Goal: Information Seeking & Learning: Learn about a topic

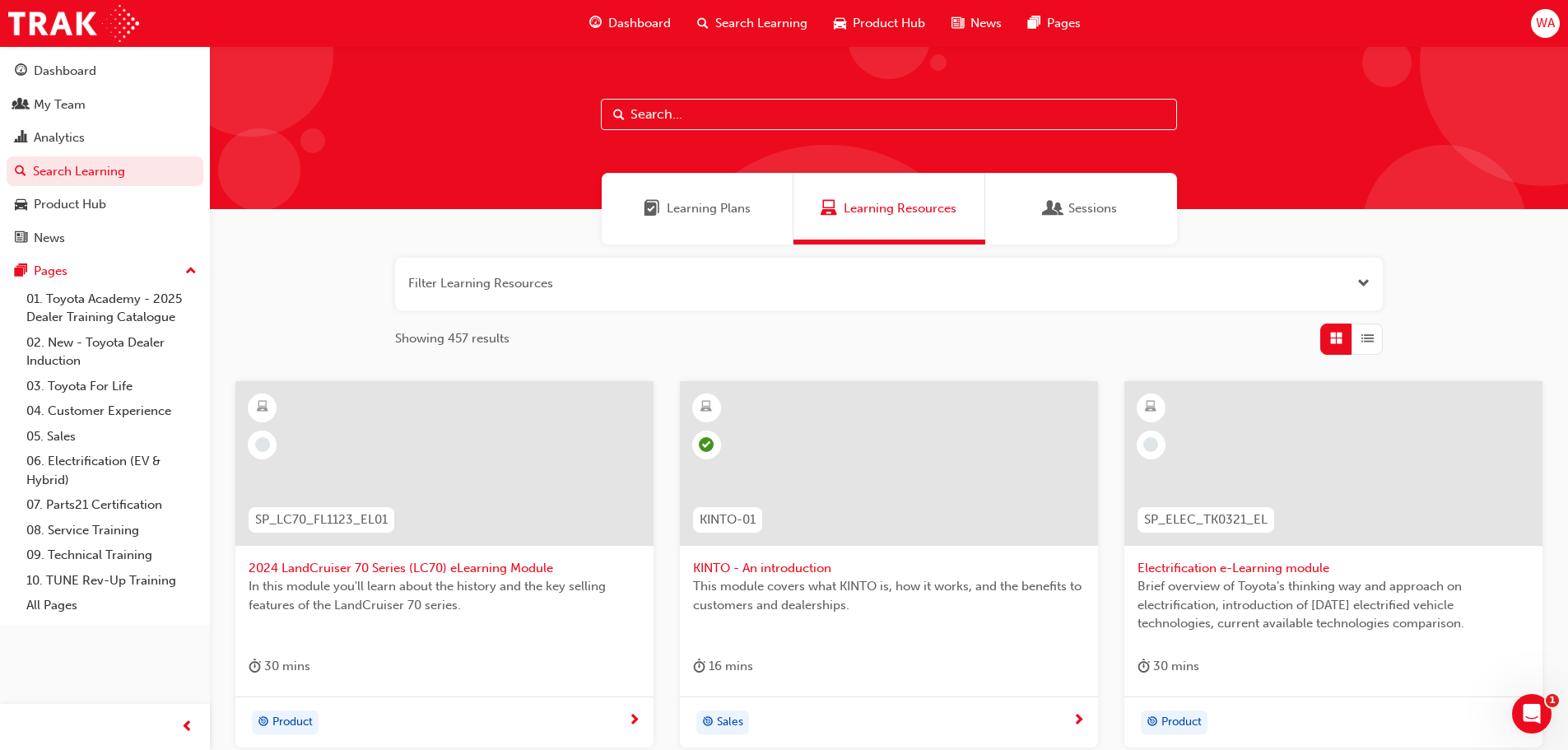
click at [745, 19] on span "Search Learning" at bounding box center [762, 23] width 92 height 19
click at [735, 112] on input "text" at bounding box center [889, 114] width 577 height 31
click at [740, 107] on input "text" at bounding box center [889, 114] width 577 height 31
type input "australian consumer"
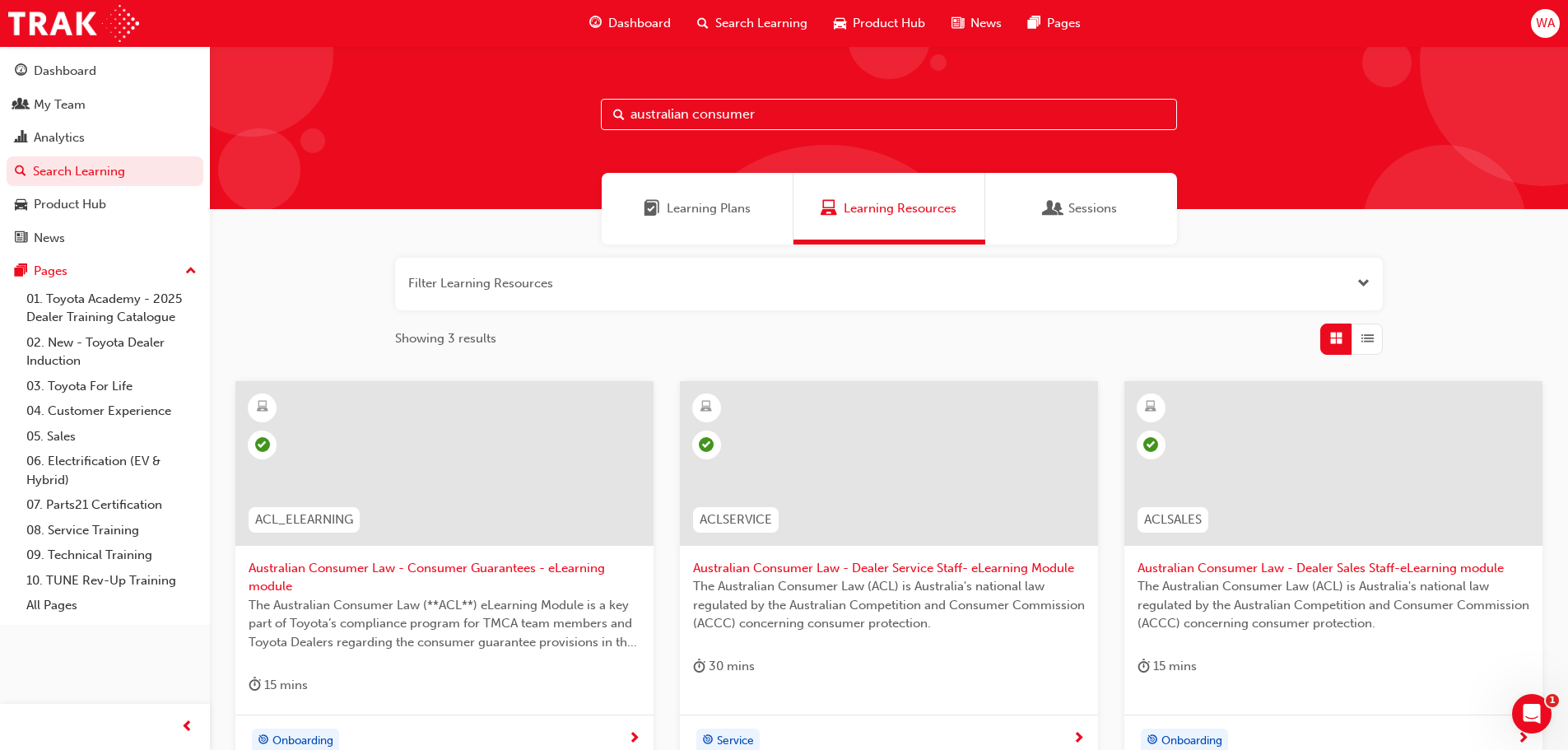
click at [846, 116] on input "australian consumer" at bounding box center [889, 114] width 577 height 31
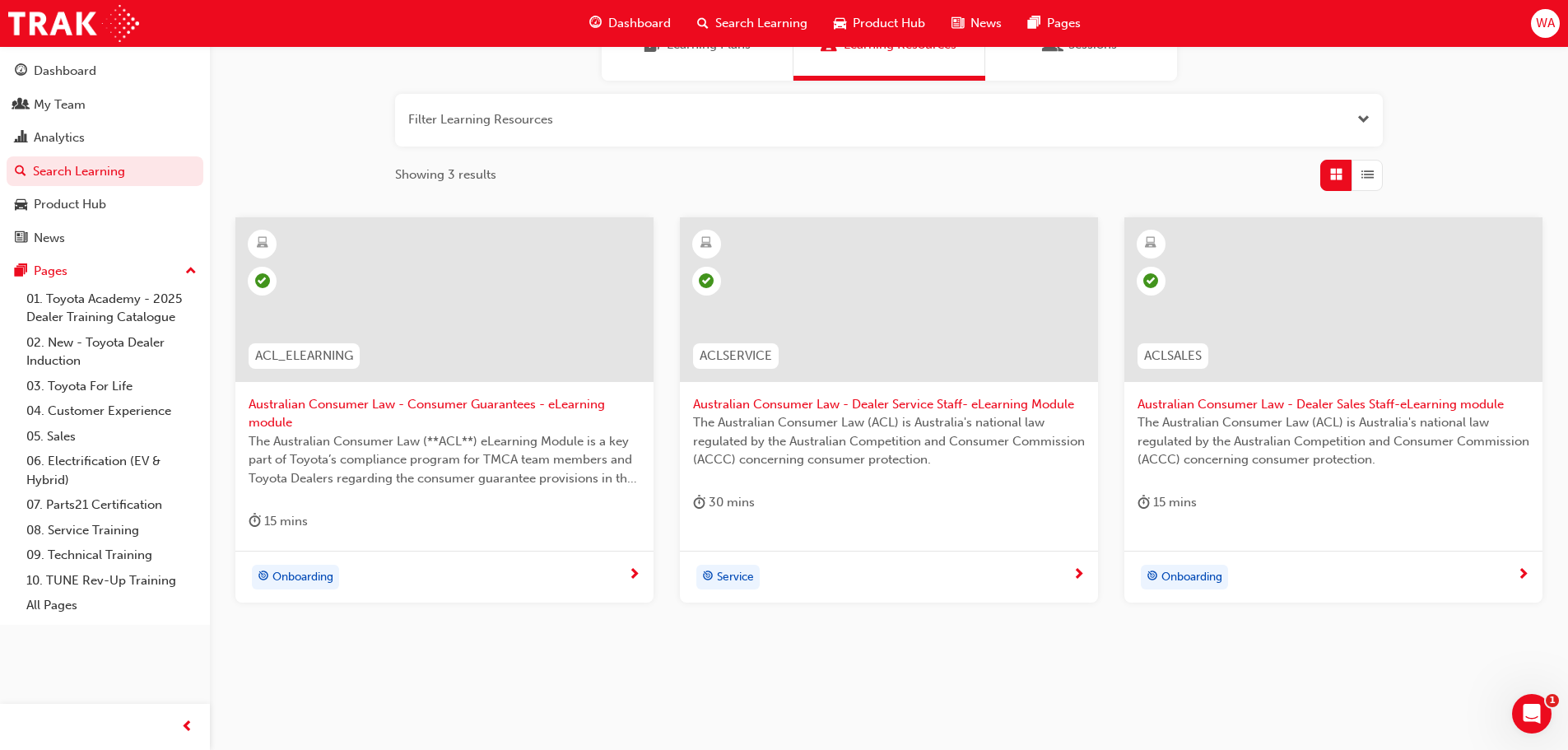
scroll to position [165, 0]
click at [446, 404] on span "Australian Consumer Law - Consumer Guarantees - eLearning module" at bounding box center [445, 413] width 392 height 37
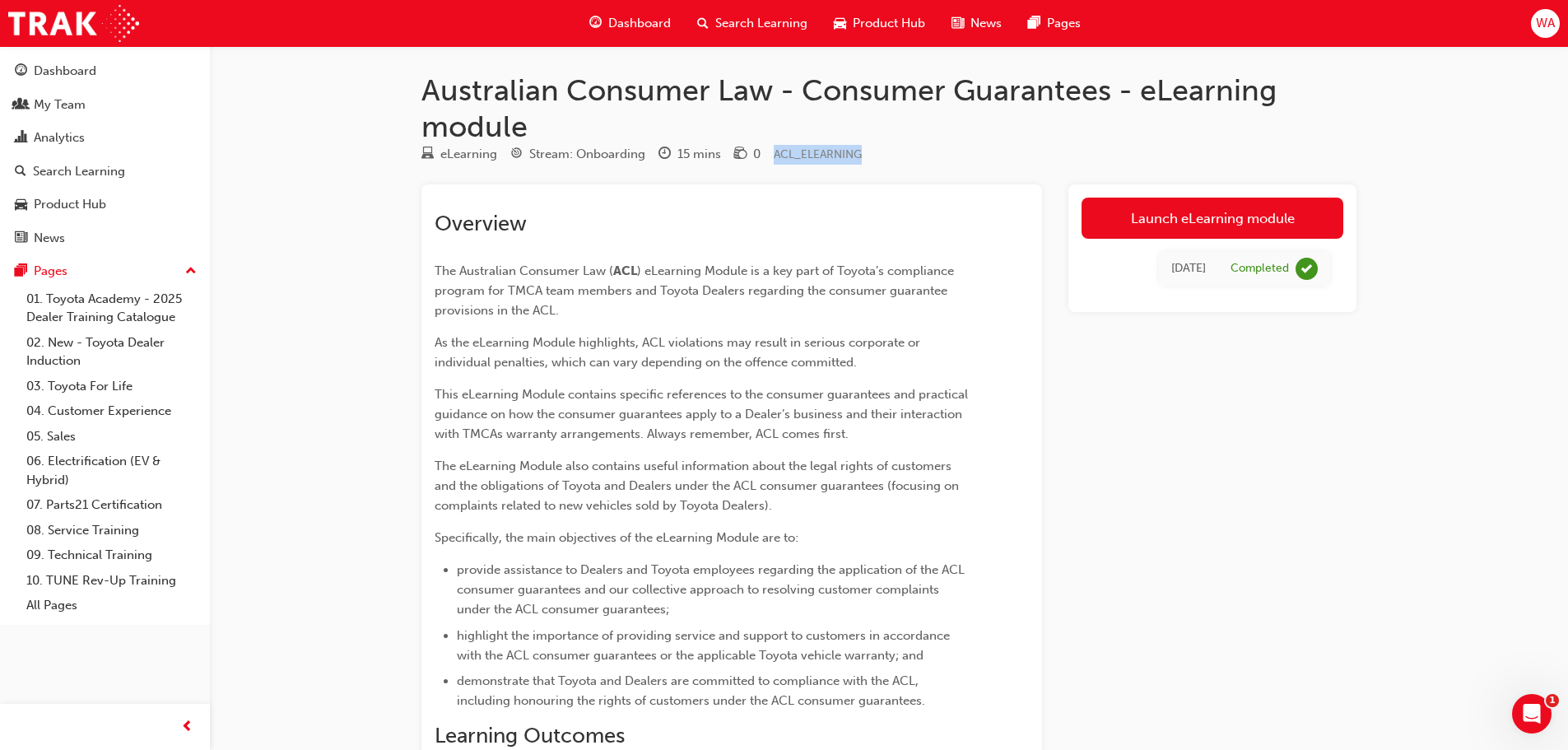
drag, startPoint x: 774, startPoint y: 157, endPoint x: 869, endPoint y: 158, distance: 95.0
click at [869, 158] on div "eLearning Stream: Onboarding 15 mins 0 ACL_ELEARNING" at bounding box center [889, 158] width 935 height 27
copy span "ACL_ELEARNING"
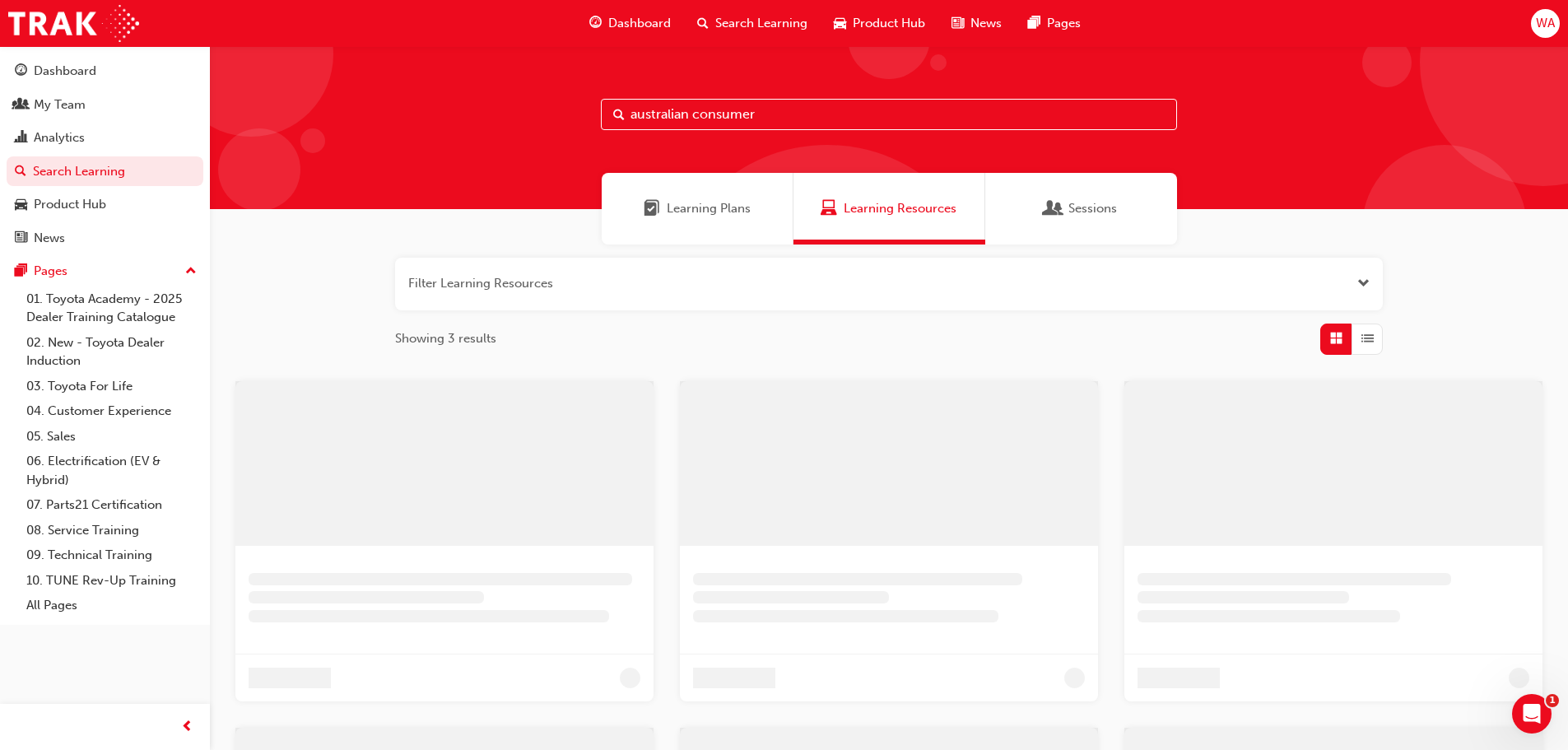
scroll to position [165, 0]
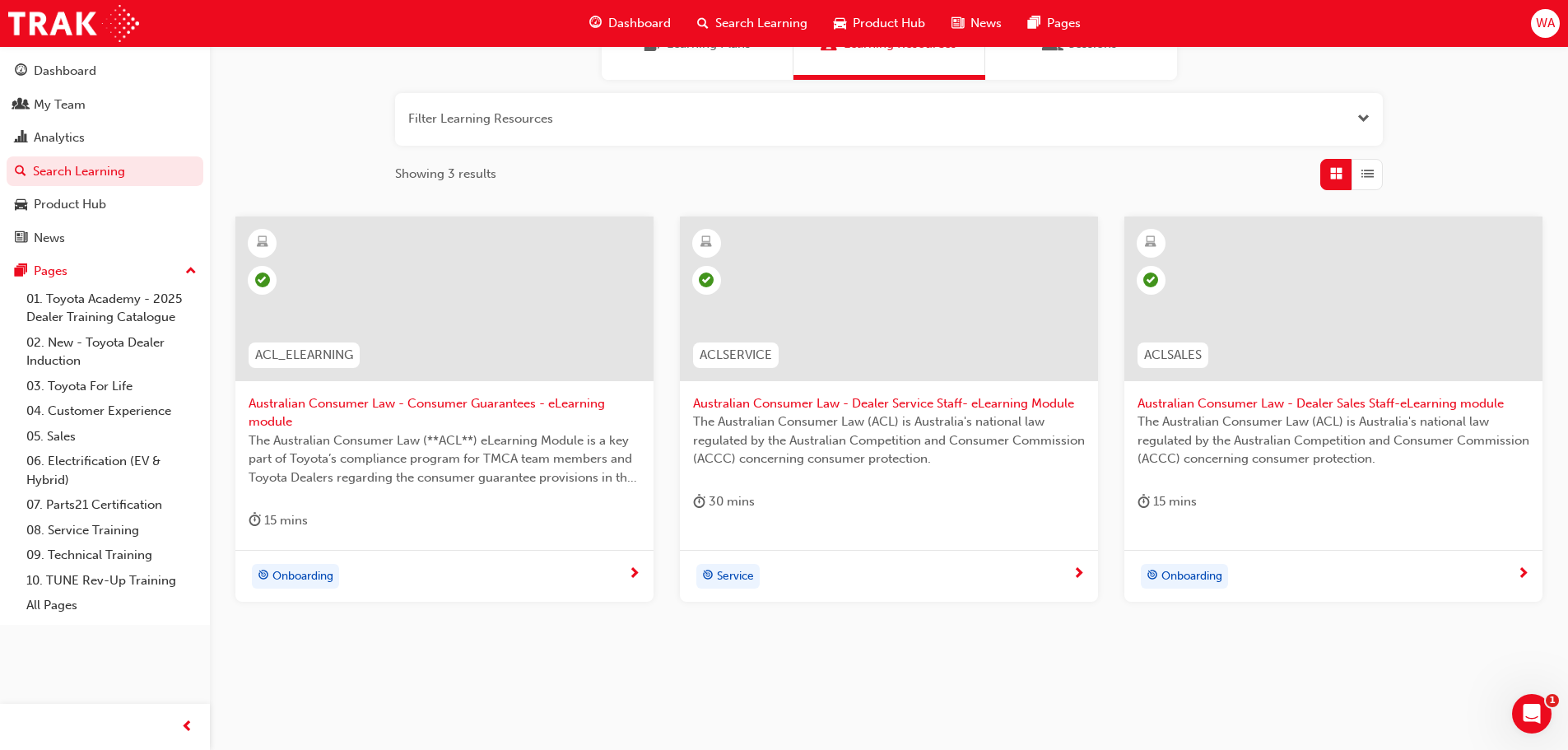
click at [1217, 404] on span "Australian Consumer Law - Dealer Sales Staff-eLearning module" at bounding box center [1333, 403] width 392 height 19
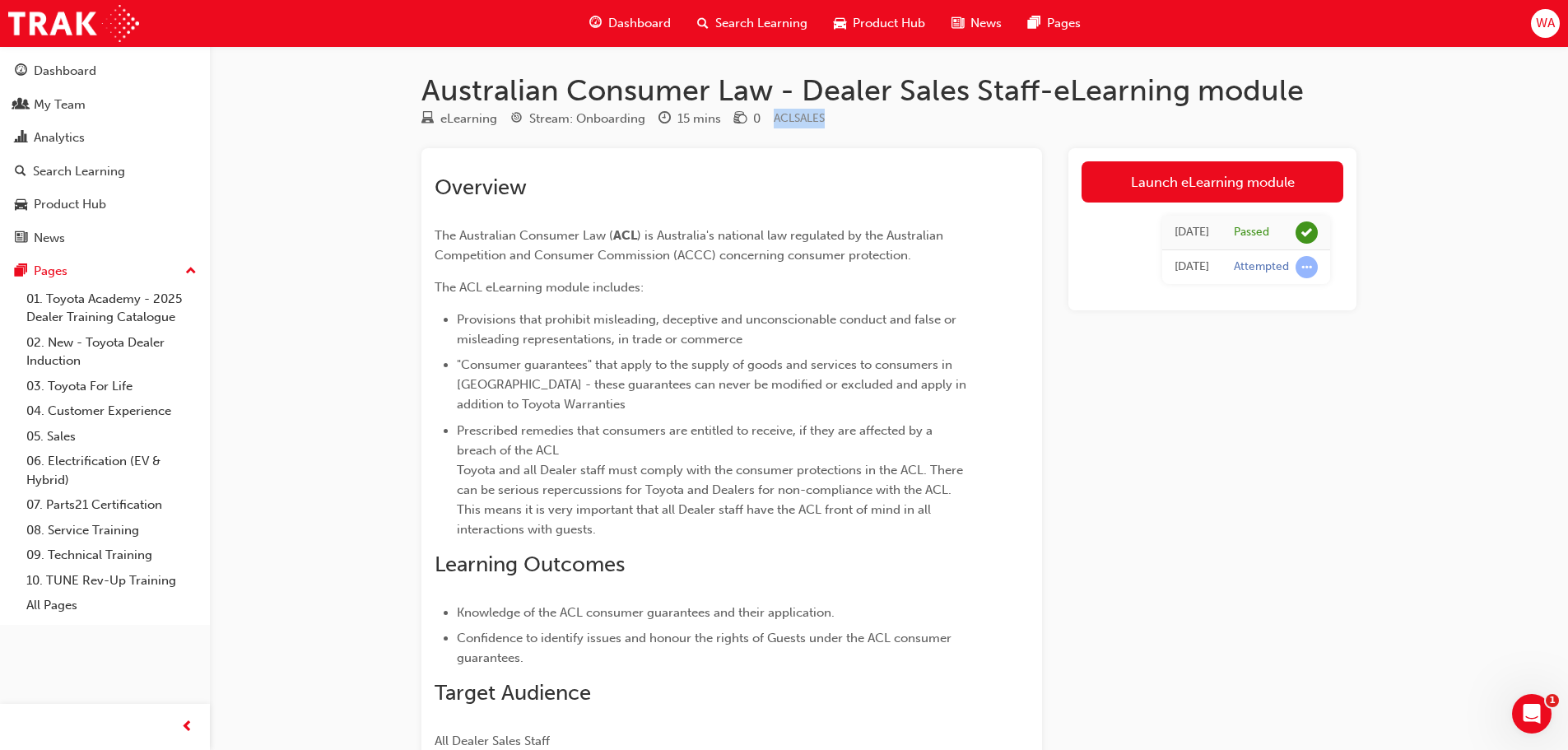
drag, startPoint x: 777, startPoint y: 119, endPoint x: 825, endPoint y: 119, distance: 48.0
click at [825, 119] on span "ACLSALES" at bounding box center [800, 118] width 51 height 14
copy span "ACLSALES"
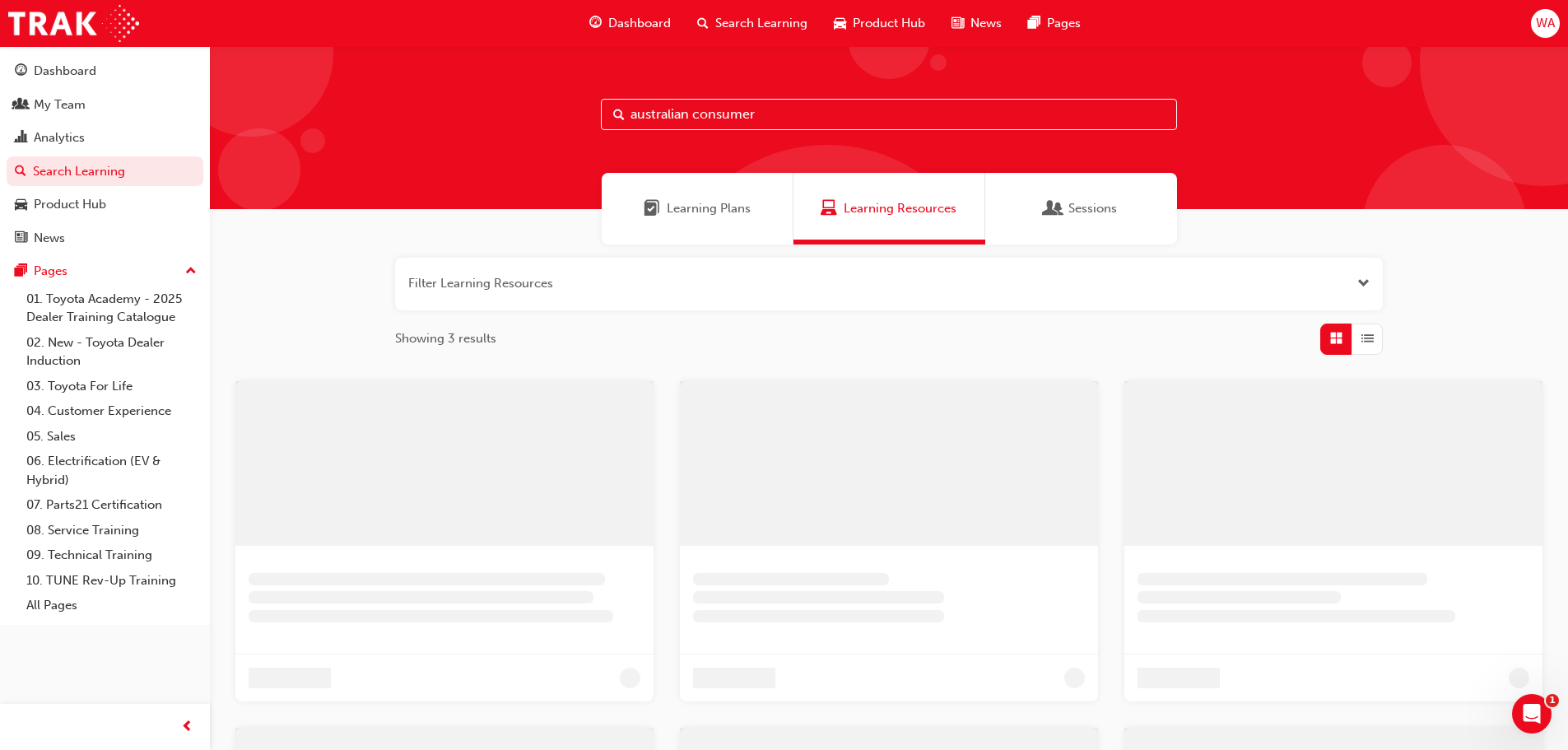
scroll to position [165, 0]
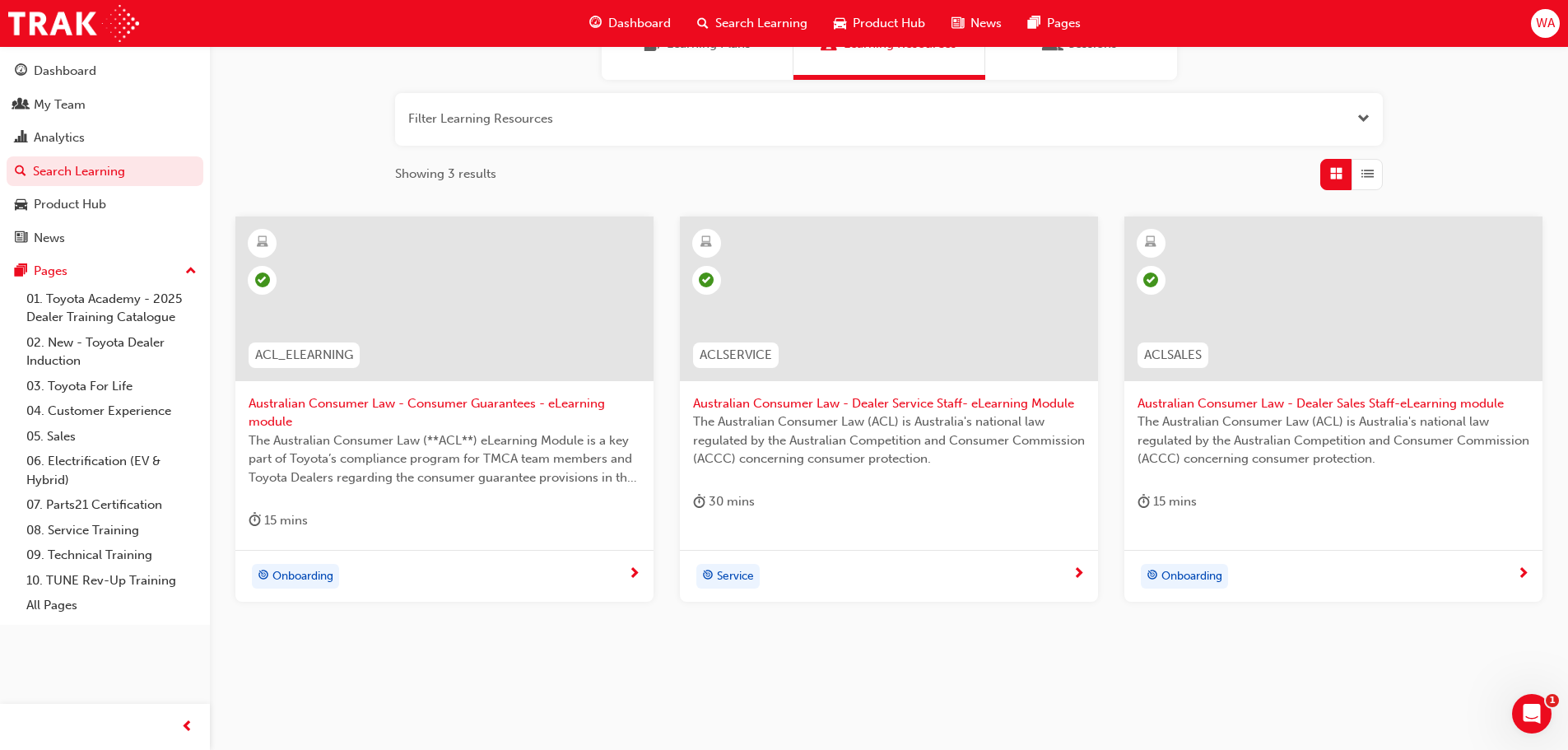
drag, startPoint x: 768, startPoint y: 125, endPoint x: 648, endPoint y: 128, distance: 120.0
click at [648, 128] on button "button" at bounding box center [889, 119] width 988 height 52
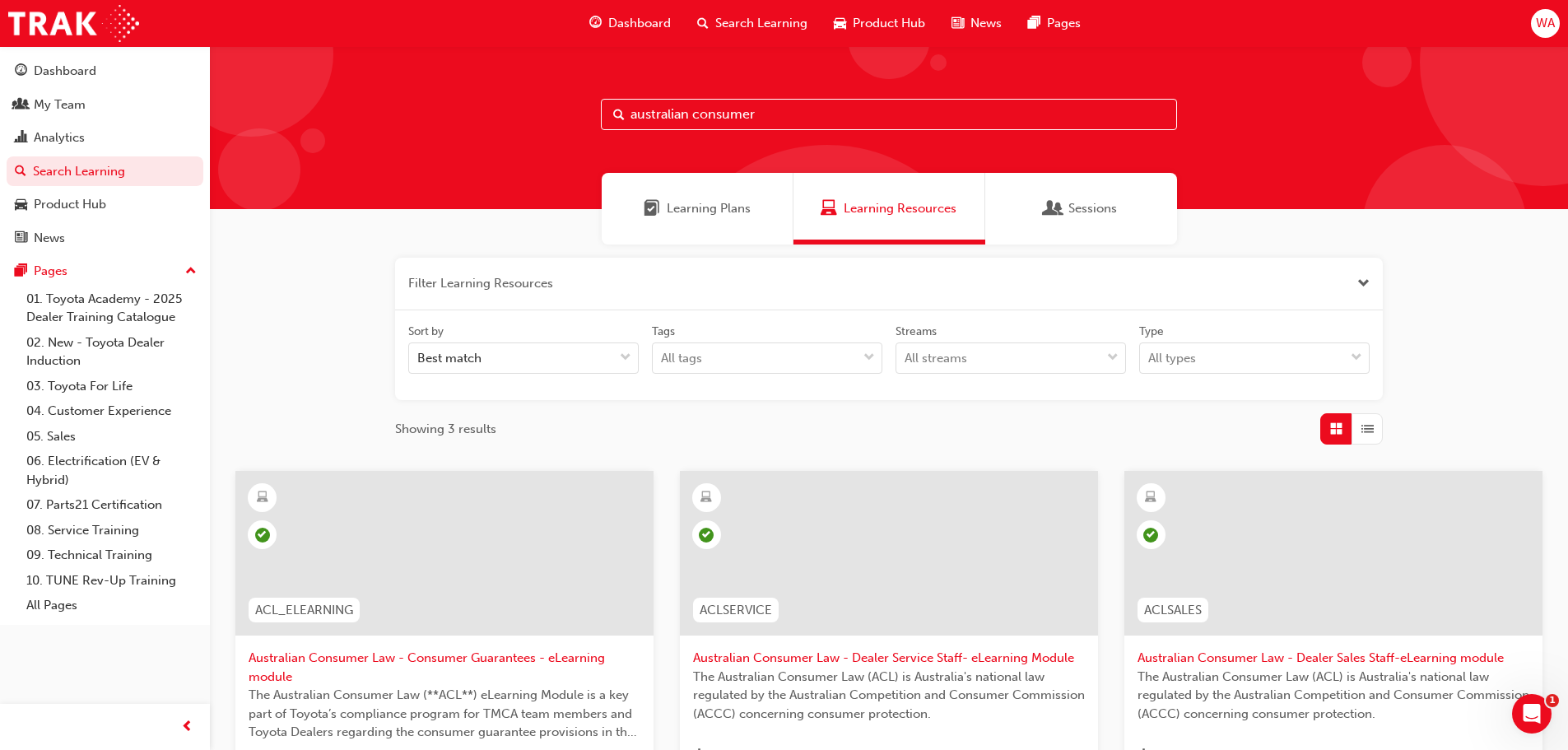
drag, startPoint x: 798, startPoint y: 122, endPoint x: 350, endPoint y: 99, distance: 448.6
click at [350, 99] on div "australian consumer" at bounding box center [889, 128] width 1358 height 163
paste input "OWAF' Pathway to Purchase - New Car Sales Consultant Immersion Training (P2P-IL…"
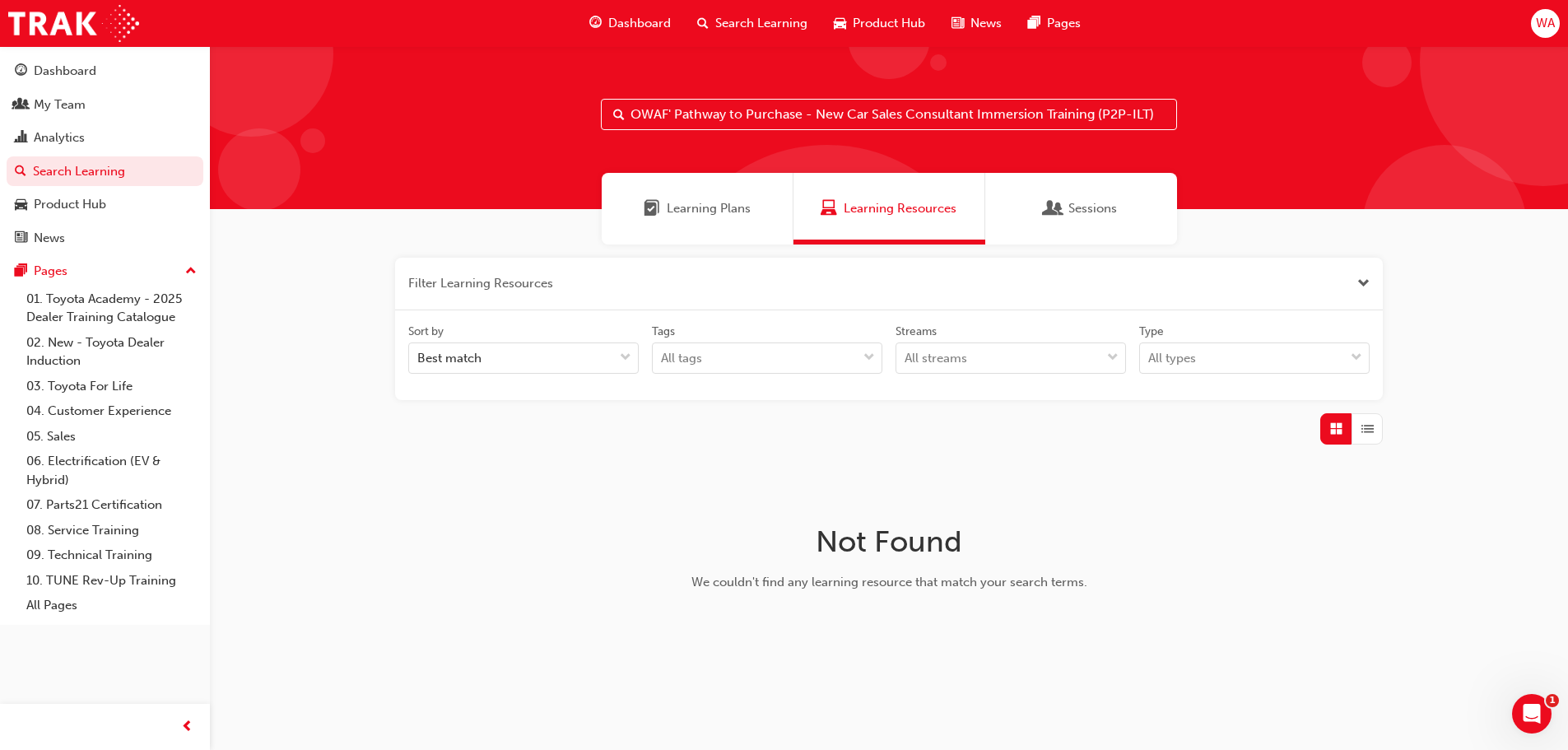
click at [689, 202] on span "Learning Plans" at bounding box center [709, 208] width 84 height 19
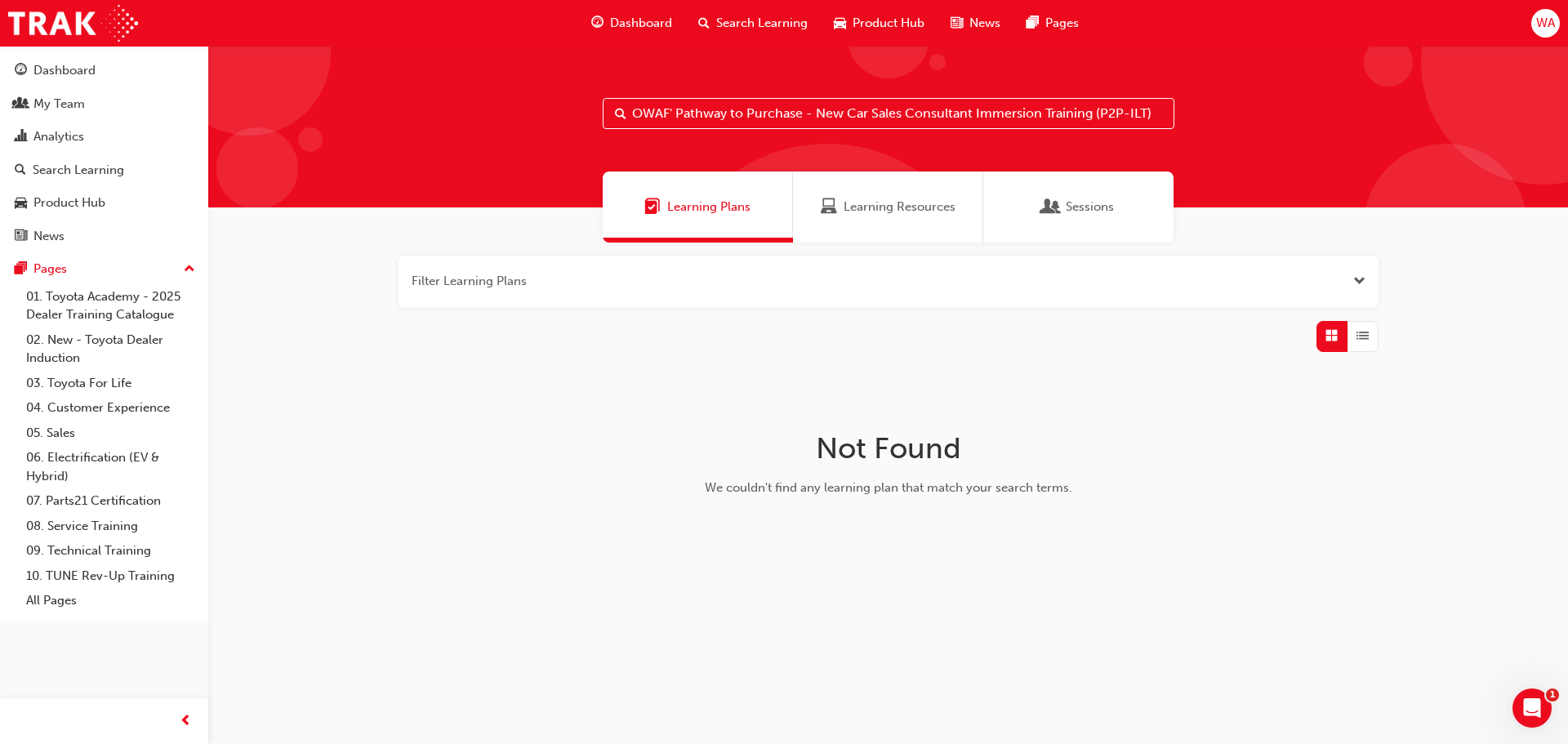
click at [723, 112] on input "OWAF' Pathway to Purchase - New Car Sales Consultant Immersion Training (P2P-IL…" at bounding box center [889, 113] width 572 height 31
click at [874, 110] on input "OWAF' Pathway to Purchase - New Car Sales Consultant Immersion Training (P2P-IL…" at bounding box center [889, 113] width 572 height 31
click at [1085, 112] on input "OWAF' Pathway to Purchase - New Car Sales Consultant Immersion Training (P2P-IL…" at bounding box center [889, 113] width 572 height 31
drag, startPoint x: 1094, startPoint y: 112, endPoint x: 1326, endPoint y: 122, distance: 232.2
click at [1326, 122] on div "OWAF' Pathway to Purchase - New Car Sales Consultant Immersion Training (P2P-IL…" at bounding box center [888, 126] width 1360 height 162
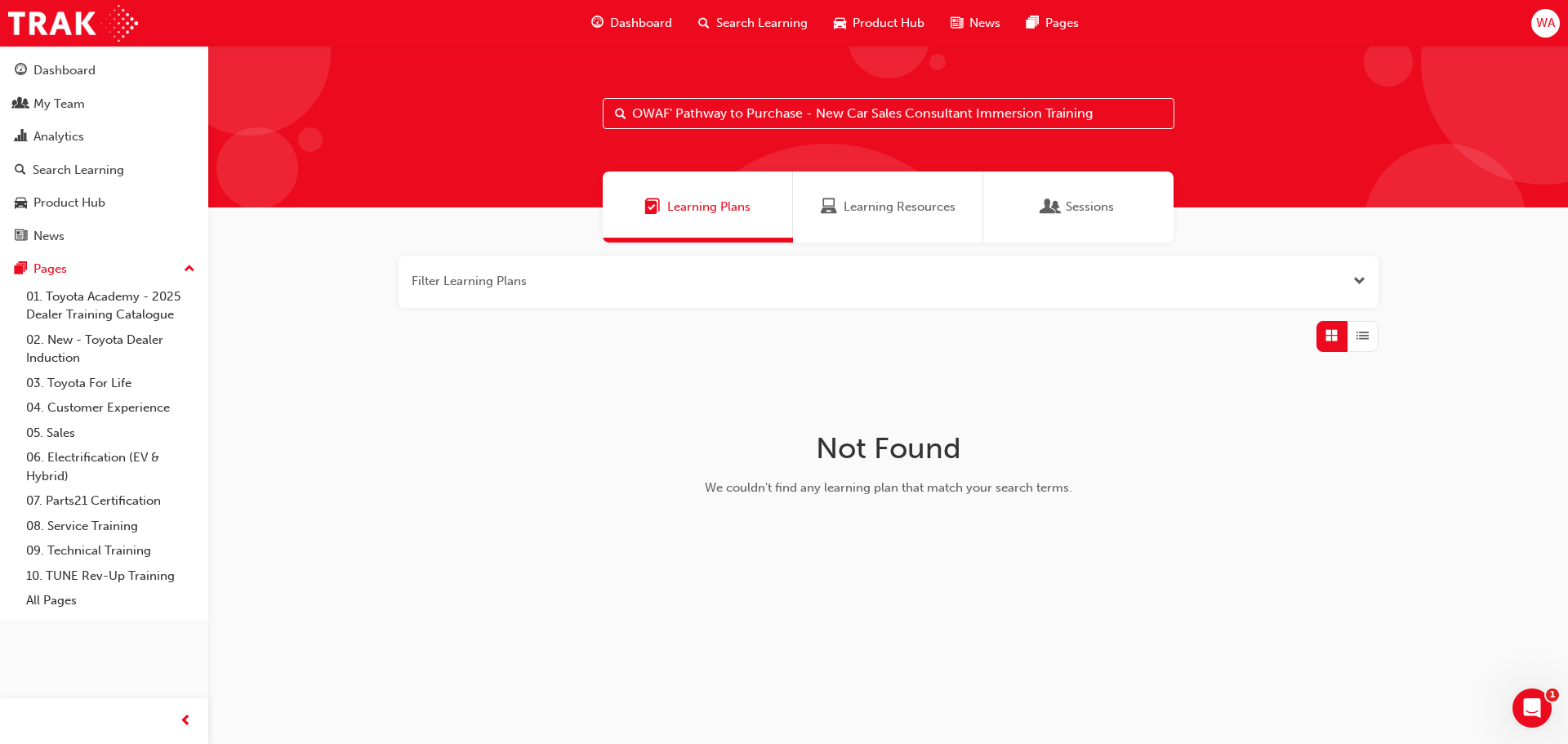
drag, startPoint x: 810, startPoint y: 110, endPoint x: 1405, endPoint y: 66, distance: 596.6
click at [1405, 66] on div "OWAF' Pathway to Purchase - New Car Sales Consultant Immersion Training" at bounding box center [888, 126] width 1360 height 162
drag, startPoint x: 804, startPoint y: 112, endPoint x: 926, endPoint y: 119, distance: 122.2
click at [924, 112] on input "OWAF' Pathway to Purchase -" at bounding box center [889, 113] width 572 height 31
type input "OWAF' Pathway to Purchase"
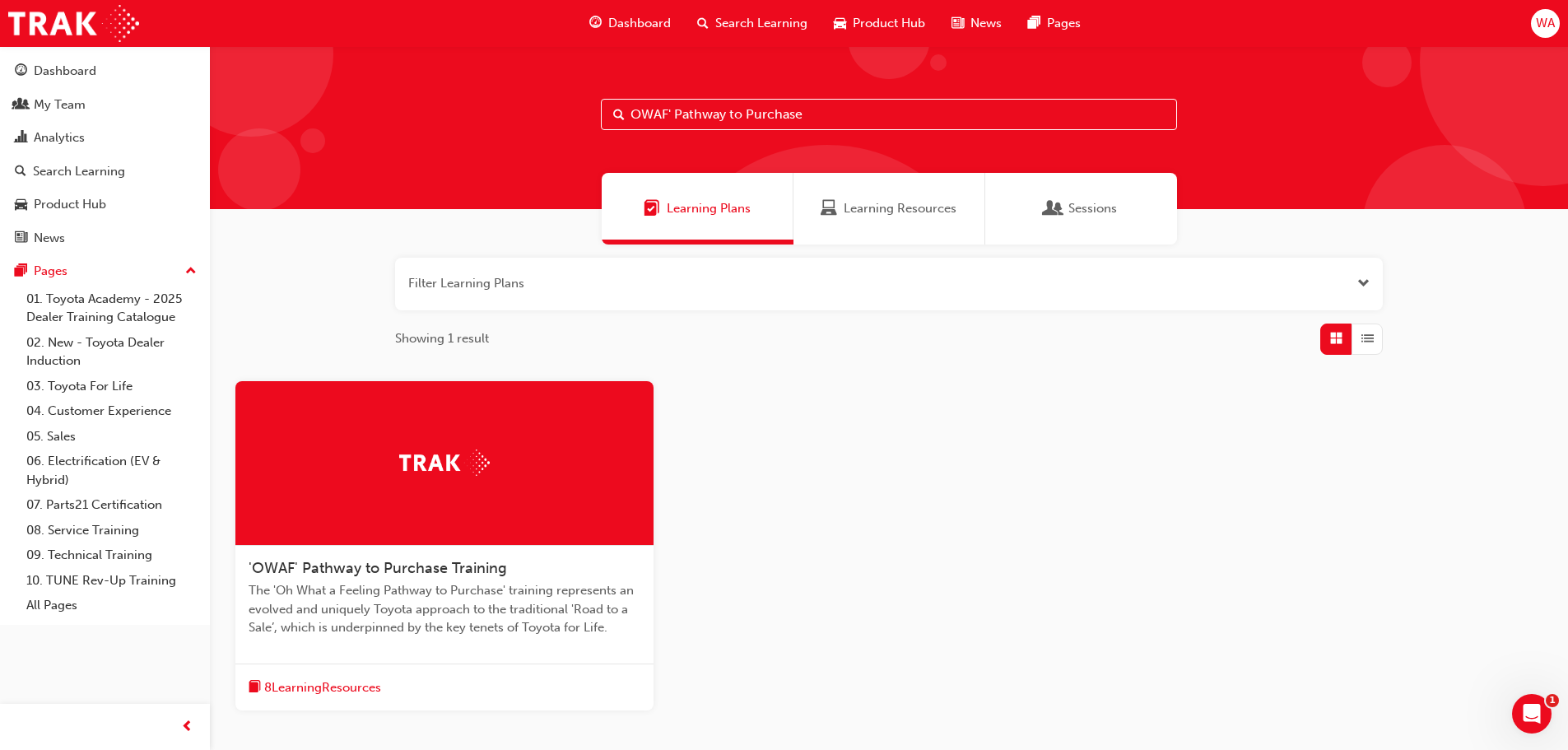
click at [413, 565] on span "'OWAF' Pathway to Purchase Training" at bounding box center [378, 568] width 259 height 18
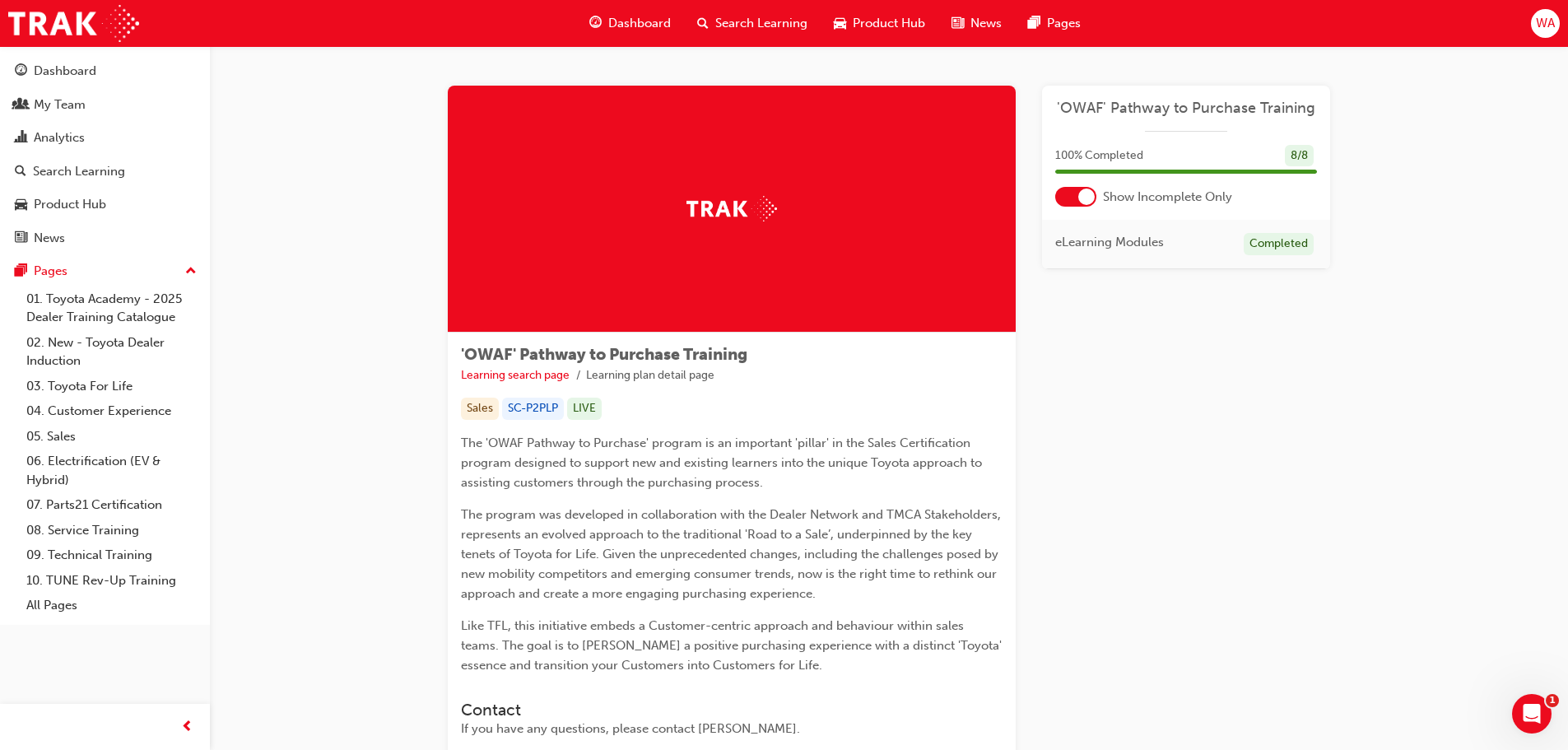
click at [1083, 196] on div at bounding box center [1086, 197] width 17 height 17
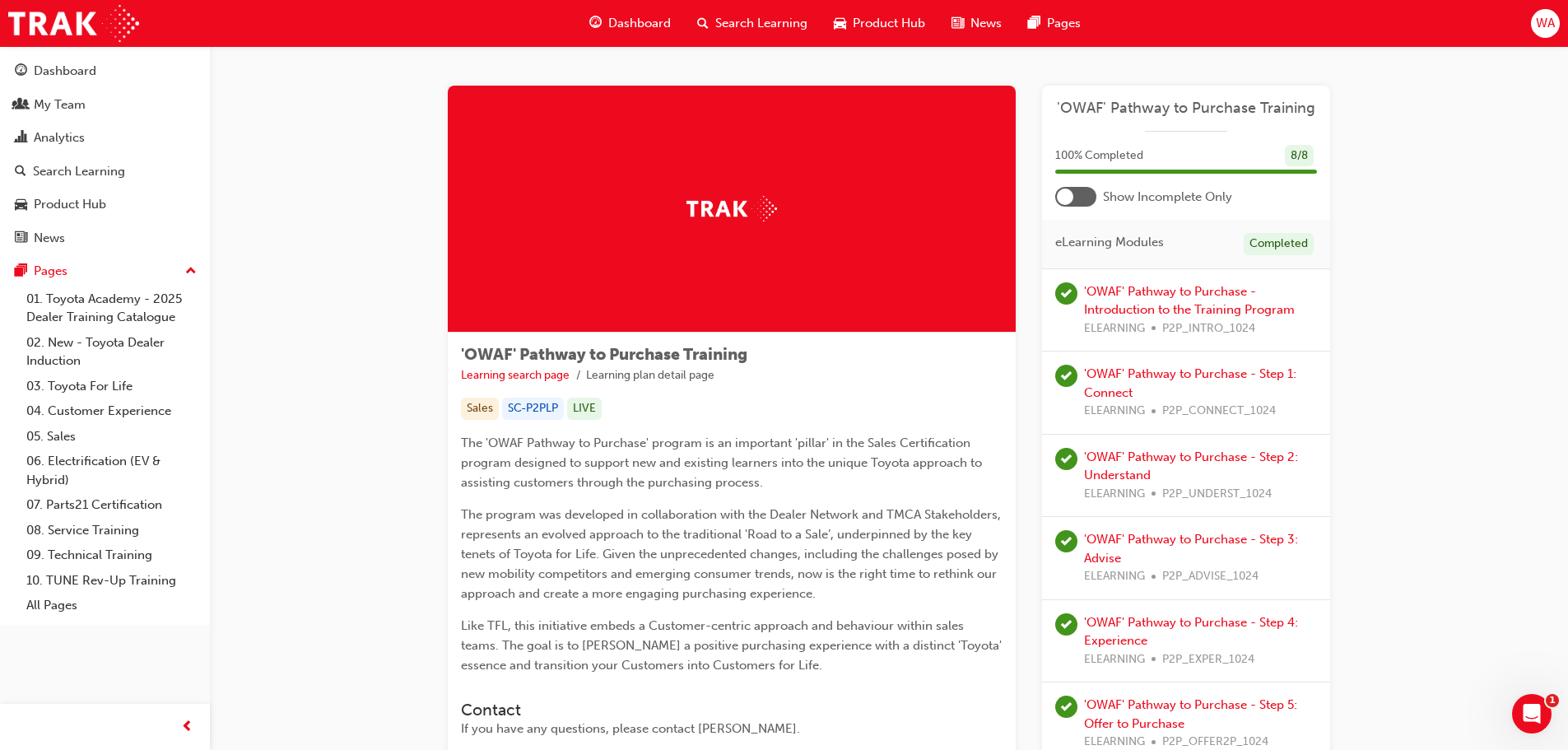
click at [648, 26] on span "Dashboard" at bounding box center [640, 23] width 63 height 19
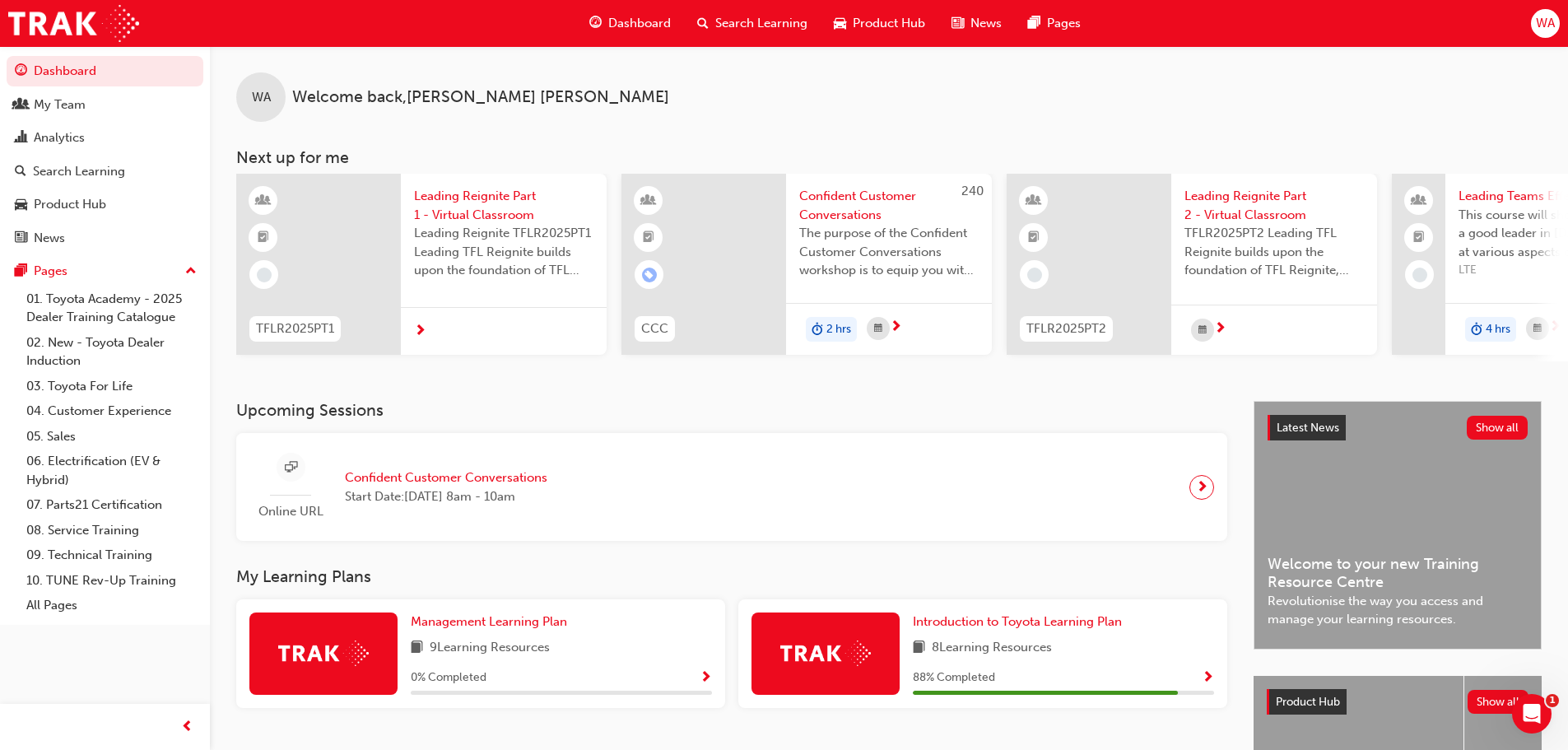
click at [783, 19] on span "Search Learning" at bounding box center [762, 23] width 92 height 19
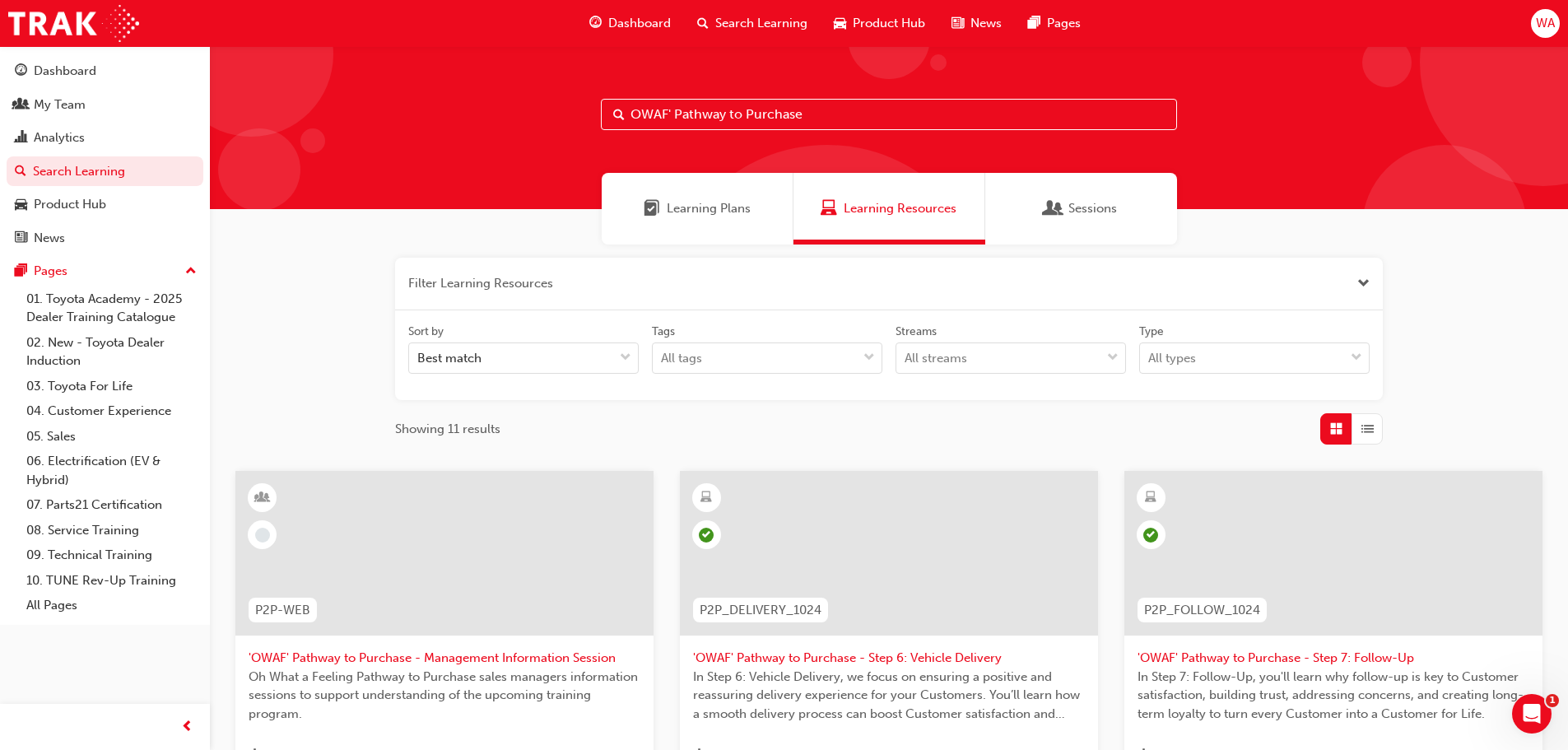
drag, startPoint x: 876, startPoint y: 119, endPoint x: 555, endPoint y: 109, distance: 321.2
click at [555, 109] on div "OWAF' Pathway to Purchase" at bounding box center [889, 128] width 1358 height 163
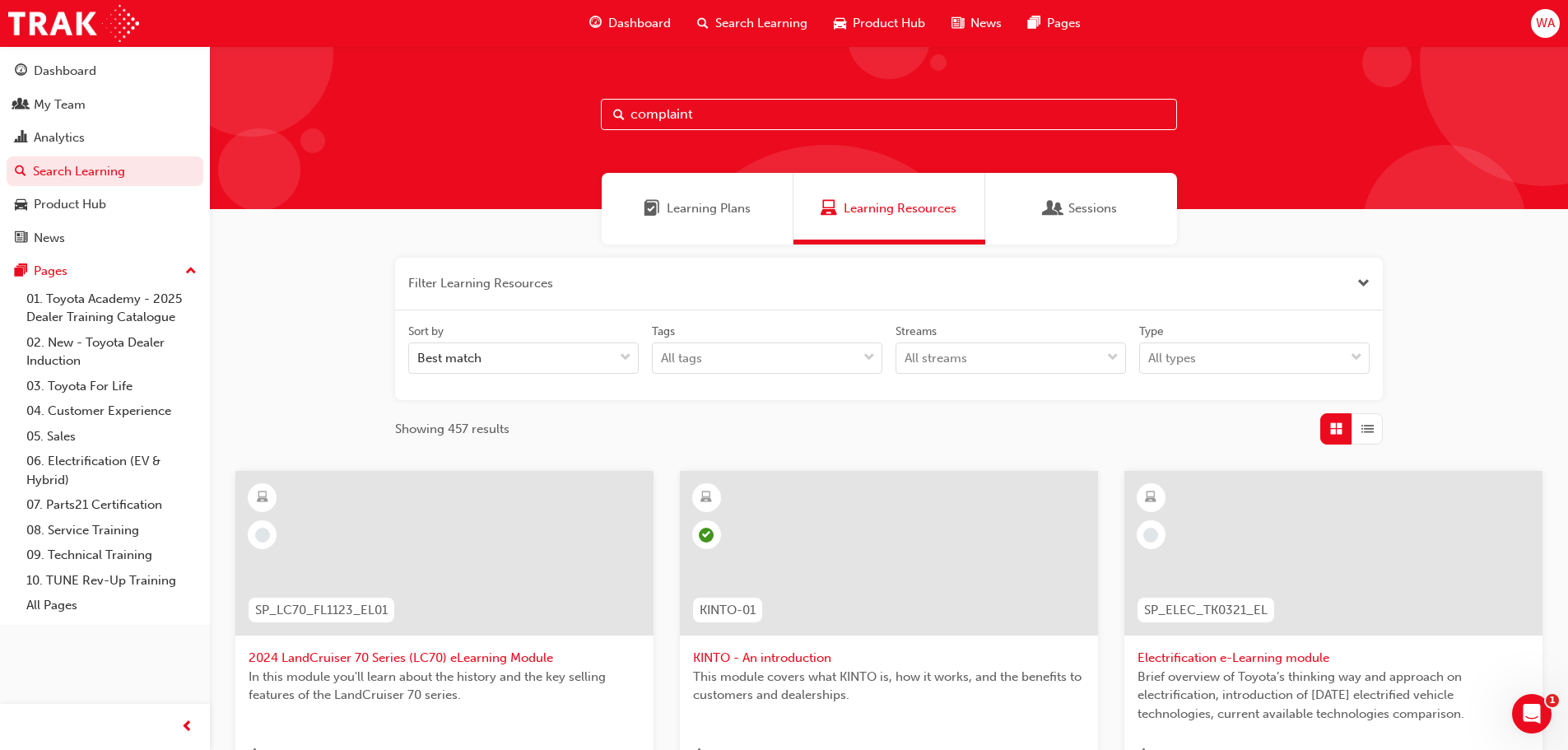
type input "complaint"
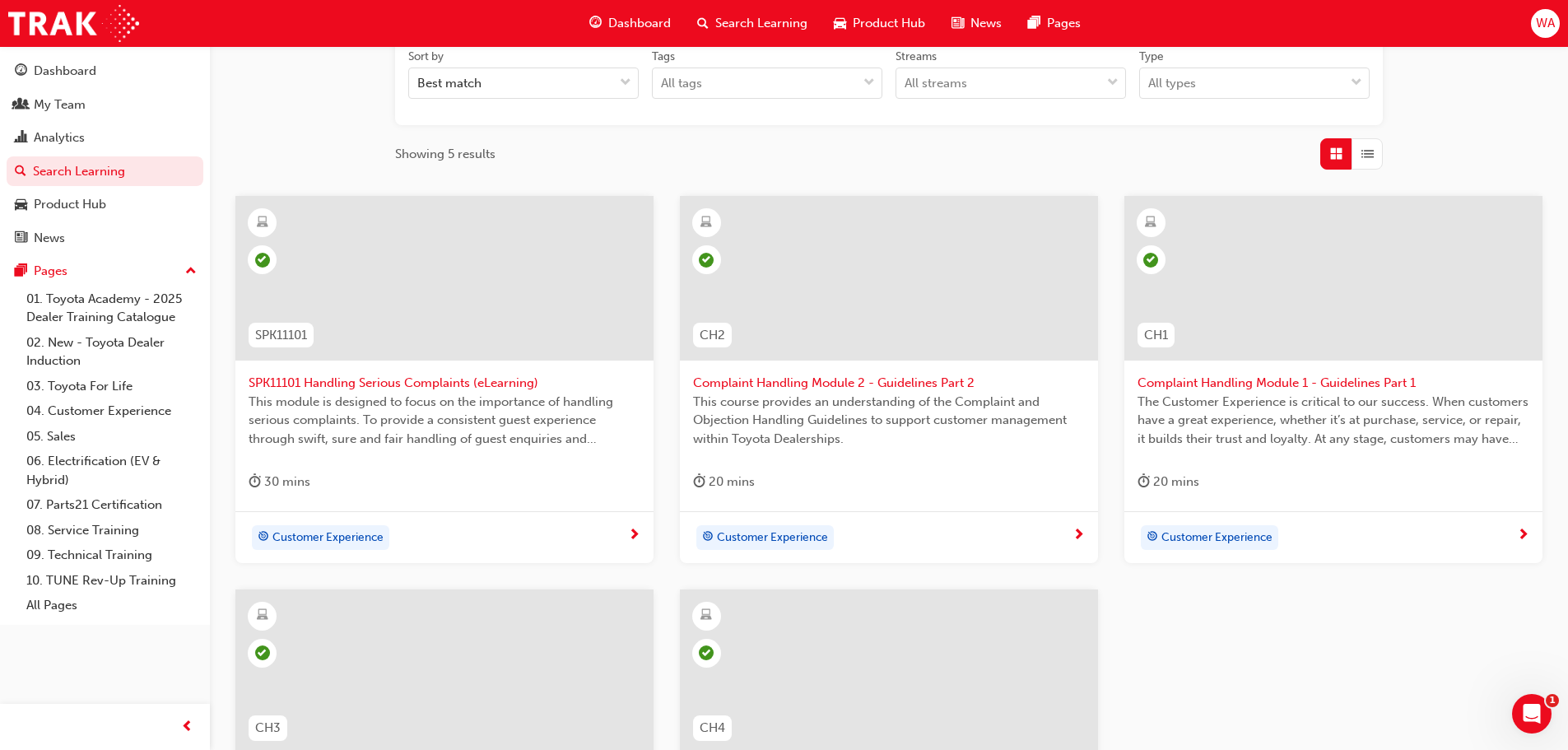
scroll to position [247, 0]
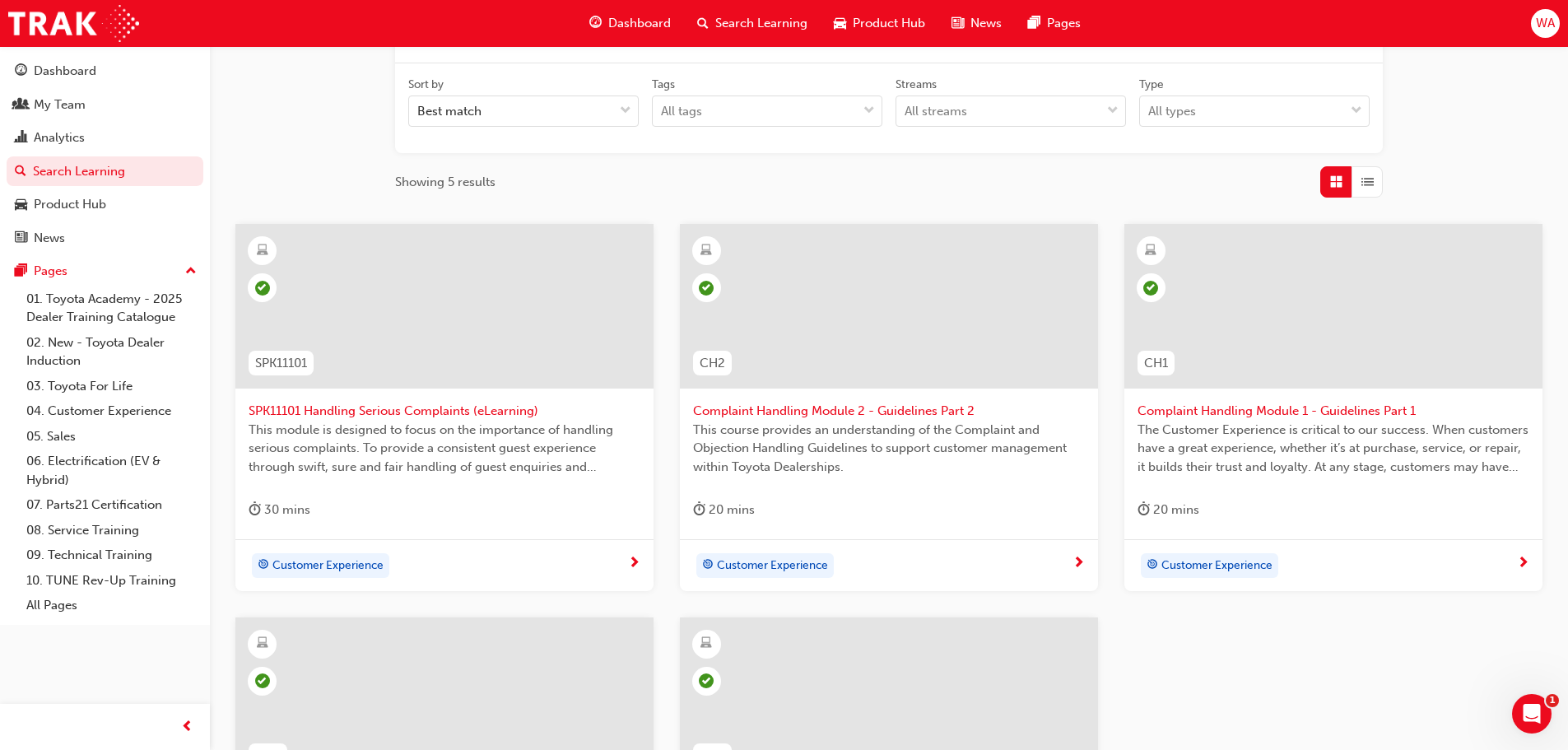
click at [1299, 312] on div at bounding box center [1334, 306] width 418 height 165
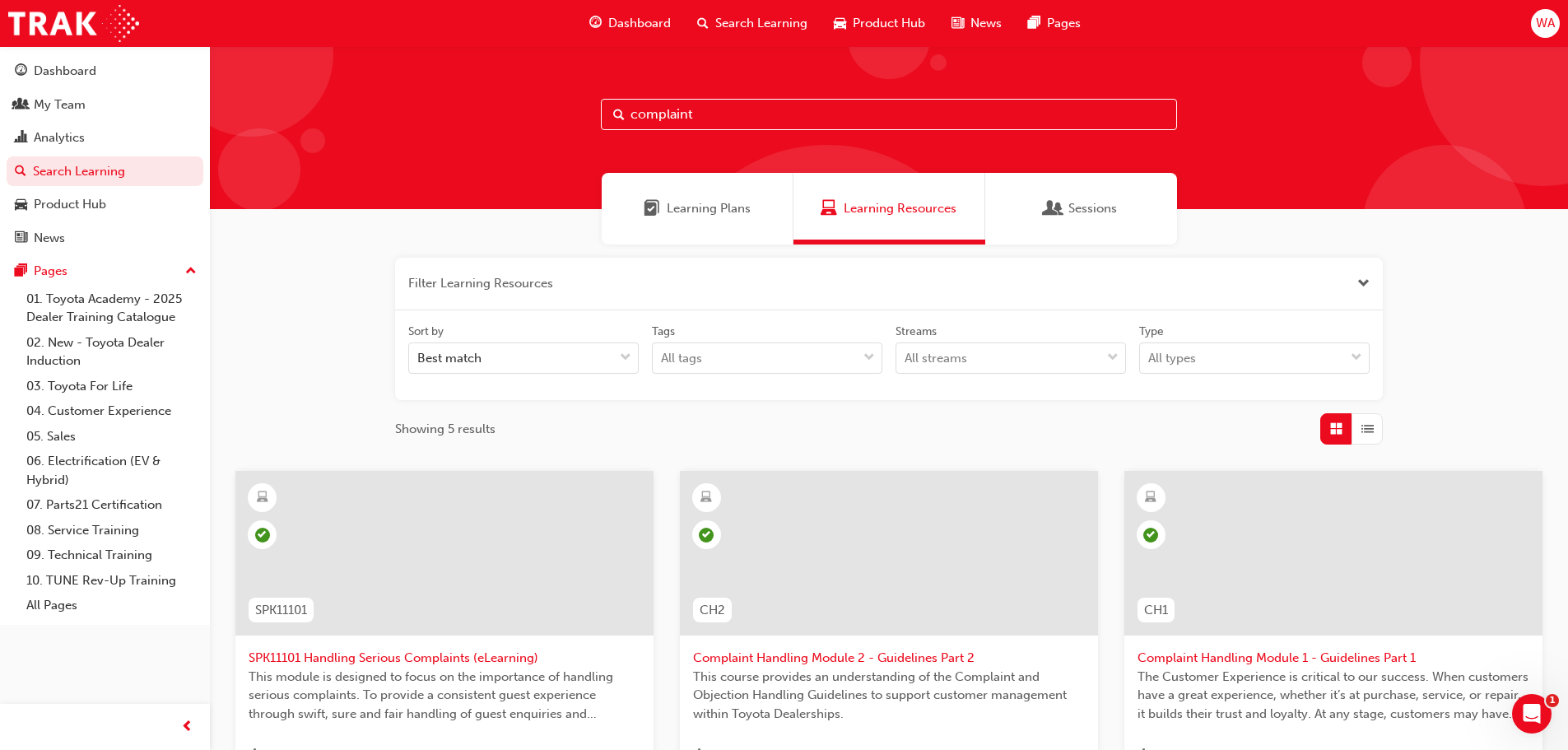
drag, startPoint x: 824, startPoint y: 120, endPoint x: 499, endPoint y: 121, distance: 325.0
click at [499, 121] on div "complaint" at bounding box center [889, 128] width 1358 height 163
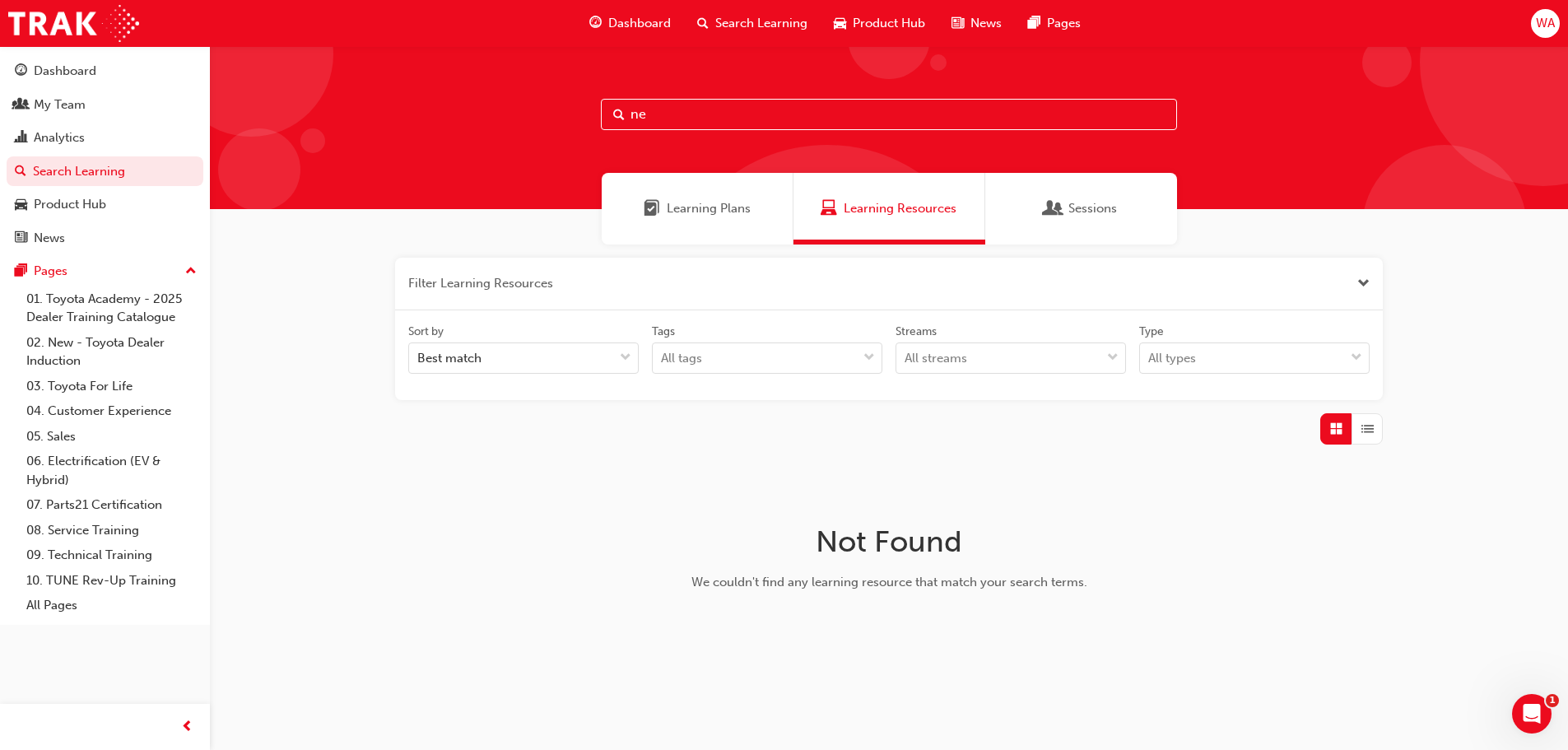
type input "n"
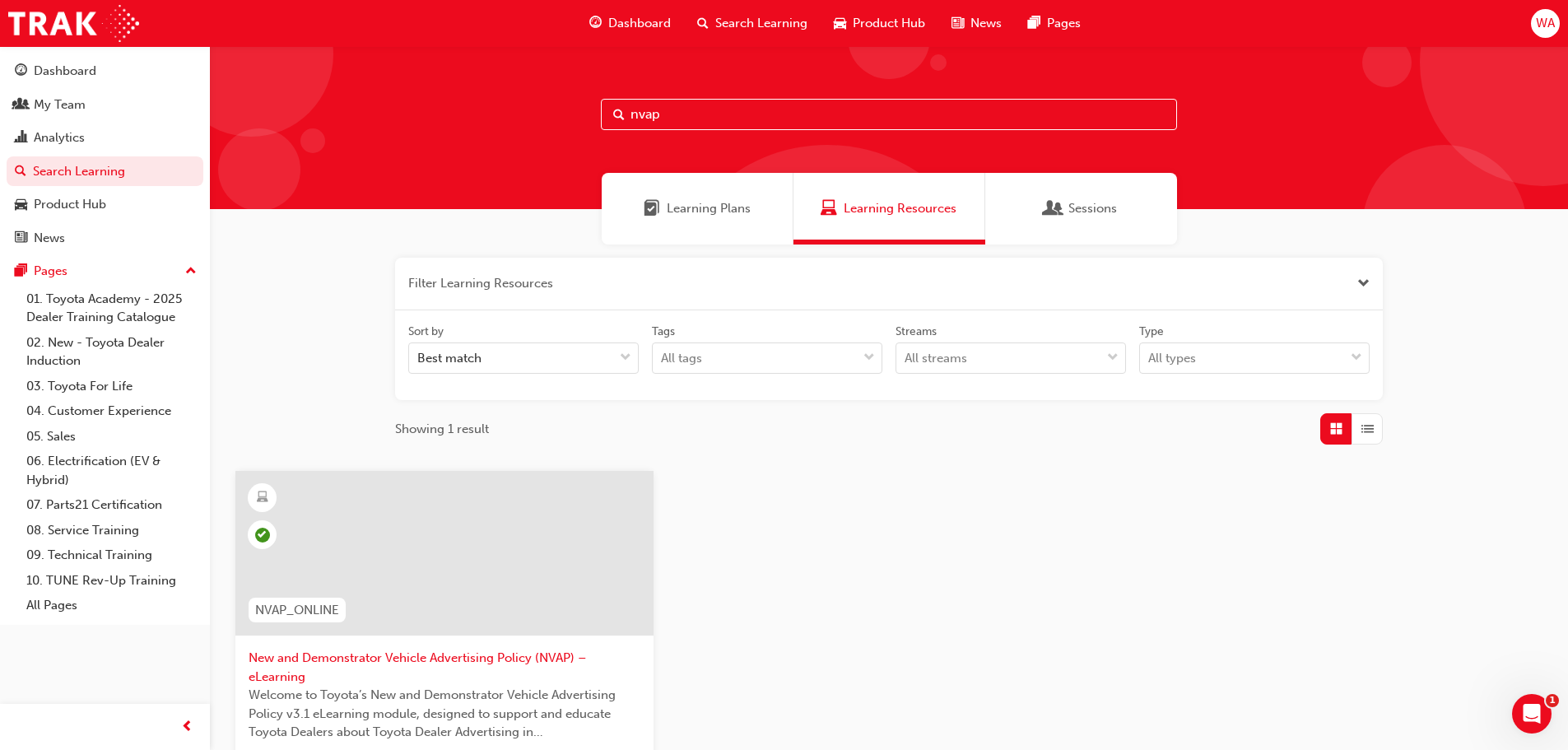
drag, startPoint x: 689, startPoint y: 112, endPoint x: 541, endPoint y: 96, distance: 148.9
click at [541, 96] on div "nvap" at bounding box center [889, 128] width 1358 height 163
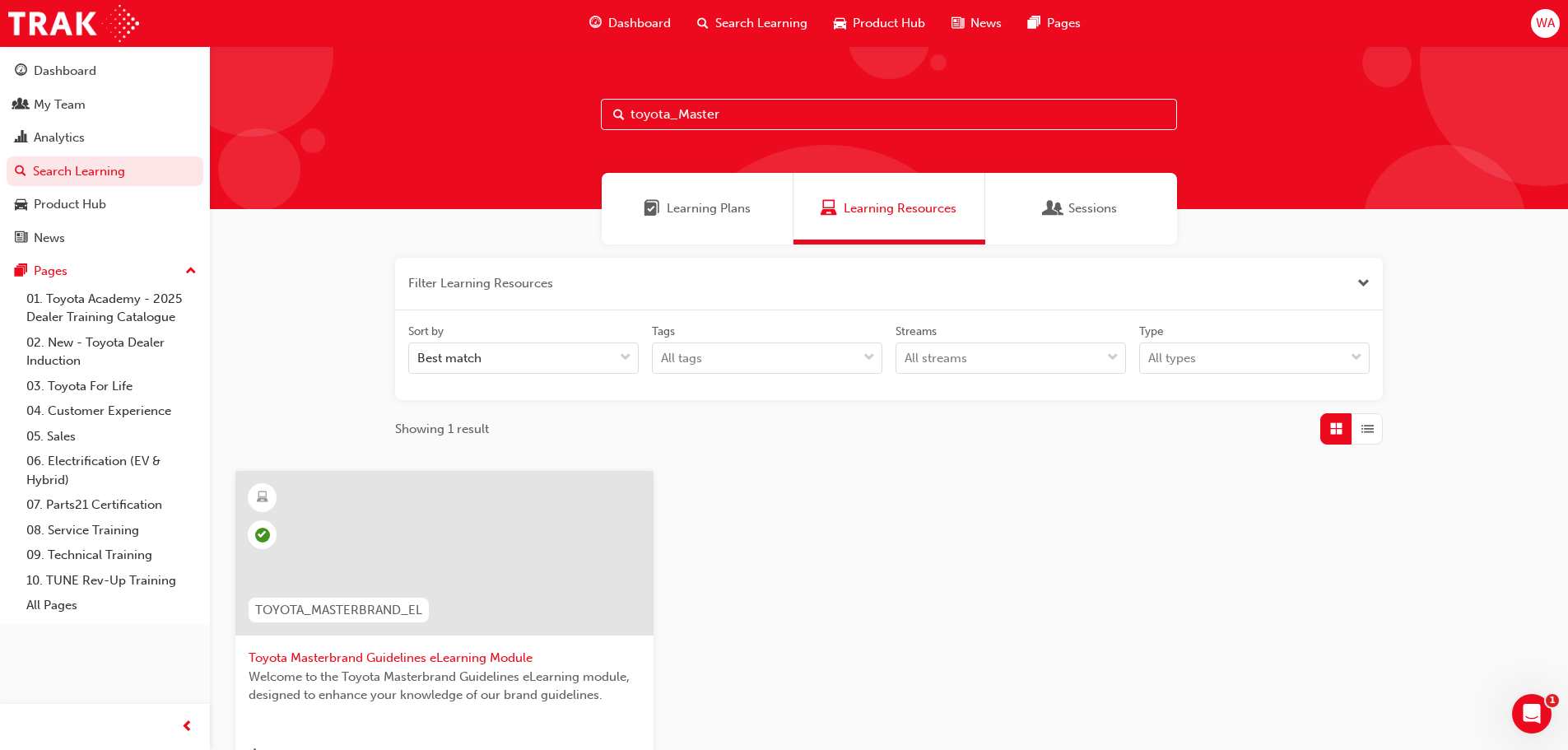
drag, startPoint x: 885, startPoint y: 117, endPoint x: 606, endPoint y: 118, distance: 279.0
click at [606, 118] on input "toyota_Master" at bounding box center [889, 114] width 577 height 31
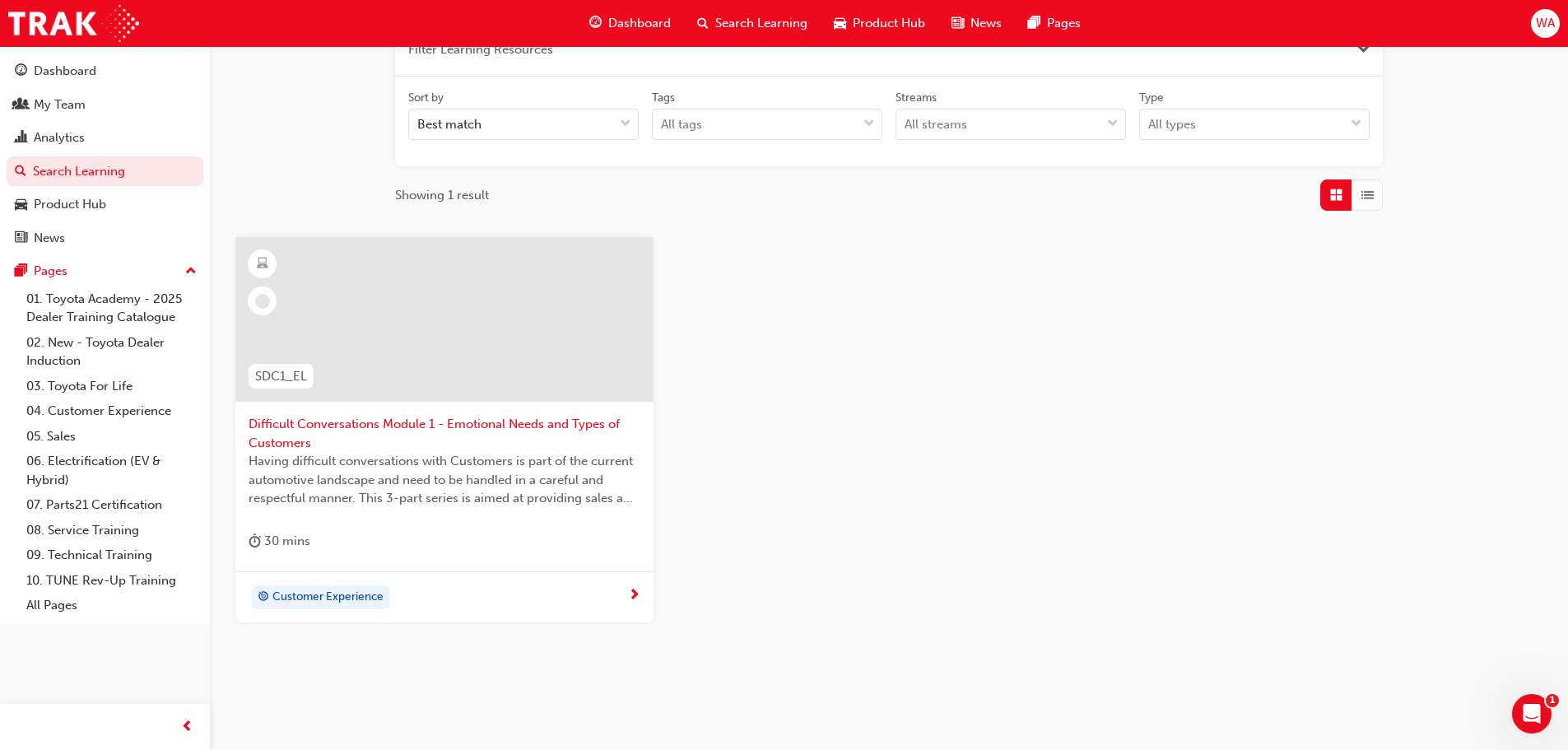
scroll to position [247, 0]
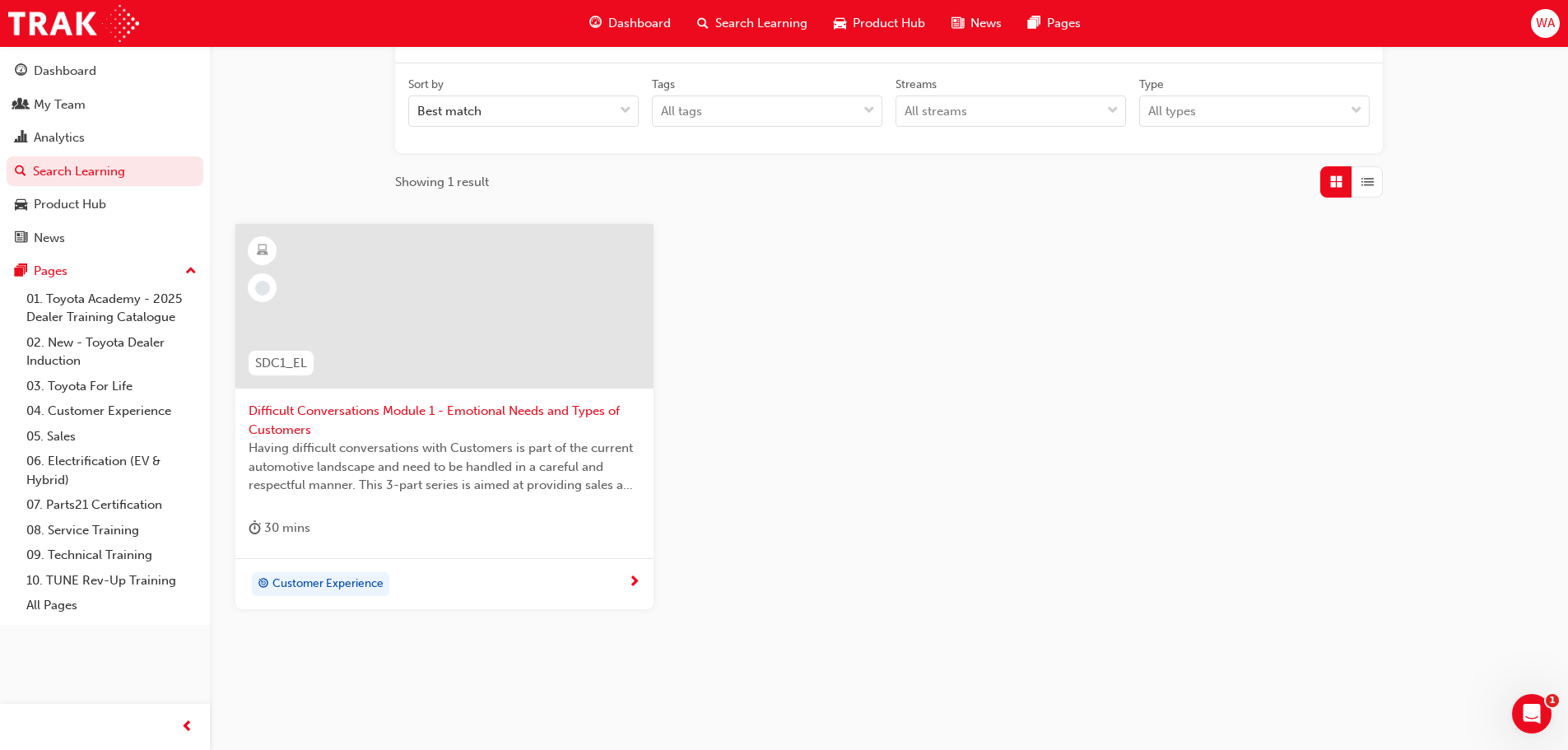
type input "SDC1"
drag, startPoint x: 373, startPoint y: 414, endPoint x: 746, endPoint y: 399, distance: 373.3
click at [863, 399] on div "SDC1_EL Difficult Conversations Module 1 - Emotional Needs and Types of Custome…" at bounding box center [889, 429] width 1334 height 412
click at [403, 408] on span "Difficult Conversations Module 1 - Emotional Needs and Types of Customers" at bounding box center [445, 421] width 392 height 37
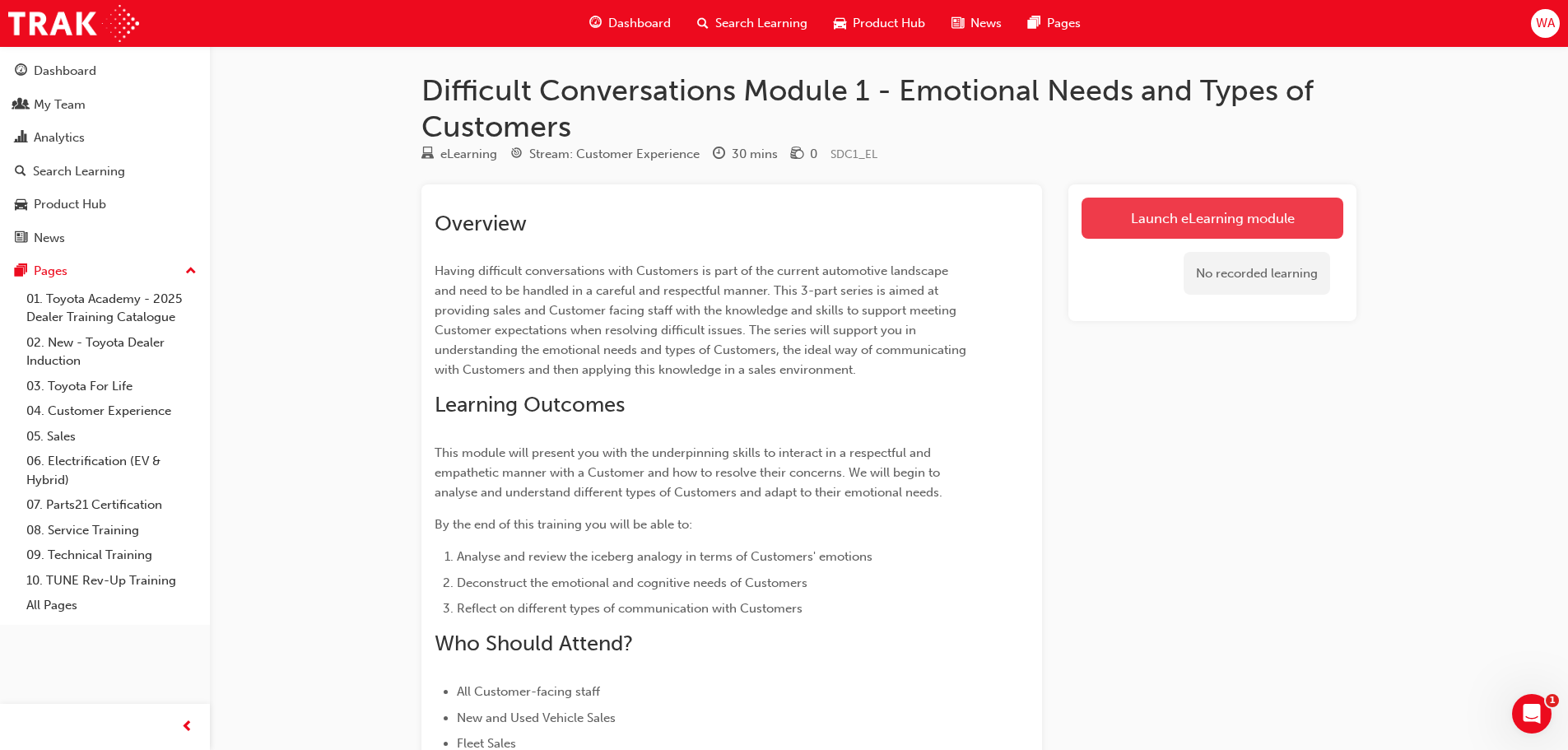
click at [1208, 223] on link "Launch eLearning module" at bounding box center [1213, 218] width 262 height 41
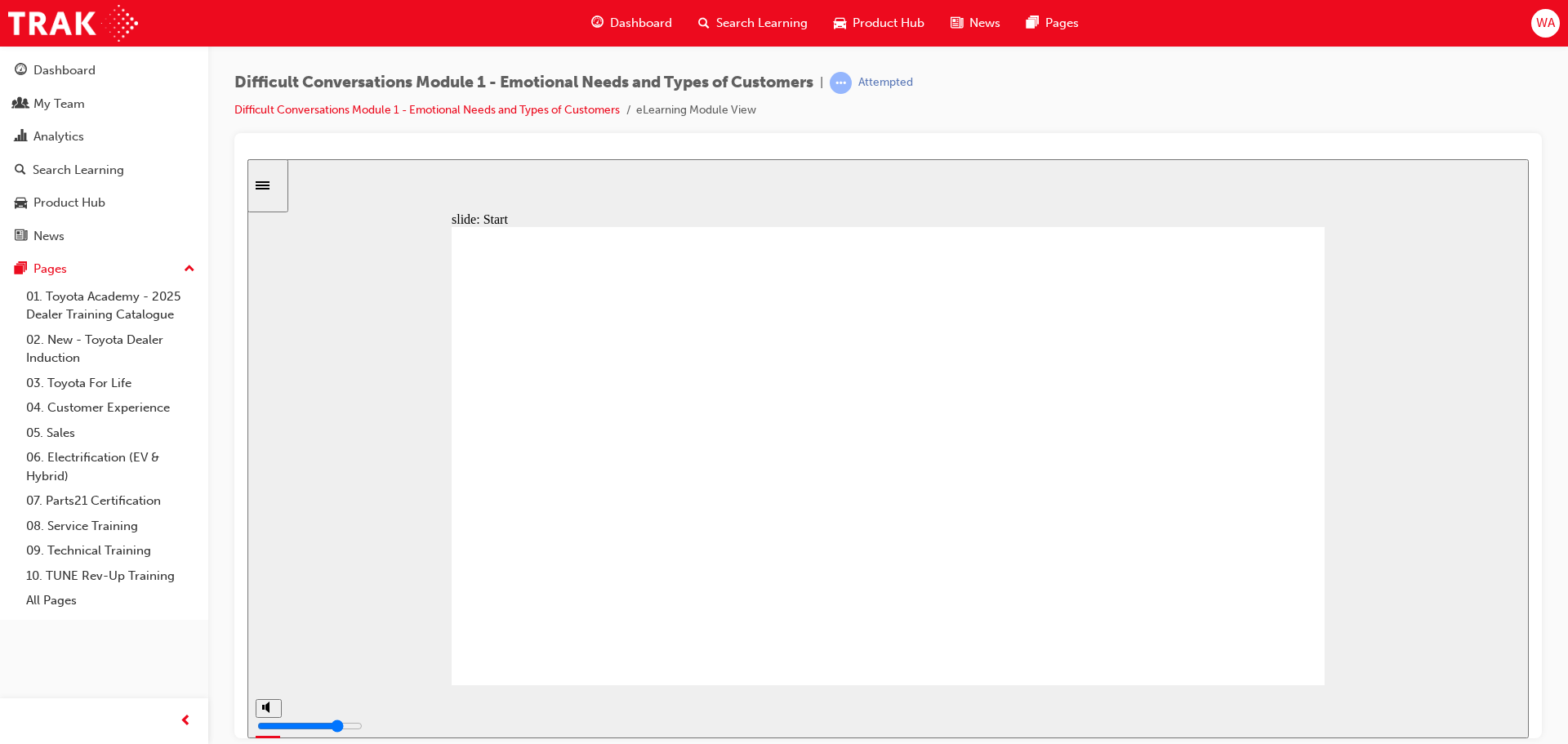
click at [1387, 415] on div "slide: Difficult Conversations Series Having difficult conversations with Guest…" at bounding box center [889, 447] width 1281 height 579
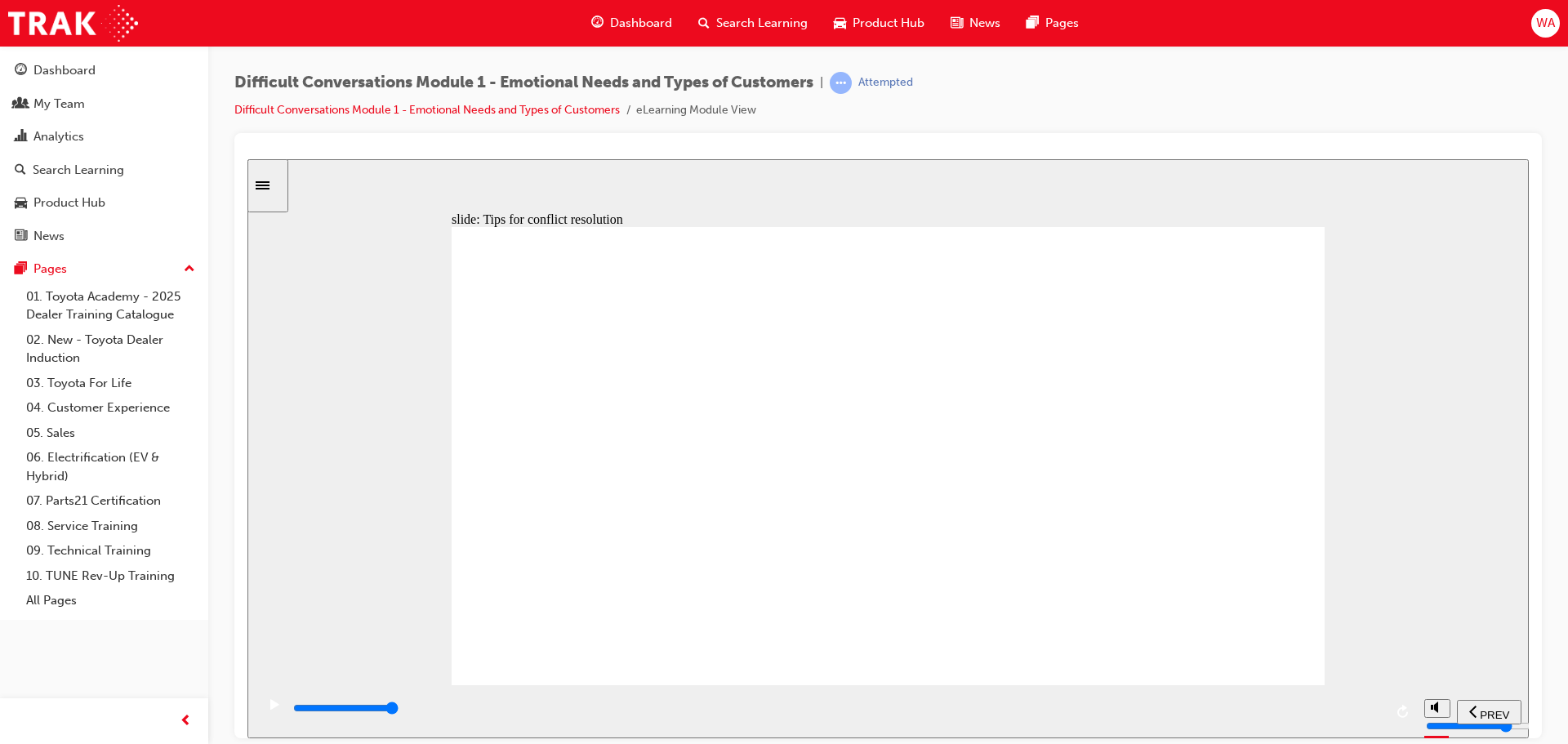
click at [1332, 396] on div "slide: Tips for conflict resolution Use open-ended questions Use open-ended que…" at bounding box center [889, 447] width 1281 height 579
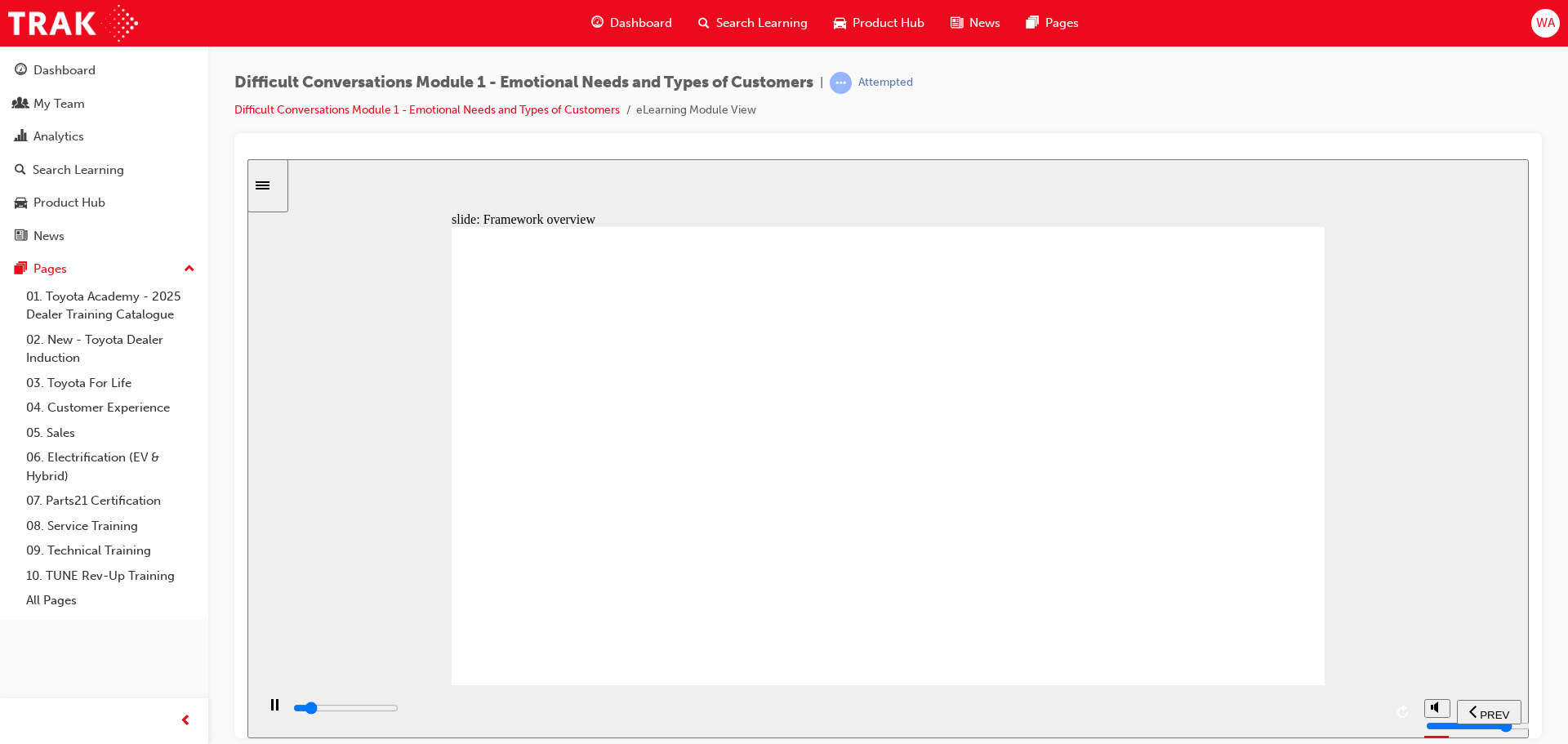
click at [1426, 314] on div "slide: Framework overview Framework of Guest Needs 7 main types of Guests’ need…" at bounding box center [889, 447] width 1281 height 579
click at [1393, 330] on div "slide: Framework overview Framework of Guest Needs 7 main types of Guests’ need…" at bounding box center [889, 447] width 1281 height 579
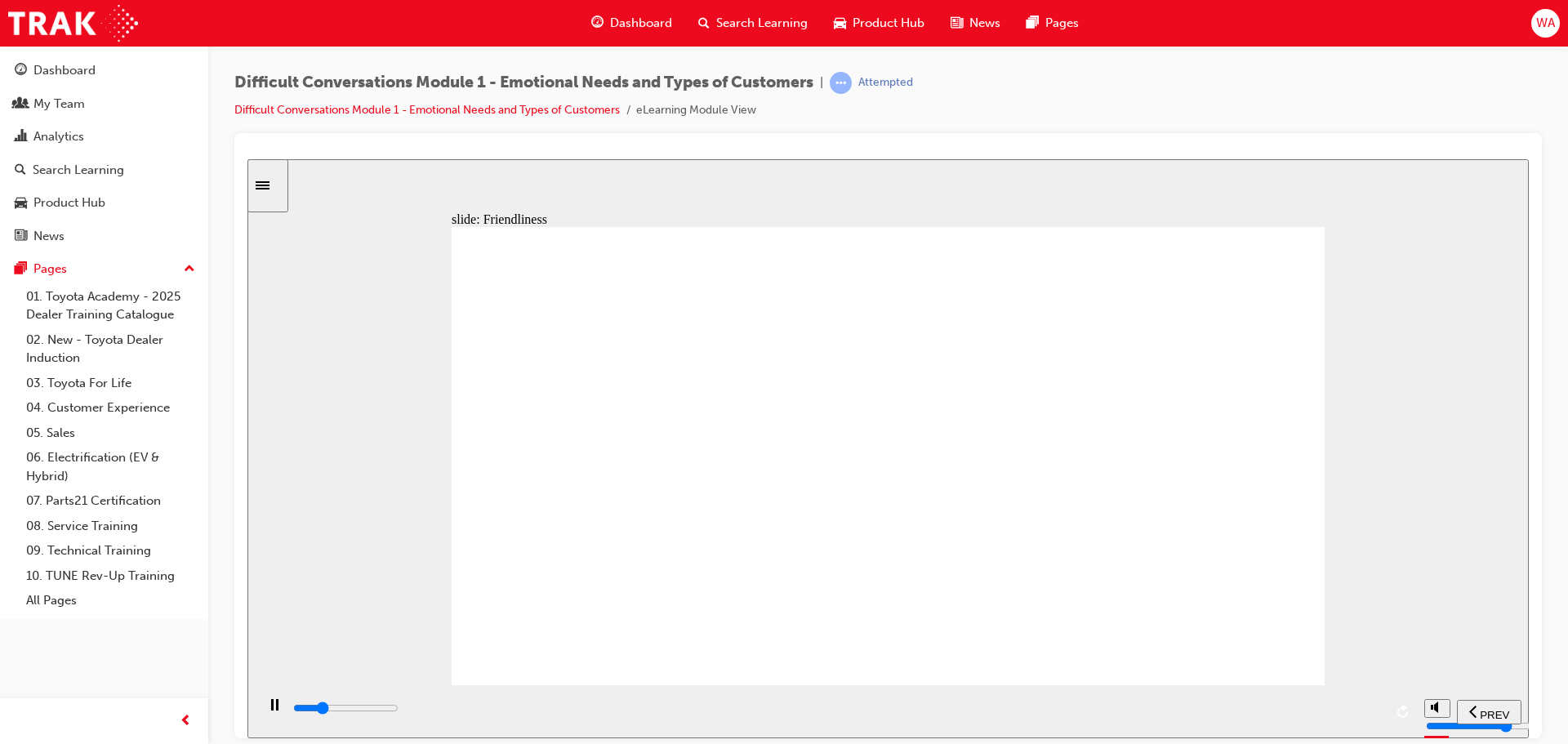
drag, startPoint x: 650, startPoint y: 388, endPoint x: 923, endPoint y: 307, distance: 284.8
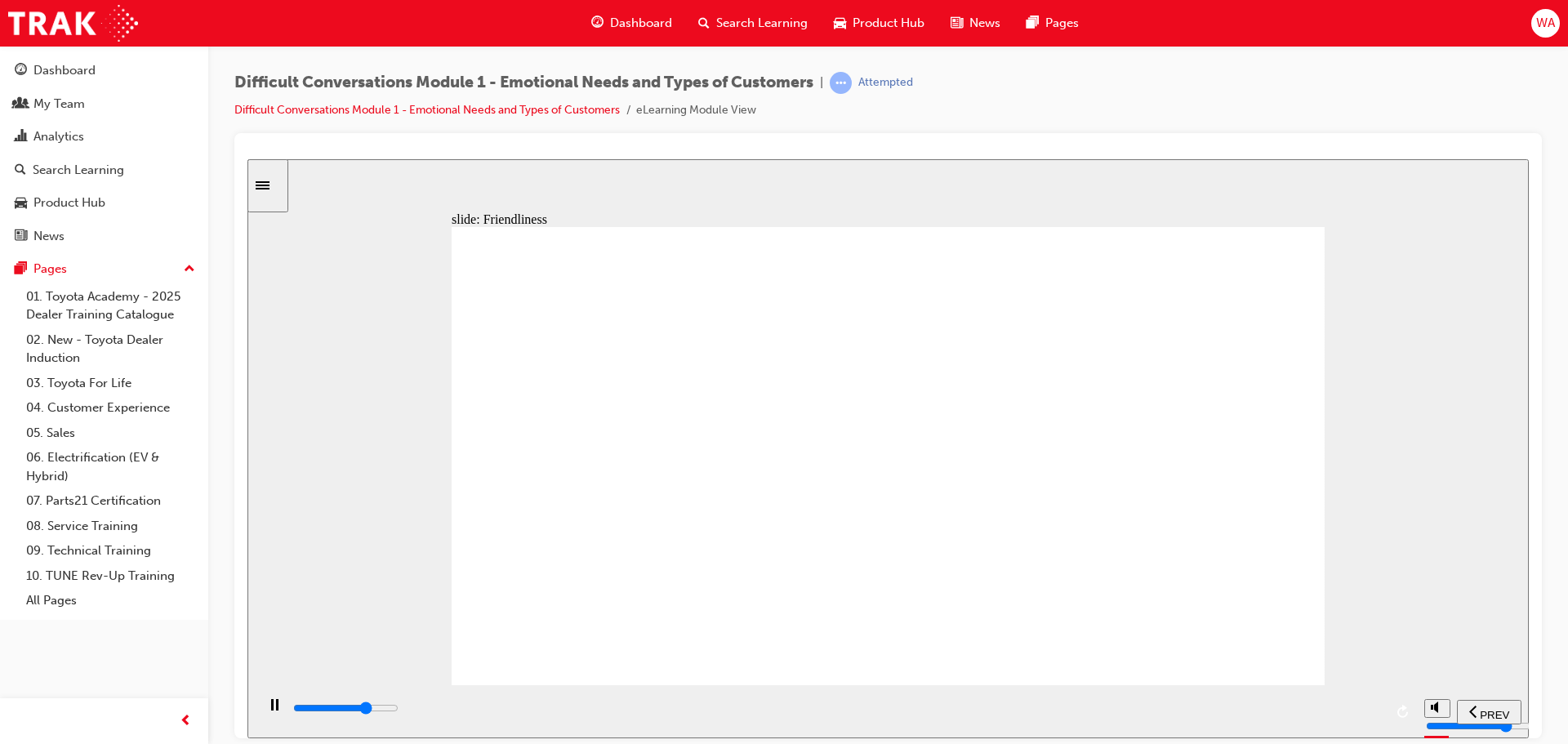
drag, startPoint x: 1151, startPoint y: 389, endPoint x: 1105, endPoint y: 387, distance: 46.0
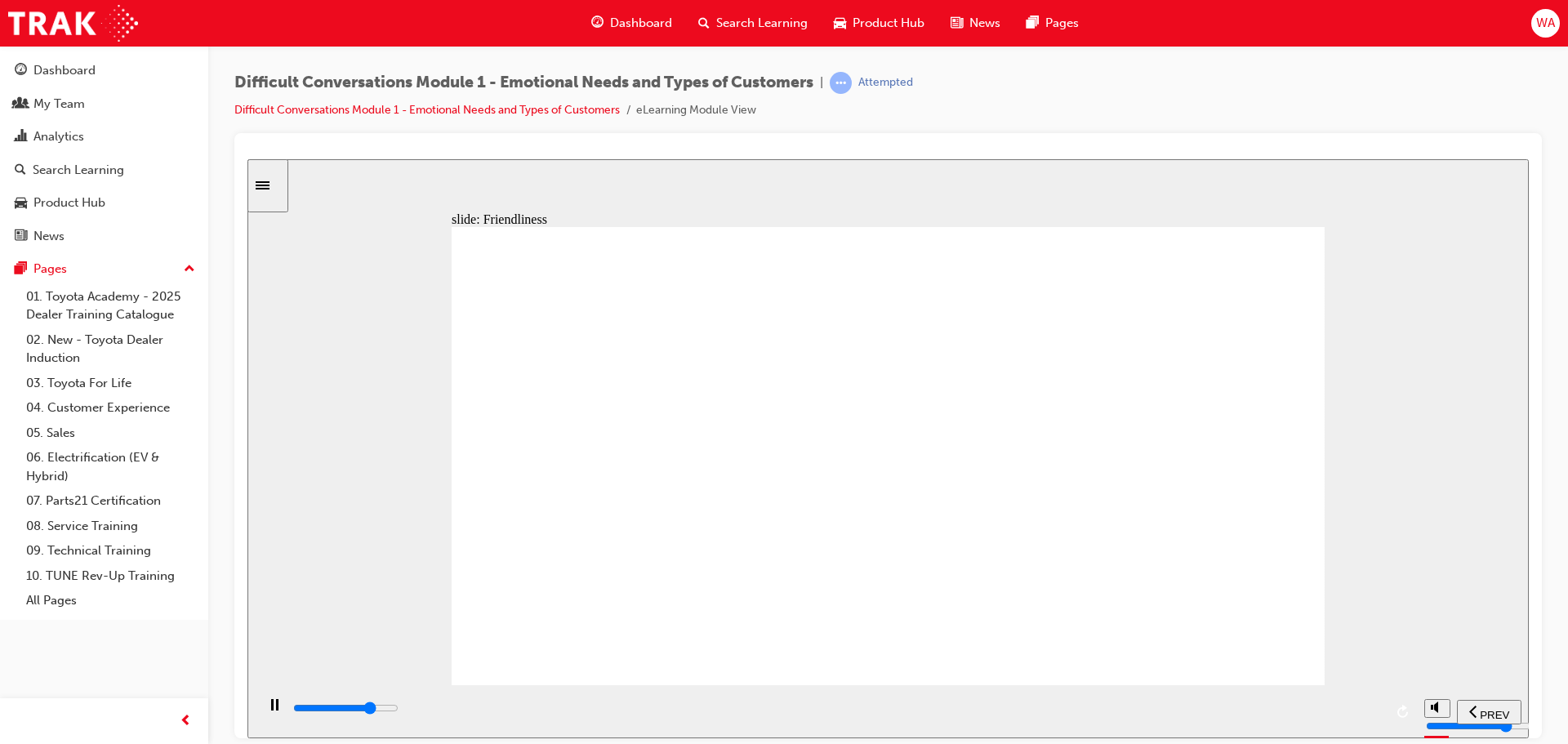
click at [1460, 392] on div "slide: Friendliness Framework of Guest Needs Rectangle 1 Rectangle 1 Multiply 1…" at bounding box center [889, 447] width 1281 height 579
click at [1407, 453] on div "slide: Friendliness Framework of Guest Needs Rectangle 1 Rectangle 1 Multiply 1…" at bounding box center [889, 447] width 1281 height 579
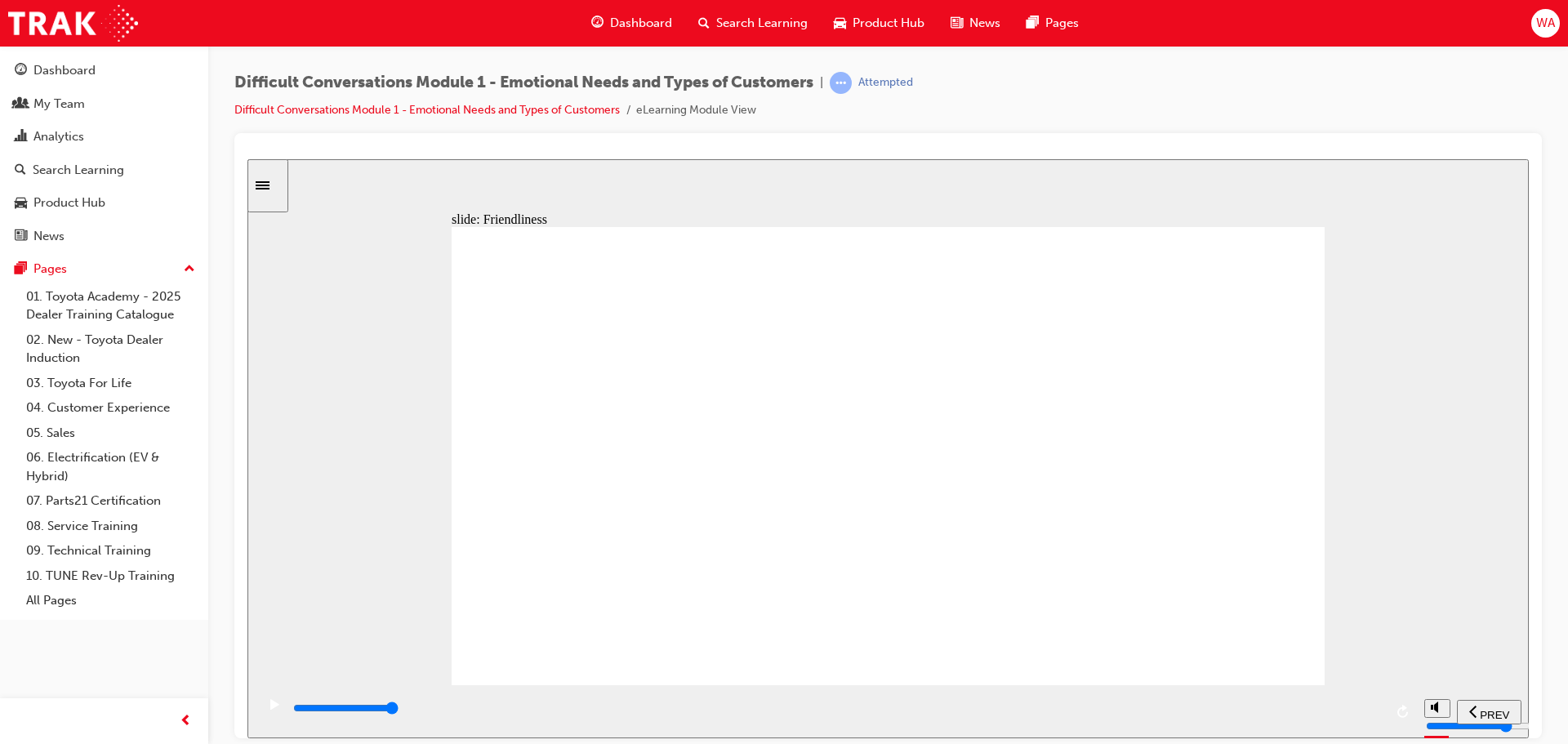
click at [1374, 348] on div "slide: Empathy Framework of Guest Needs Rectangle 1 Rectangle 1 Multiply 1 Clos…" at bounding box center [889, 447] width 1281 height 579
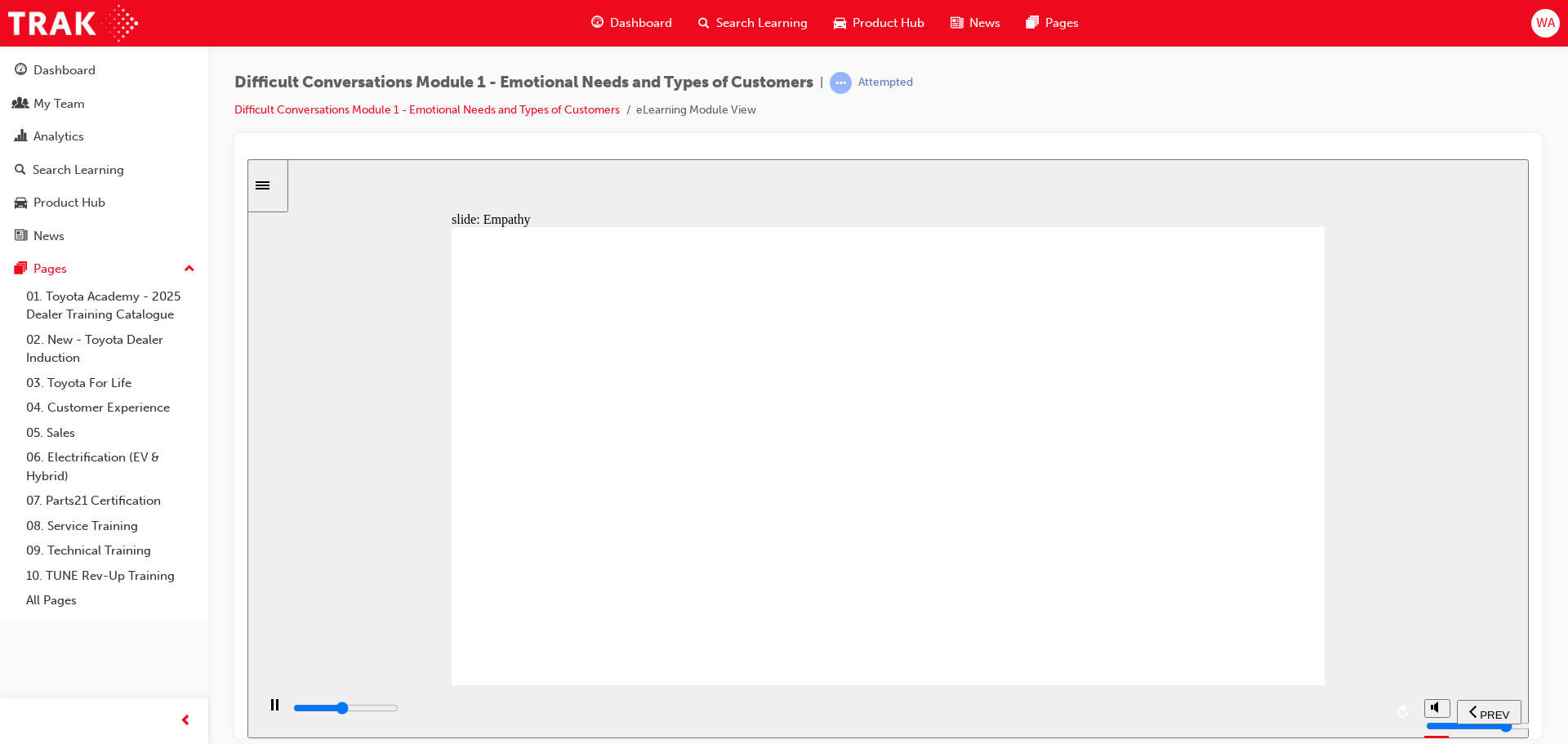
drag, startPoint x: 890, startPoint y: 365, endPoint x: 904, endPoint y: 347, distance: 22.8
click at [1412, 387] on div "slide: Empathy Framework of Guest Needs Rectangle 1 Rectangle 1 Multiply 1 Clos…" at bounding box center [889, 447] width 1281 height 579
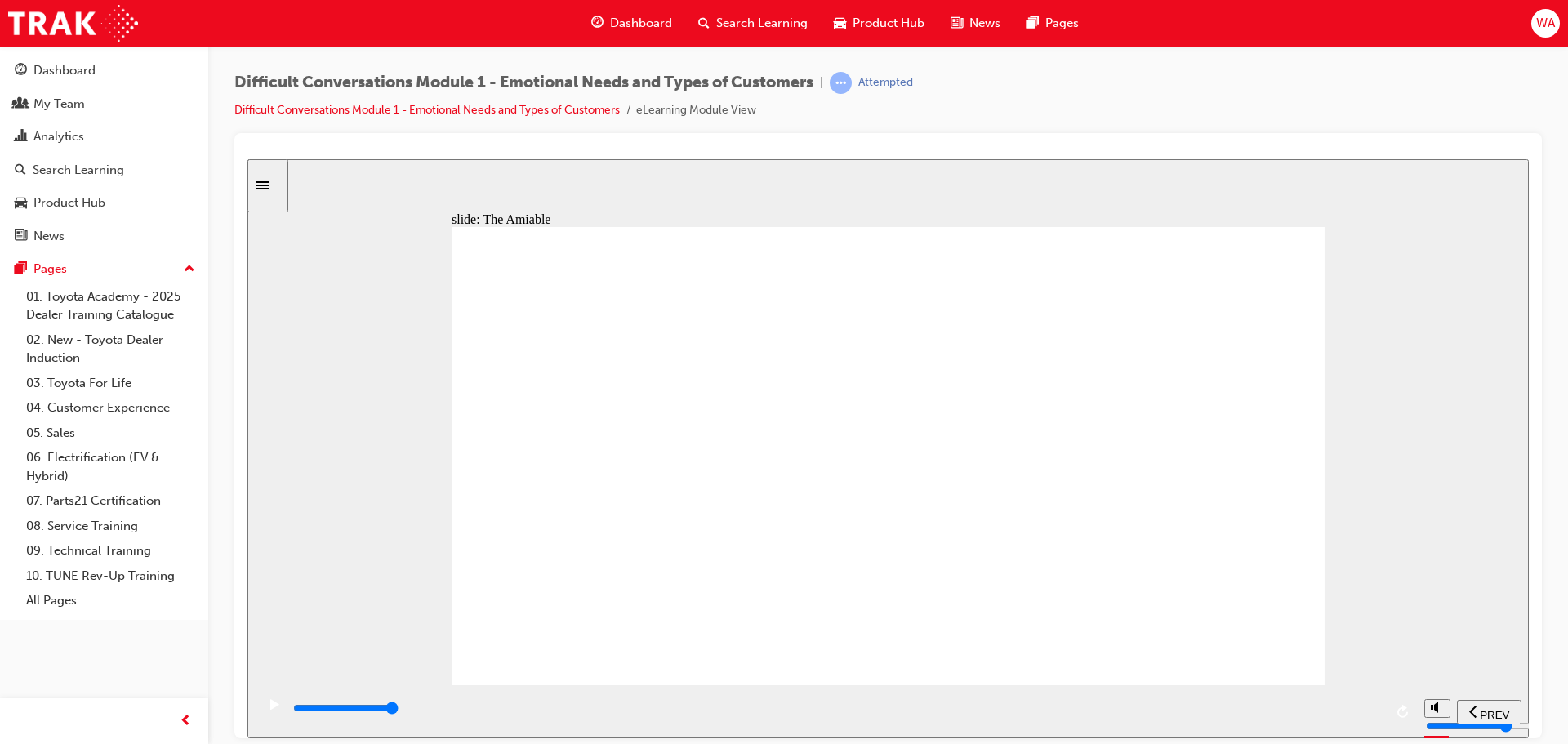
type input "6100"
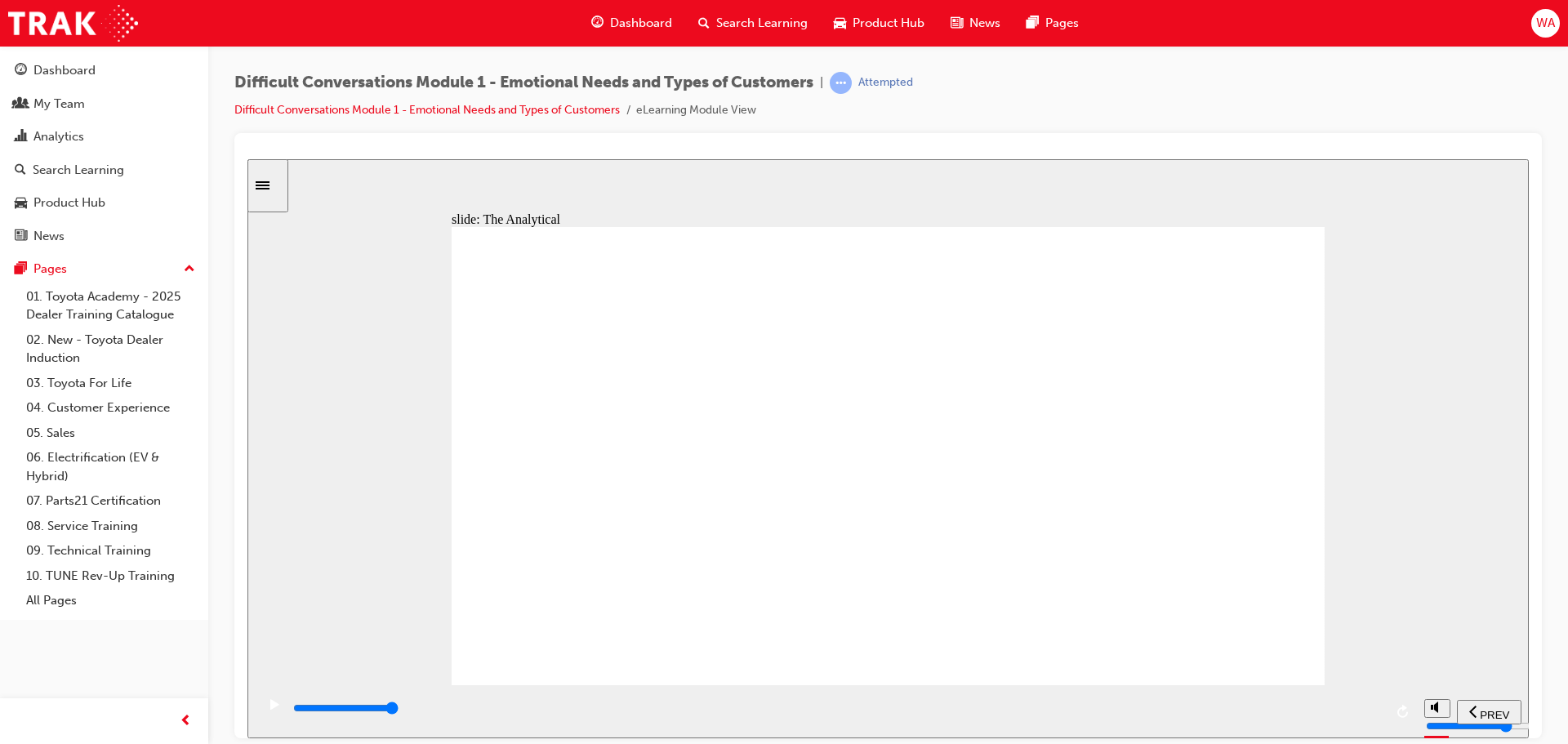
click at [846, 174] on div "slide: The Driver Rectangle 1 Rectangle 1 Multiply 1 Close STEERING WHEEL icon …" at bounding box center [889, 447] width 1281 height 579
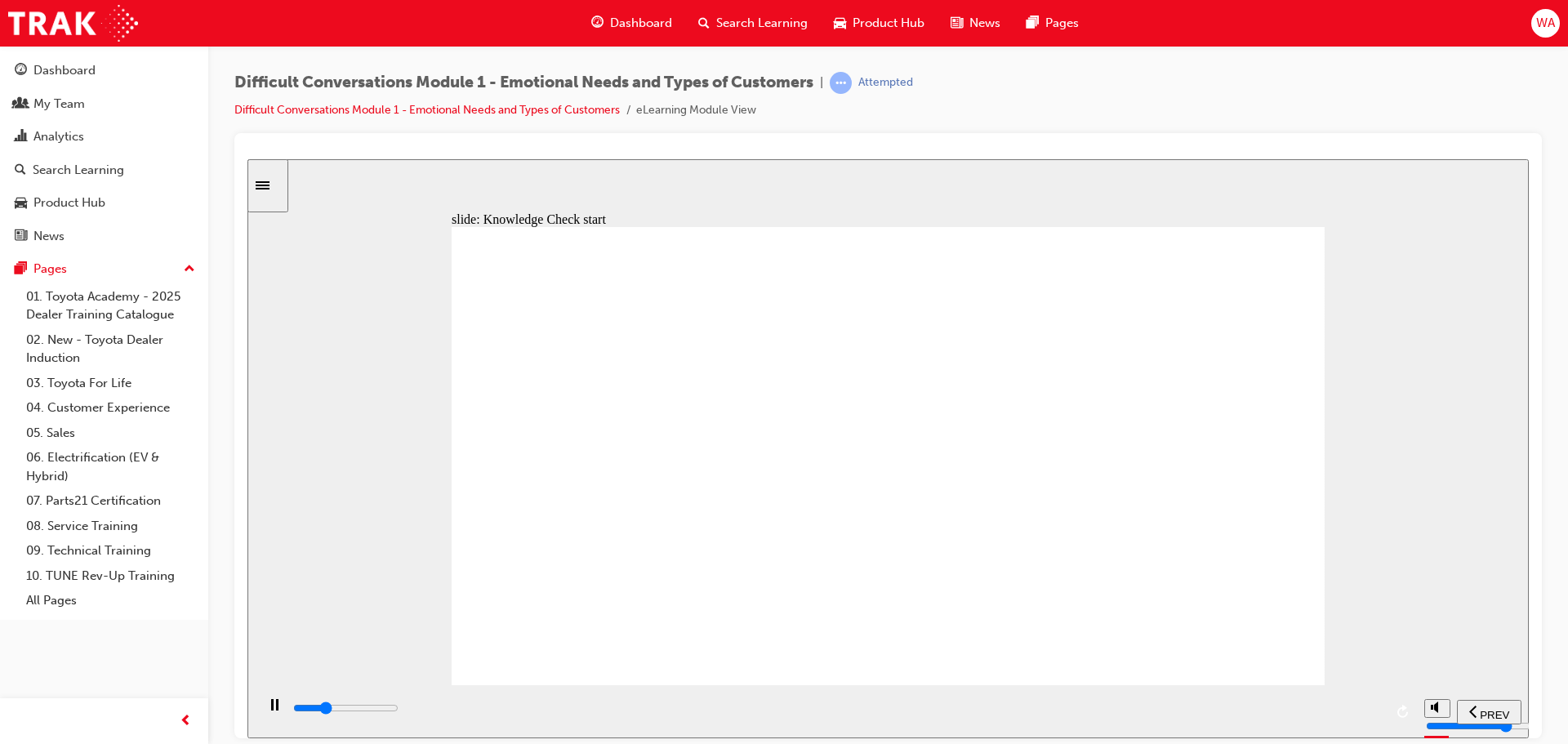
click at [1474, 385] on div "slide: Knowledge Check start Rectangle 1 Knowledge Check Let’s put this into pr…" at bounding box center [889, 447] width 1281 height 579
type input "10900"
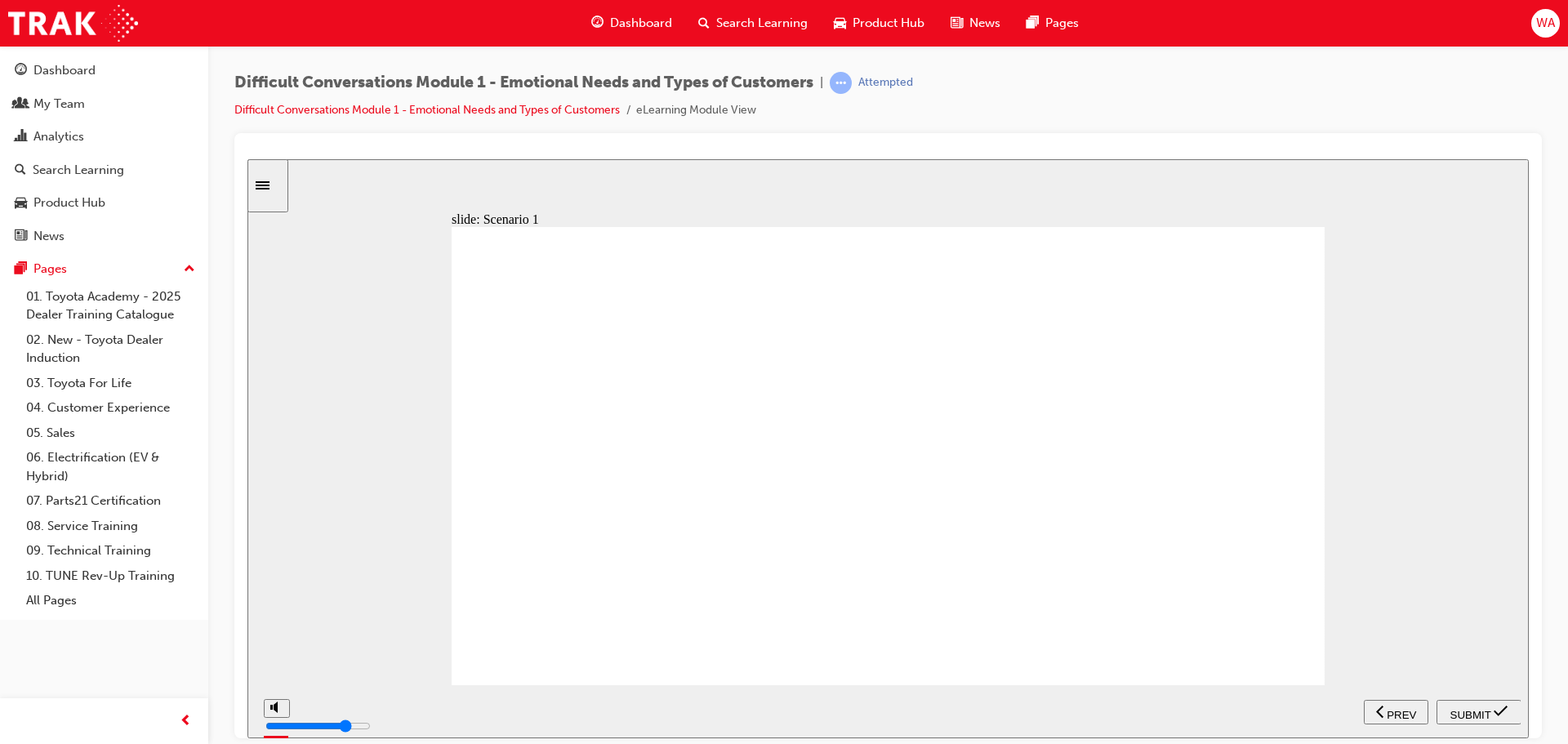
radio input "true"
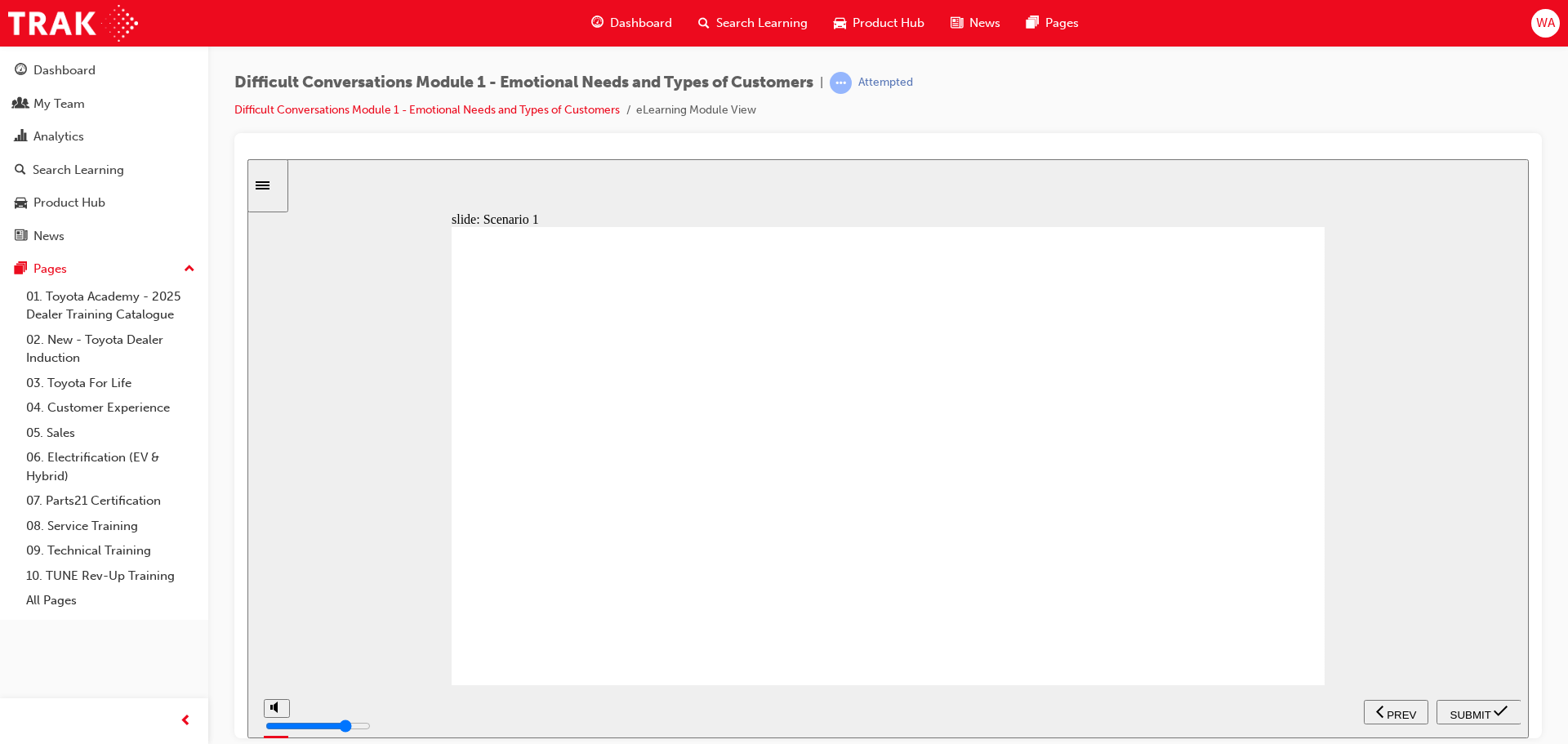
click at [1475, 560] on div "slide: Scenario 1 Knowledge Check – Scenario 1/4 Rectangle 1 Rectangle 2 Paul a…" at bounding box center [889, 447] width 1281 height 579
click at [1477, 712] on span "SUBMIT" at bounding box center [1471, 714] width 40 height 12
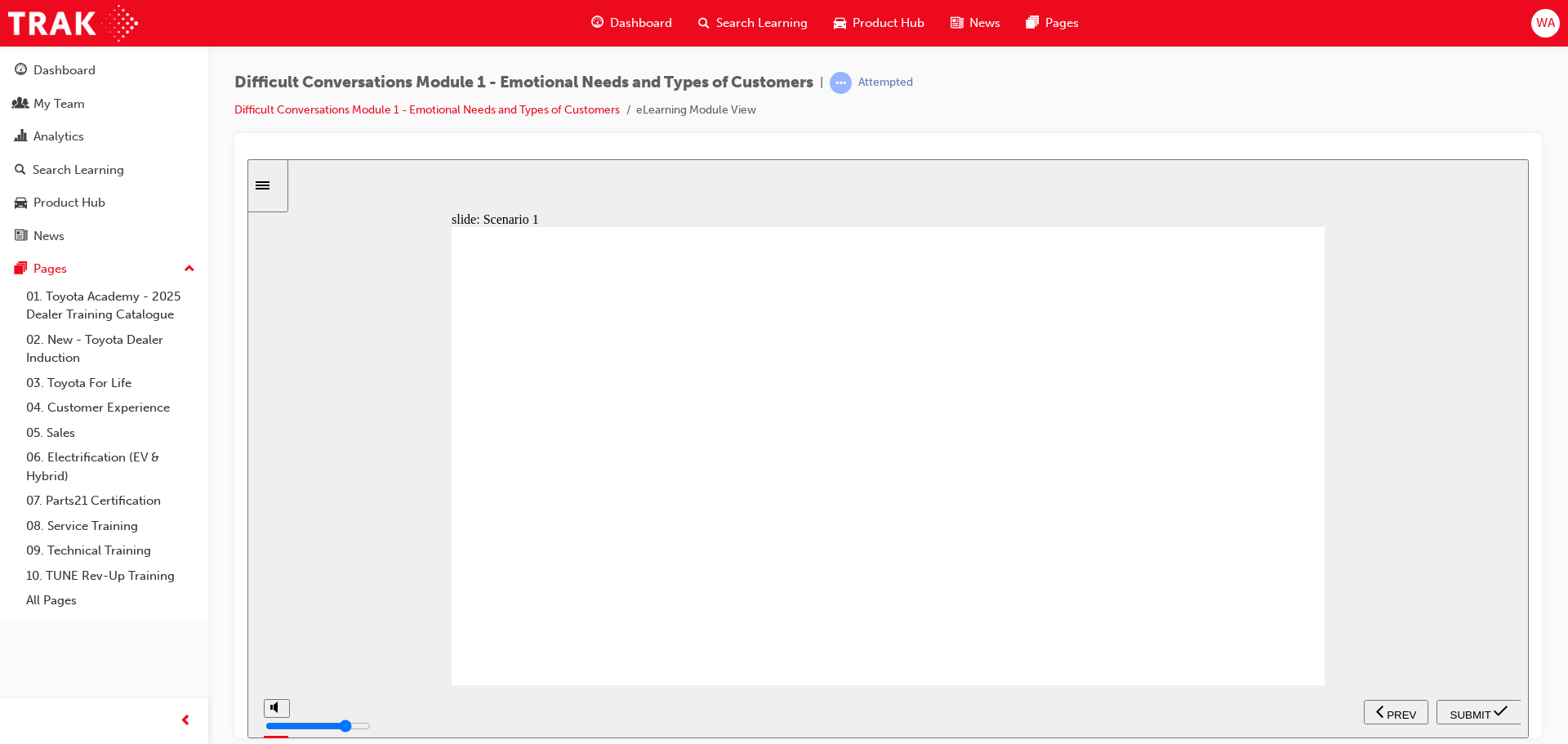
click at [1009, 189] on div "slide: Scenario 1 - Benchmark Conversation The Driver – Benchmark Conversation …" at bounding box center [889, 447] width 1281 height 579
click at [1388, 352] on div "slide: Scenario 1 - Benchmark Conversation The Driver – Benchmark Conversation …" at bounding box center [889, 447] width 1281 height 579
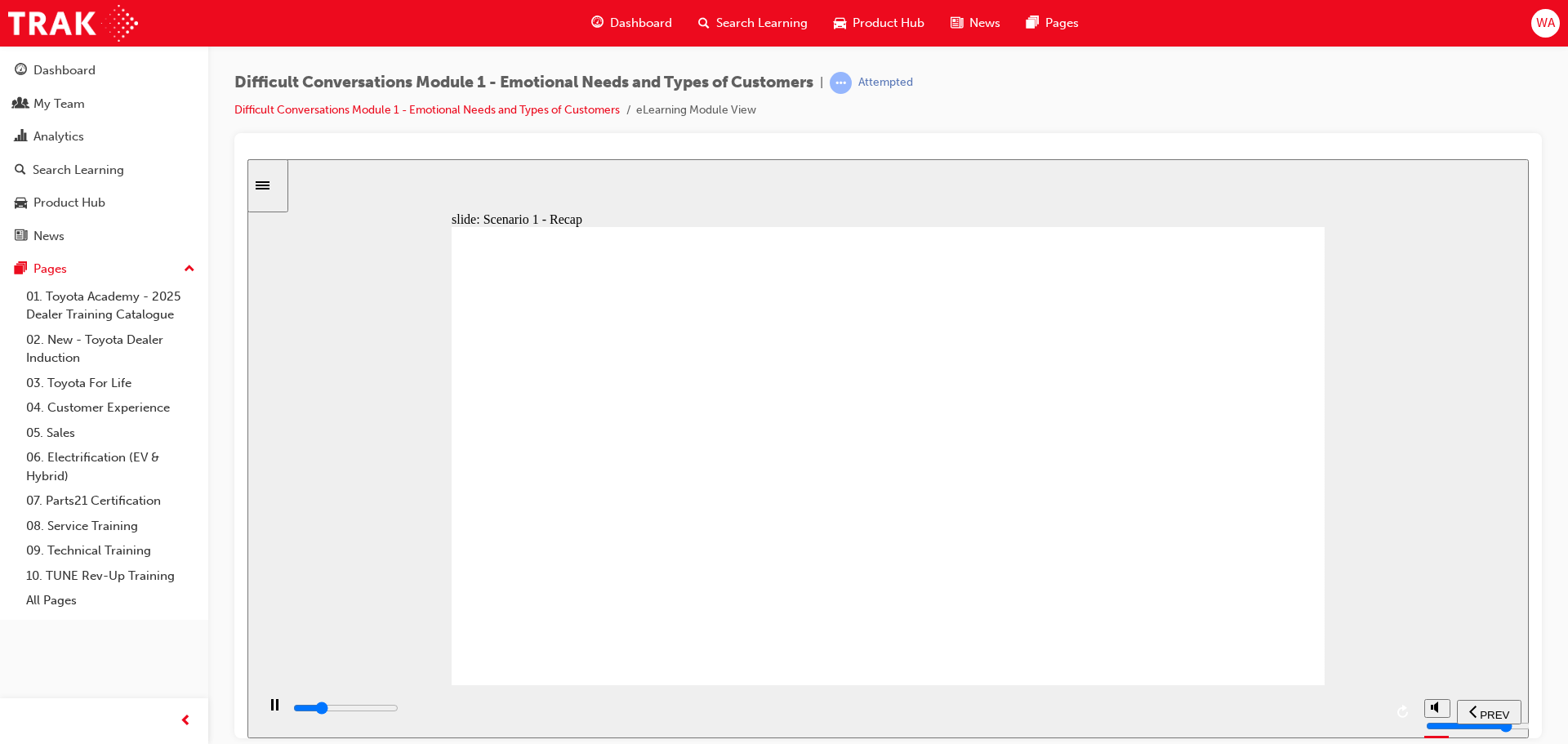
click at [1354, 474] on div "slide: Scenario 1 - Recap The Driver – Benchmark Conversation Got it Rectangle …" at bounding box center [889, 447] width 1281 height 579
type input "41200"
radio input "true"
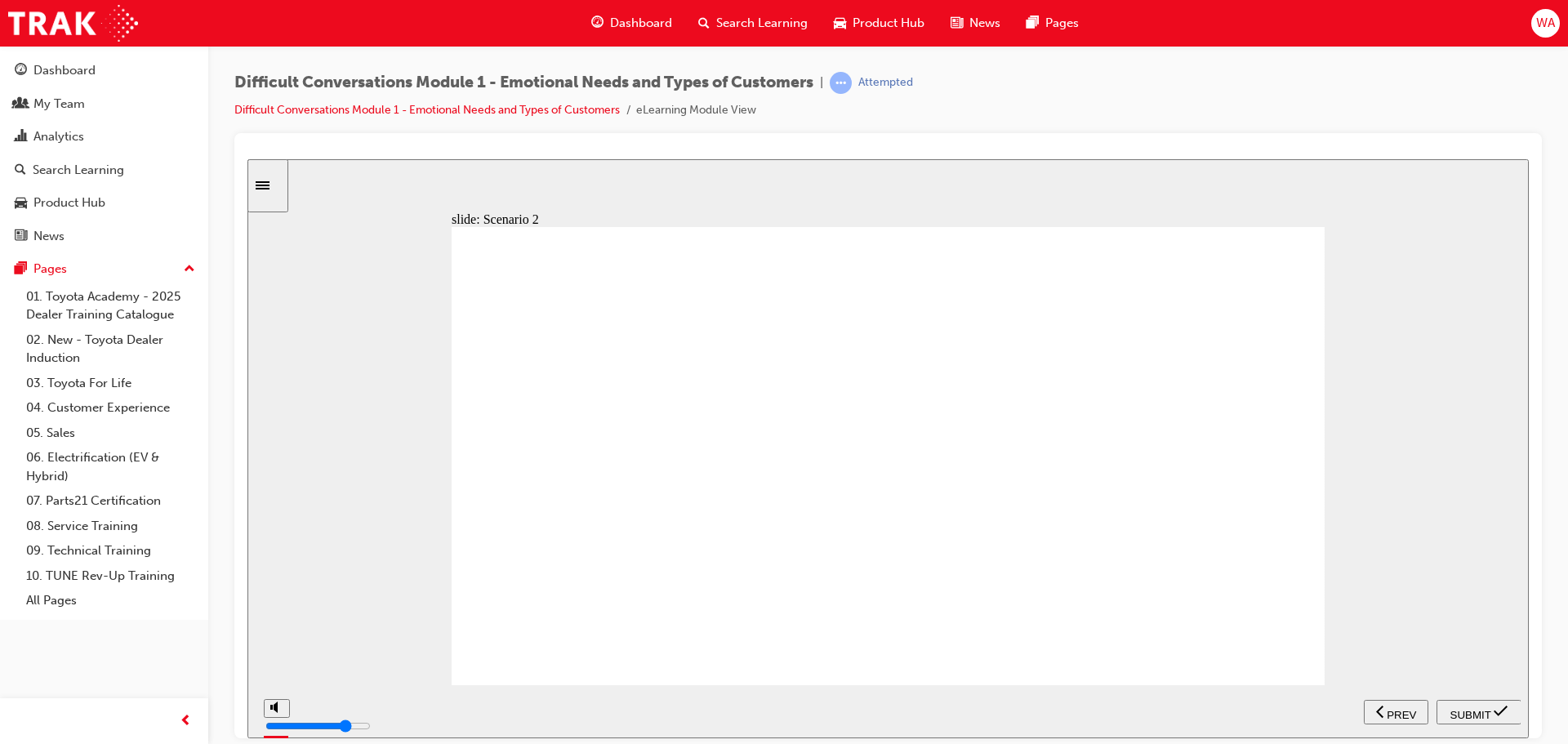
click at [1488, 711] on span "SUBMIT" at bounding box center [1471, 714] width 40 height 12
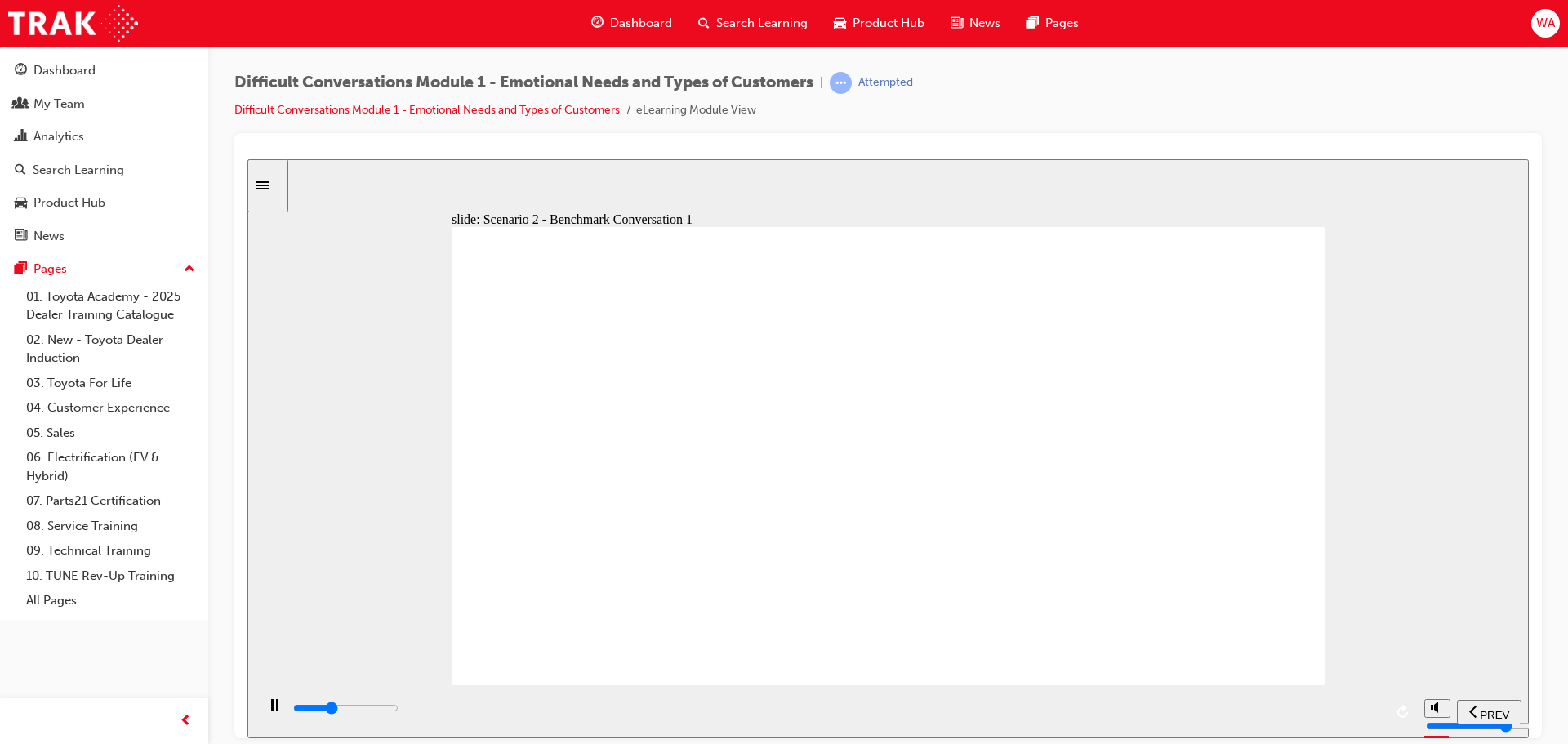
click at [1390, 429] on div "slide: Scenario 2 - Benchmark Conversation 1 The Analytical – Benchmark Convers…" at bounding box center [889, 447] width 1281 height 579
click at [1412, 354] on div "slide: Scenario 2 - Recap The Analytical – Benchmark Conversation Got it Rectan…" at bounding box center [889, 447] width 1281 height 579
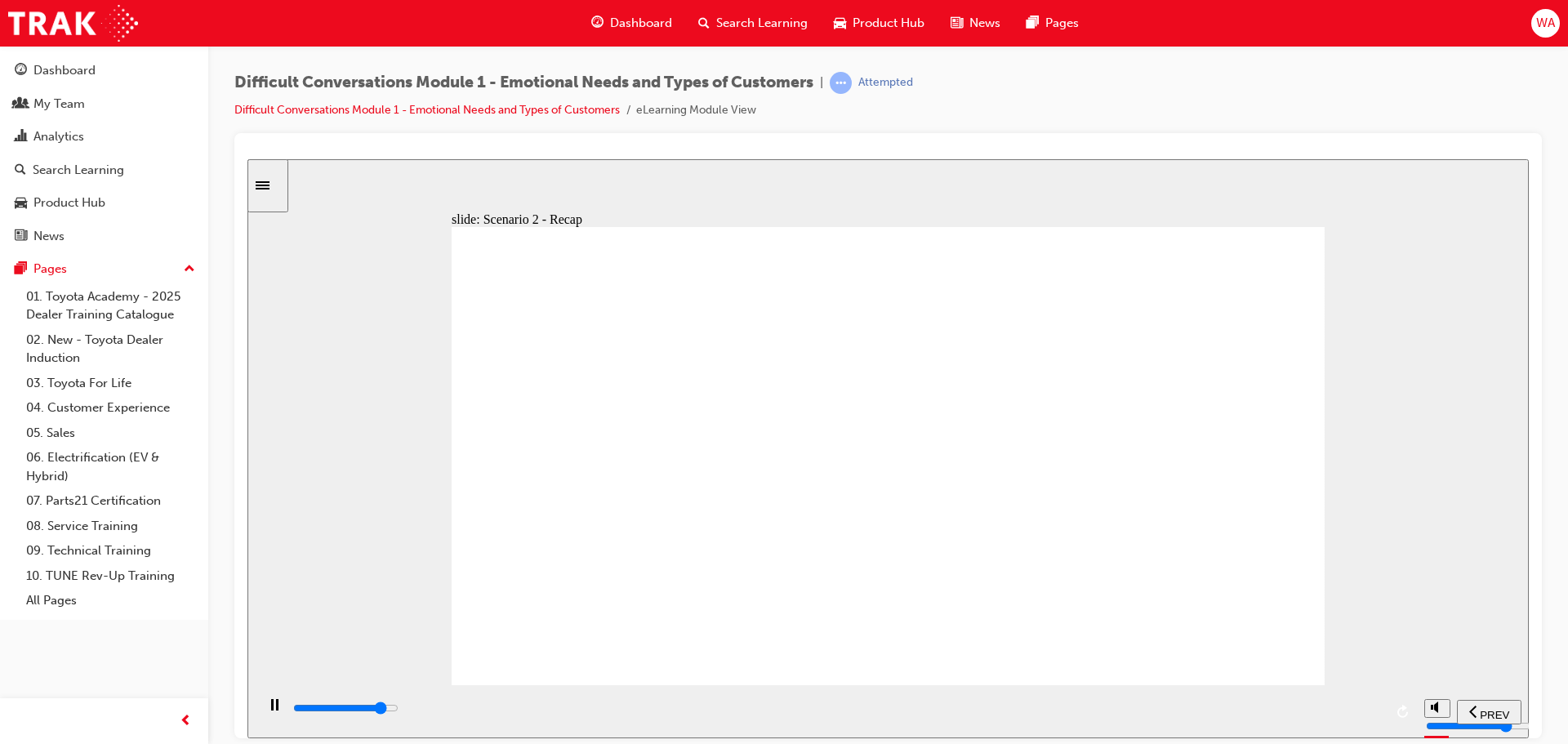
click at [1251, 715] on div "playback controls" at bounding box center [838, 708] width 1093 height 18
click at [399, 710] on input "slide progress" at bounding box center [346, 706] width 105 height 13
type input "55600"
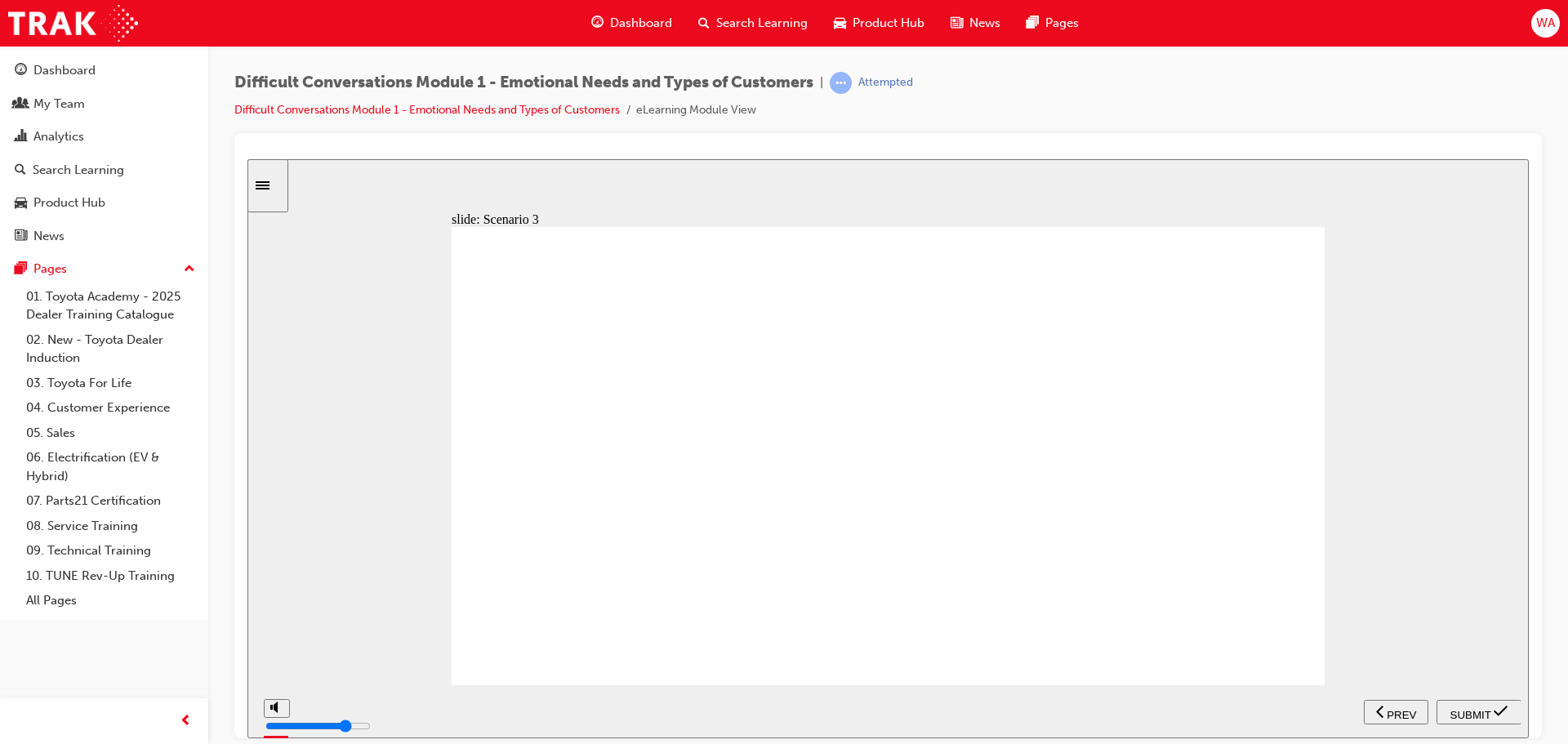
radio input "true"
click at [1458, 712] on span "SUBMIT" at bounding box center [1471, 714] width 40 height 12
click at [1351, 714] on div "playback controls" at bounding box center [838, 708] width 1093 height 18
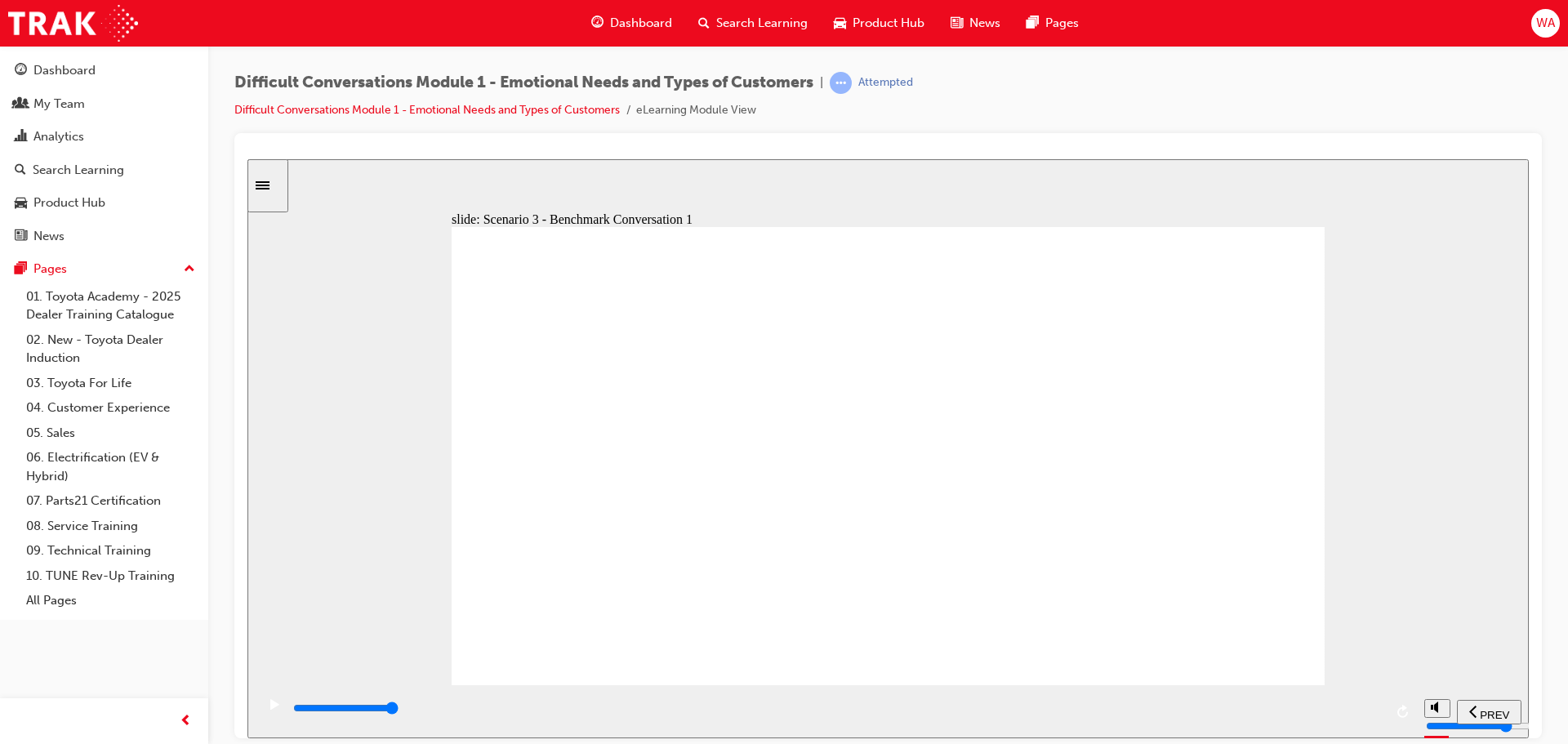
click at [1352, 715] on div "playback controls" at bounding box center [838, 708] width 1093 height 18
click at [1367, 707] on div "playback controls" at bounding box center [838, 708] width 1093 height 18
type input "44000"
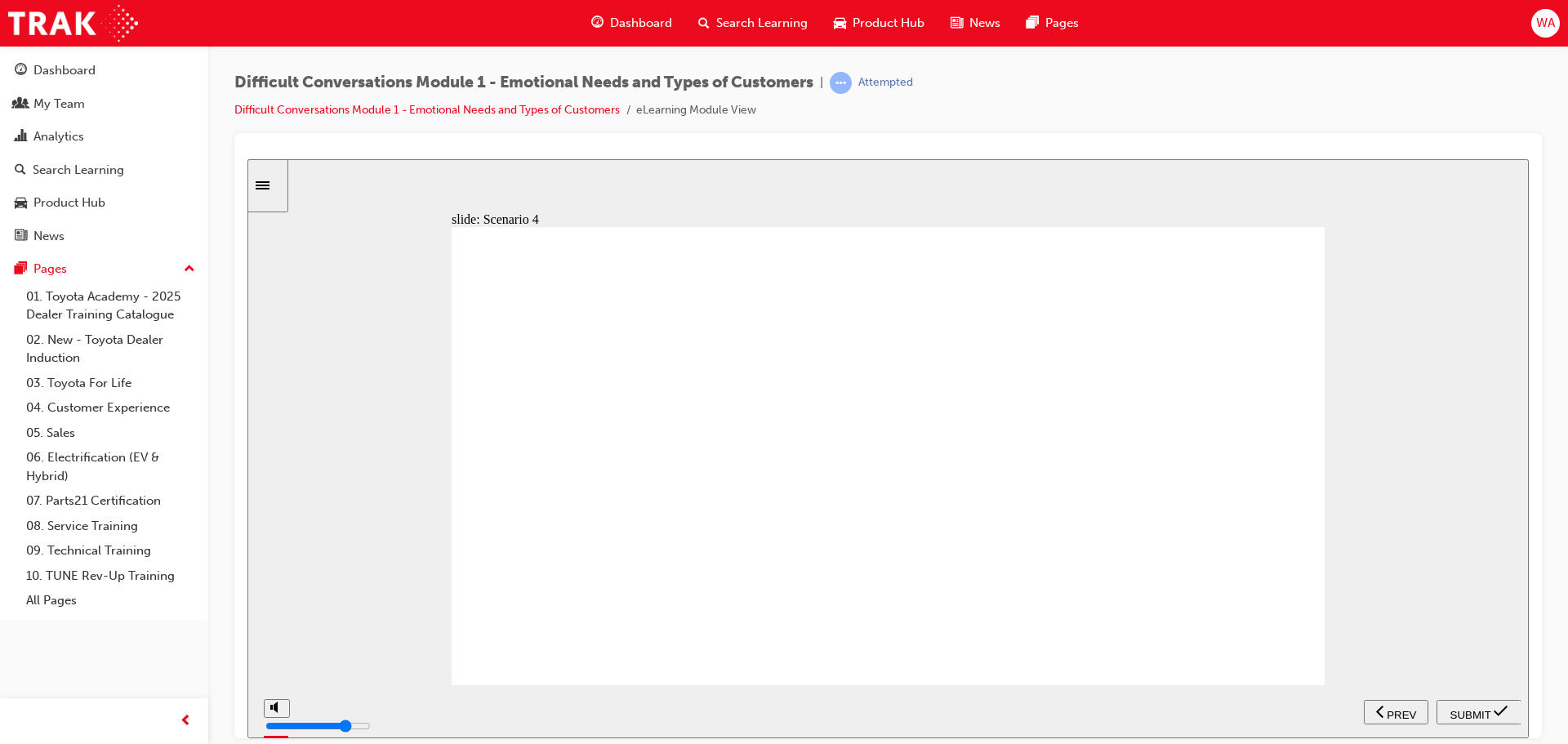
radio input "true"
click at [1489, 709] on span "SUBMIT" at bounding box center [1471, 714] width 40 height 12
click at [399, 711] on input "slide progress" at bounding box center [346, 706] width 105 height 13
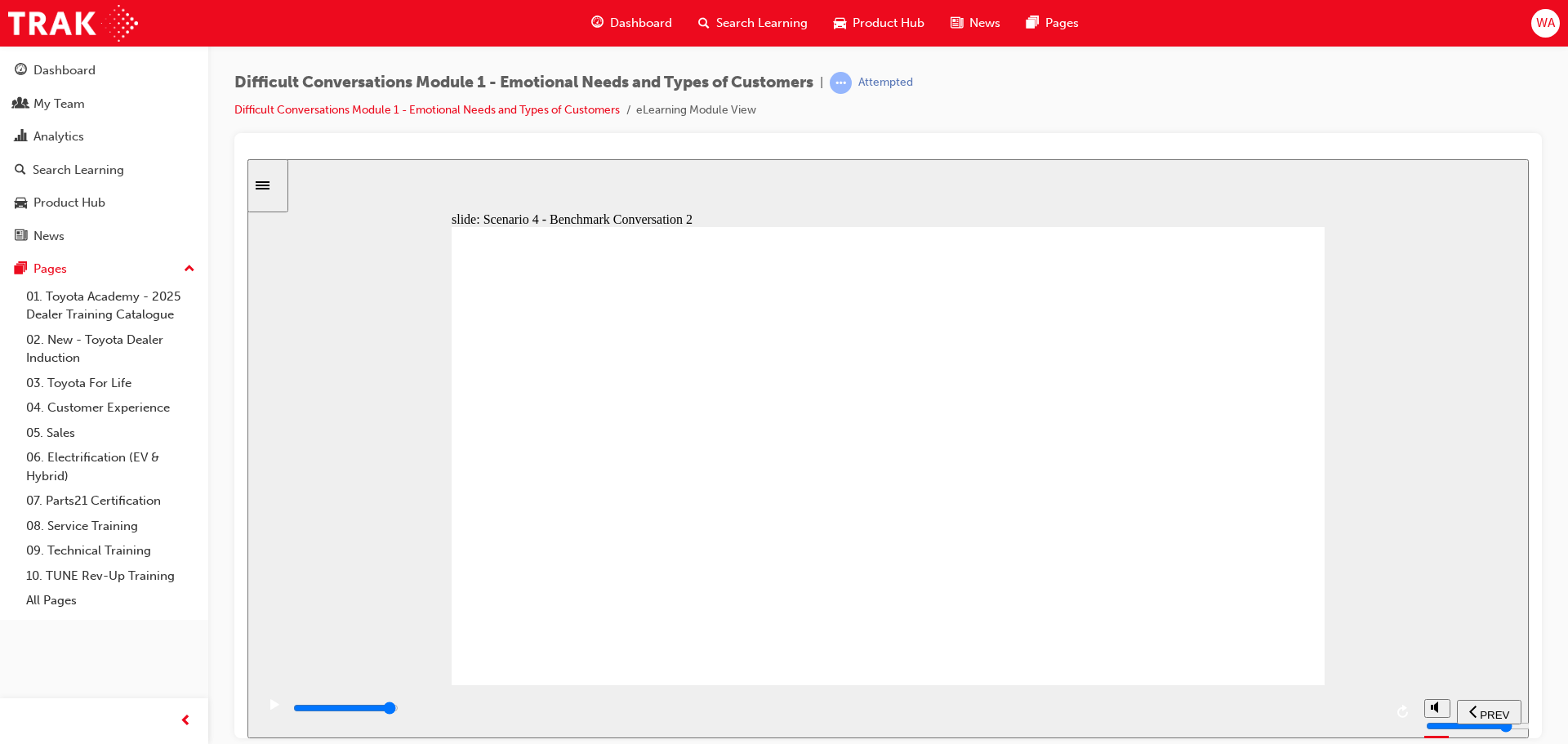
click at [1352, 704] on div "playback controls" at bounding box center [838, 708] width 1093 height 18
click at [399, 709] on input "slide progress" at bounding box center [346, 706] width 105 height 13
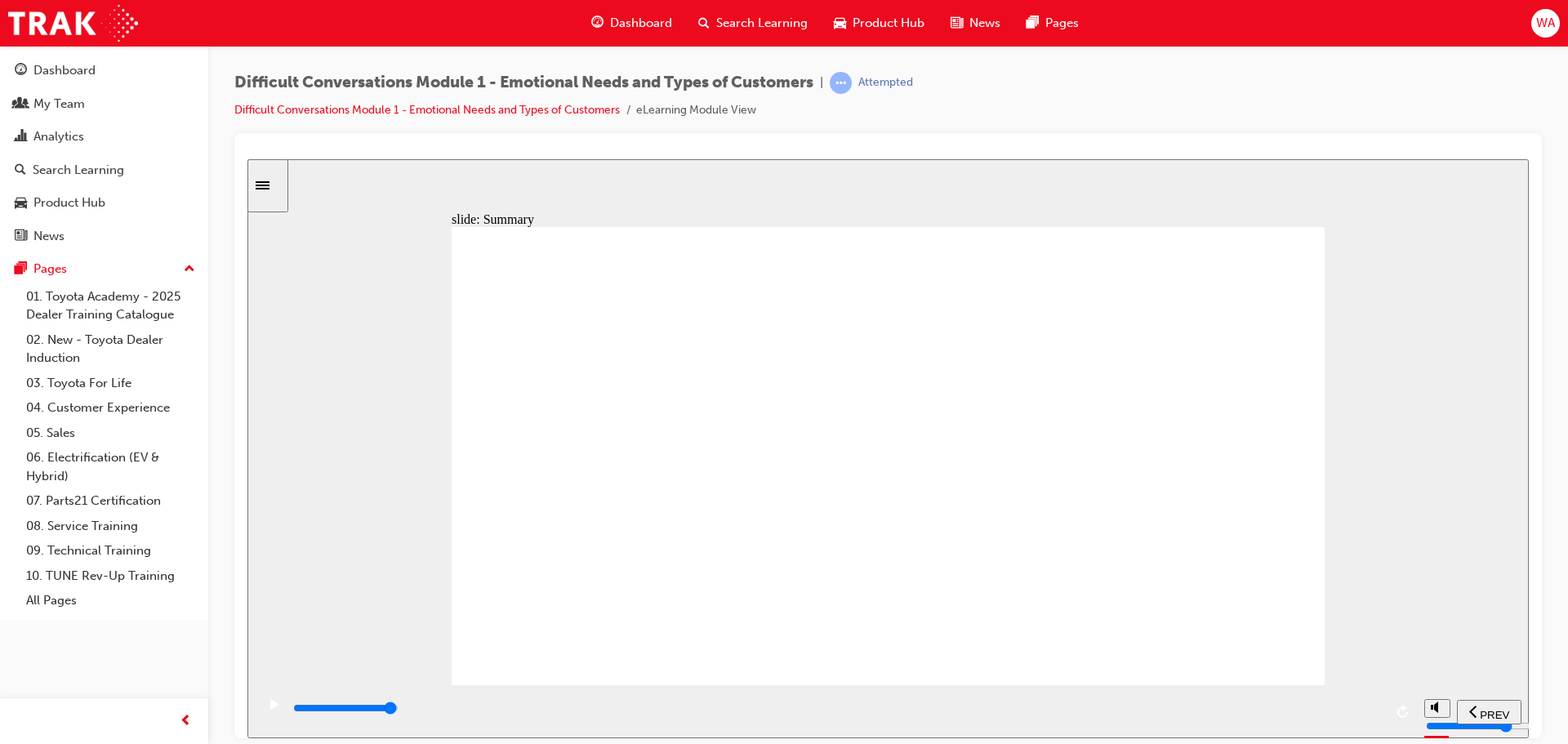
click at [1361, 712] on div "playback controls" at bounding box center [838, 708] width 1093 height 18
click at [399, 709] on input "slide progress" at bounding box center [346, 706] width 105 height 13
click at [399, 711] on input "slide progress" at bounding box center [346, 706] width 105 height 13
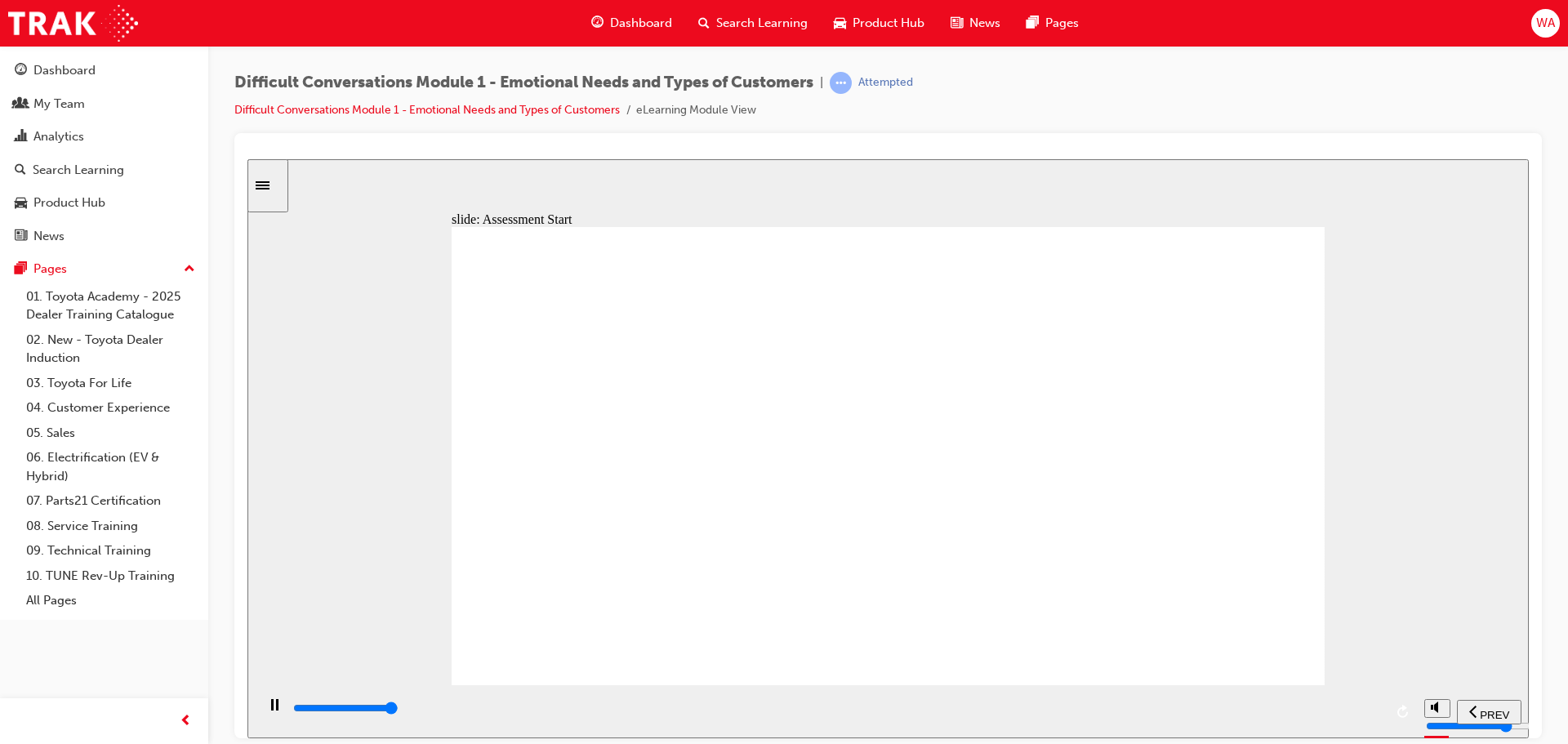
type input "9900"
drag, startPoint x: 1182, startPoint y: 611, endPoint x: 922, endPoint y: 586, distance: 261.2
drag, startPoint x: 1279, startPoint y: 654, endPoint x: 1045, endPoint y: 429, distance: 324.6
drag, startPoint x: 1180, startPoint y: 421, endPoint x: 1018, endPoint y: 423, distance: 162.0
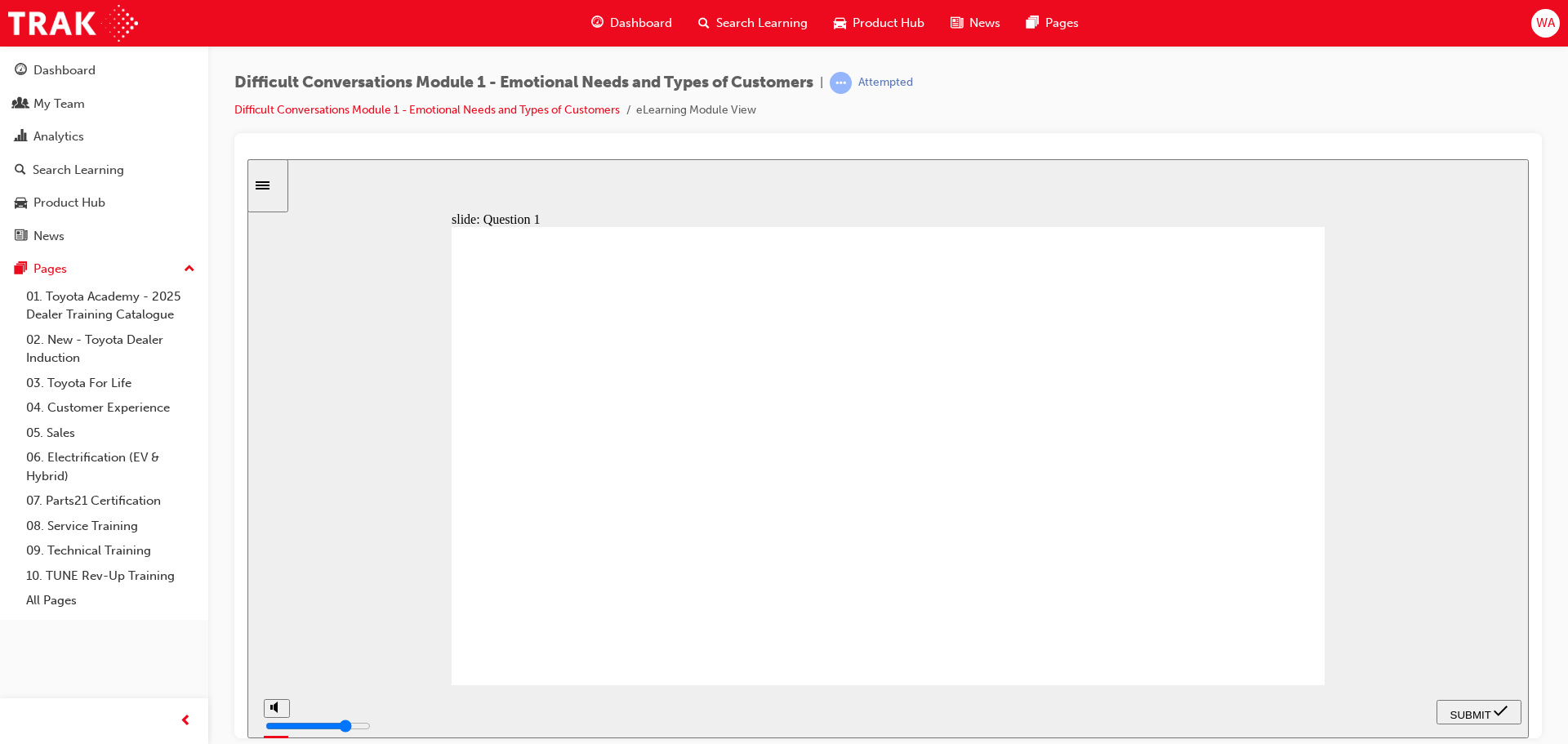
drag, startPoint x: 1221, startPoint y: 373, endPoint x: 1018, endPoint y: 579, distance: 289.2
drag, startPoint x: 1231, startPoint y: 560, endPoint x: 927, endPoint y: 587, distance: 305.2
drag, startPoint x: 1200, startPoint y: 518, endPoint x: 1013, endPoint y: 576, distance: 195.8
drag, startPoint x: 1191, startPoint y: 463, endPoint x: 1009, endPoint y: 602, distance: 229.0
drag, startPoint x: 1237, startPoint y: 285, endPoint x: 964, endPoint y: 615, distance: 428.3
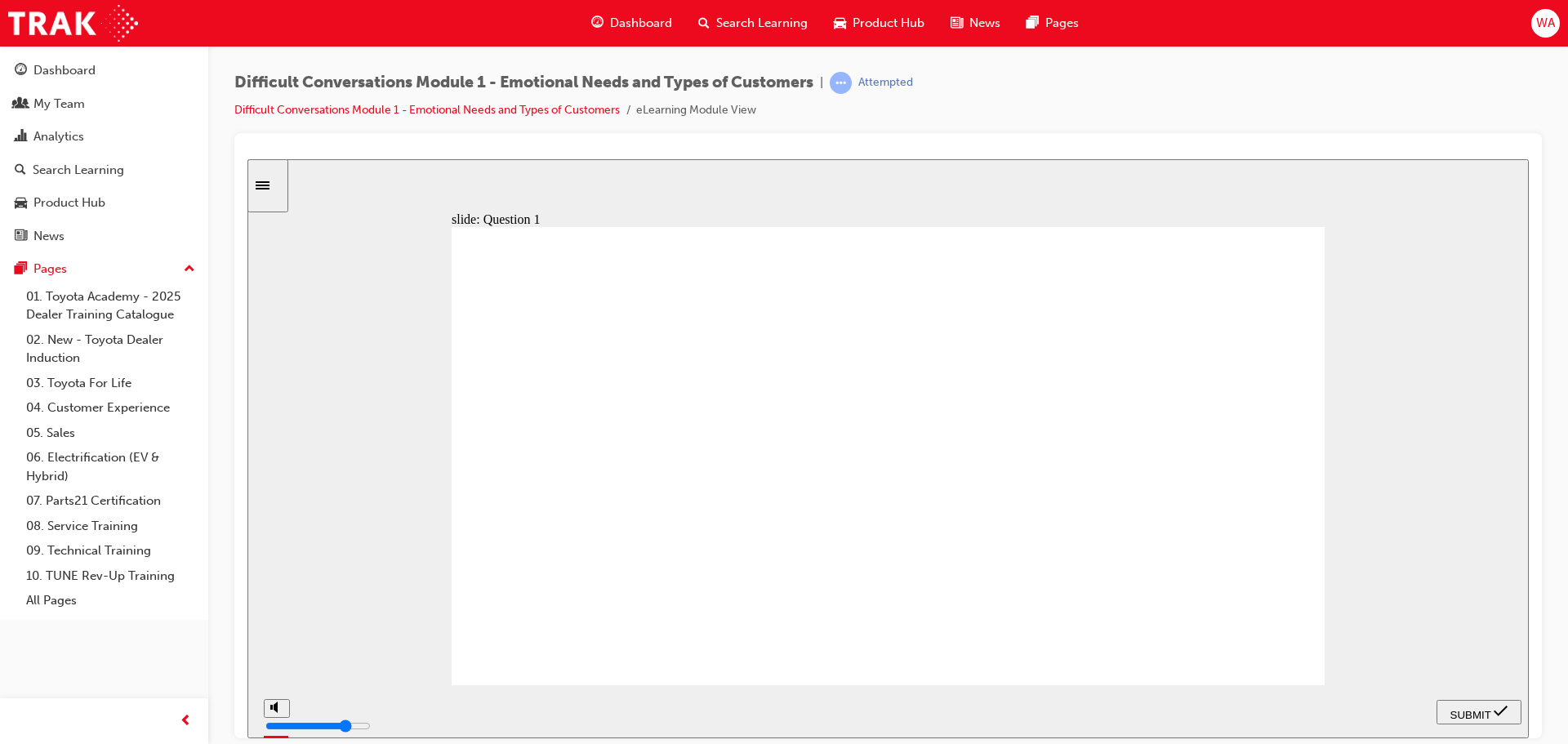
drag, startPoint x: 1167, startPoint y: 390, endPoint x: 1007, endPoint y: 592, distance: 257.7
click at [1456, 710] on span "SUBMIT" at bounding box center [1471, 714] width 40 height 12
checkbox input "true"
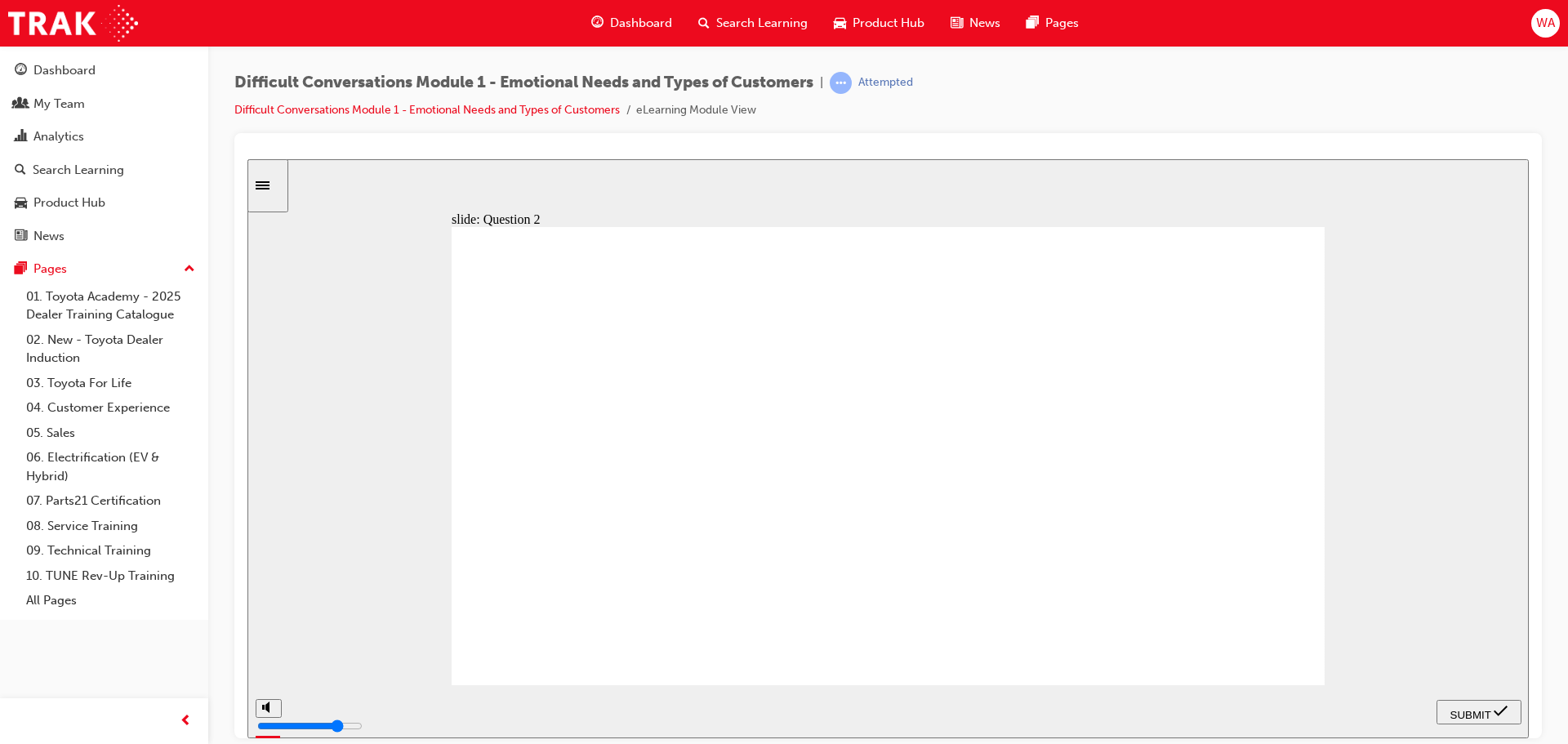
checkbox input "true"
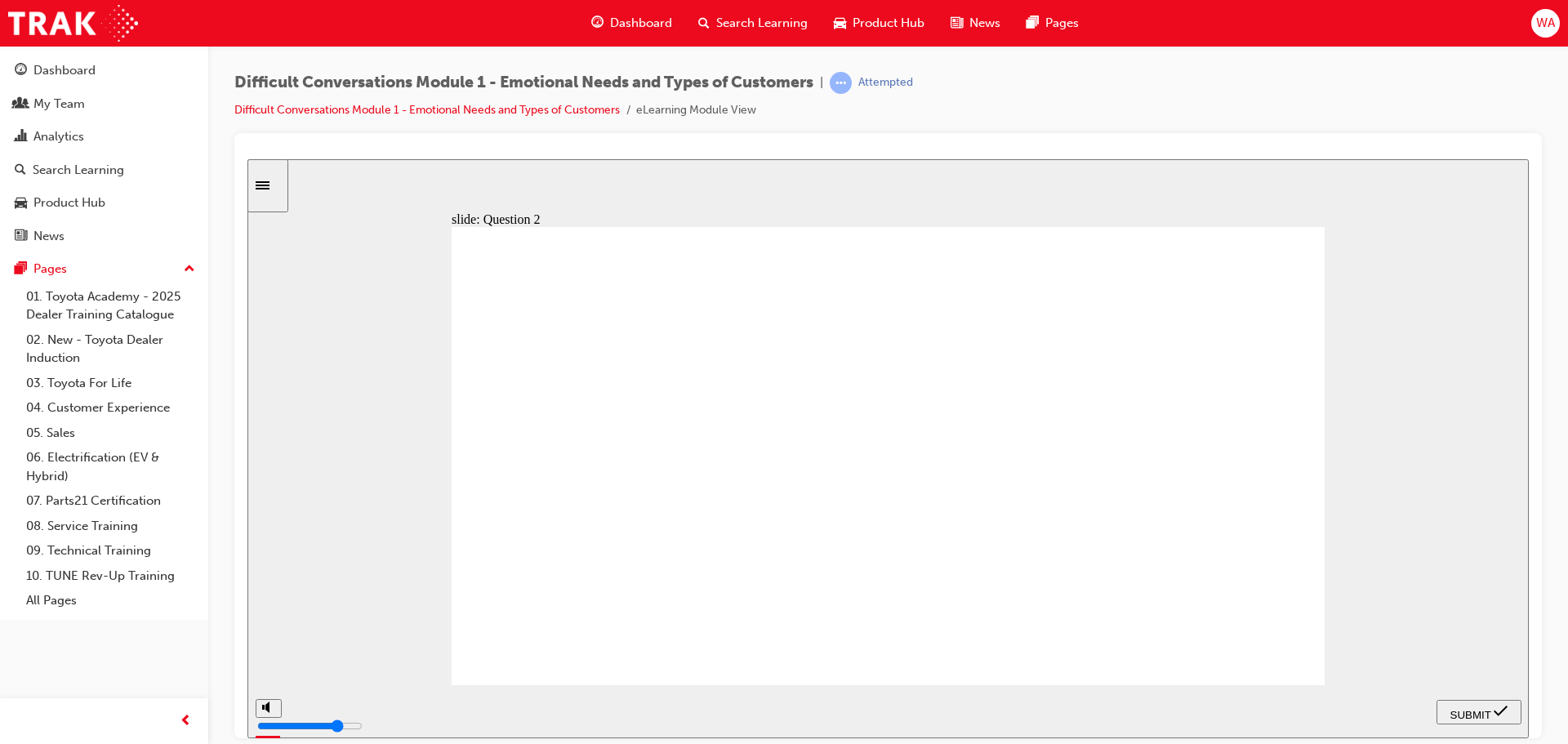
checkbox input "true"
click at [1477, 708] on span "SUBMIT" at bounding box center [1471, 714] width 40 height 12
checkbox input "true"
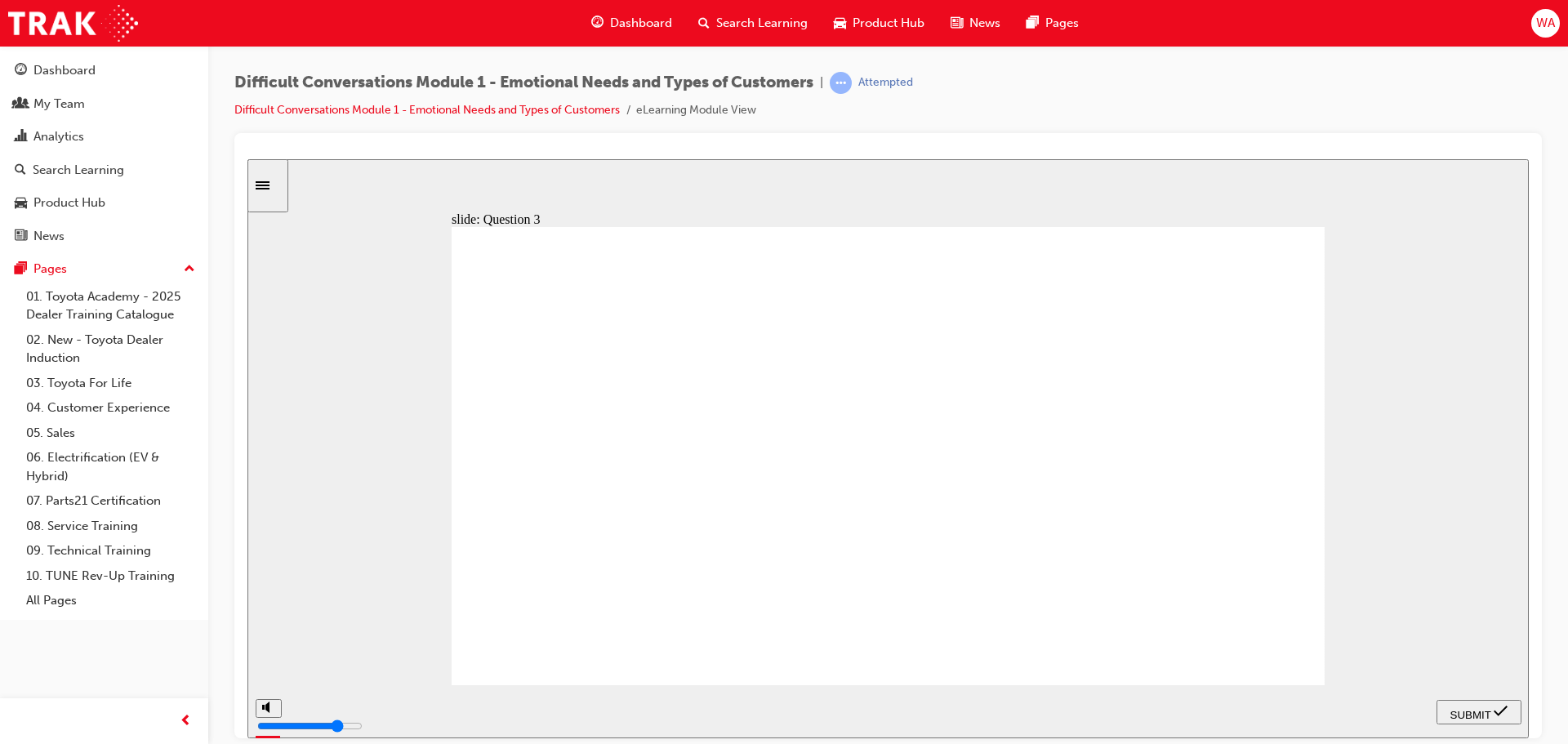
checkbox input "true"
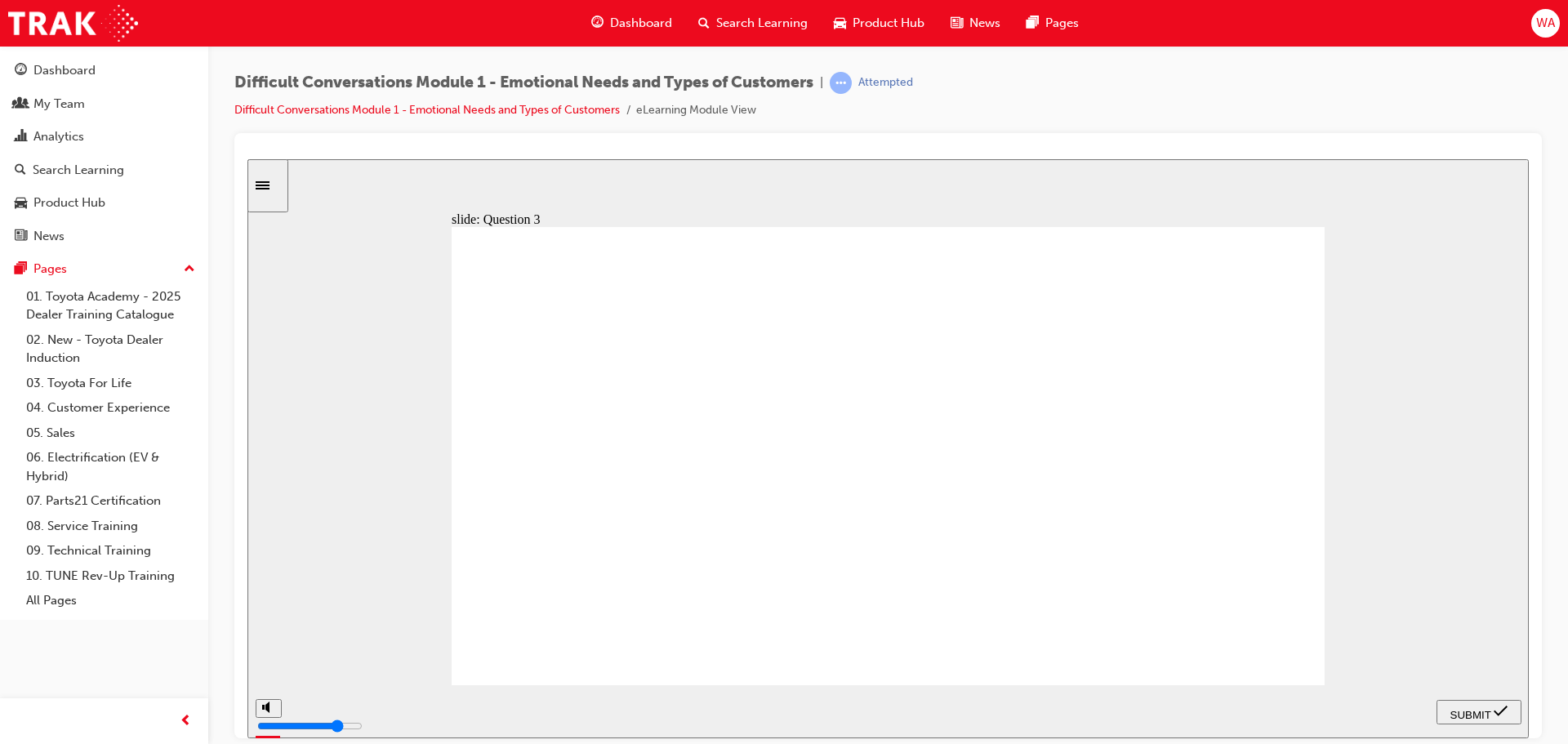
checkbox input "true"
click at [1472, 703] on div "SUBMIT" at bounding box center [1479, 711] width 72 height 18
checkbox input "true"
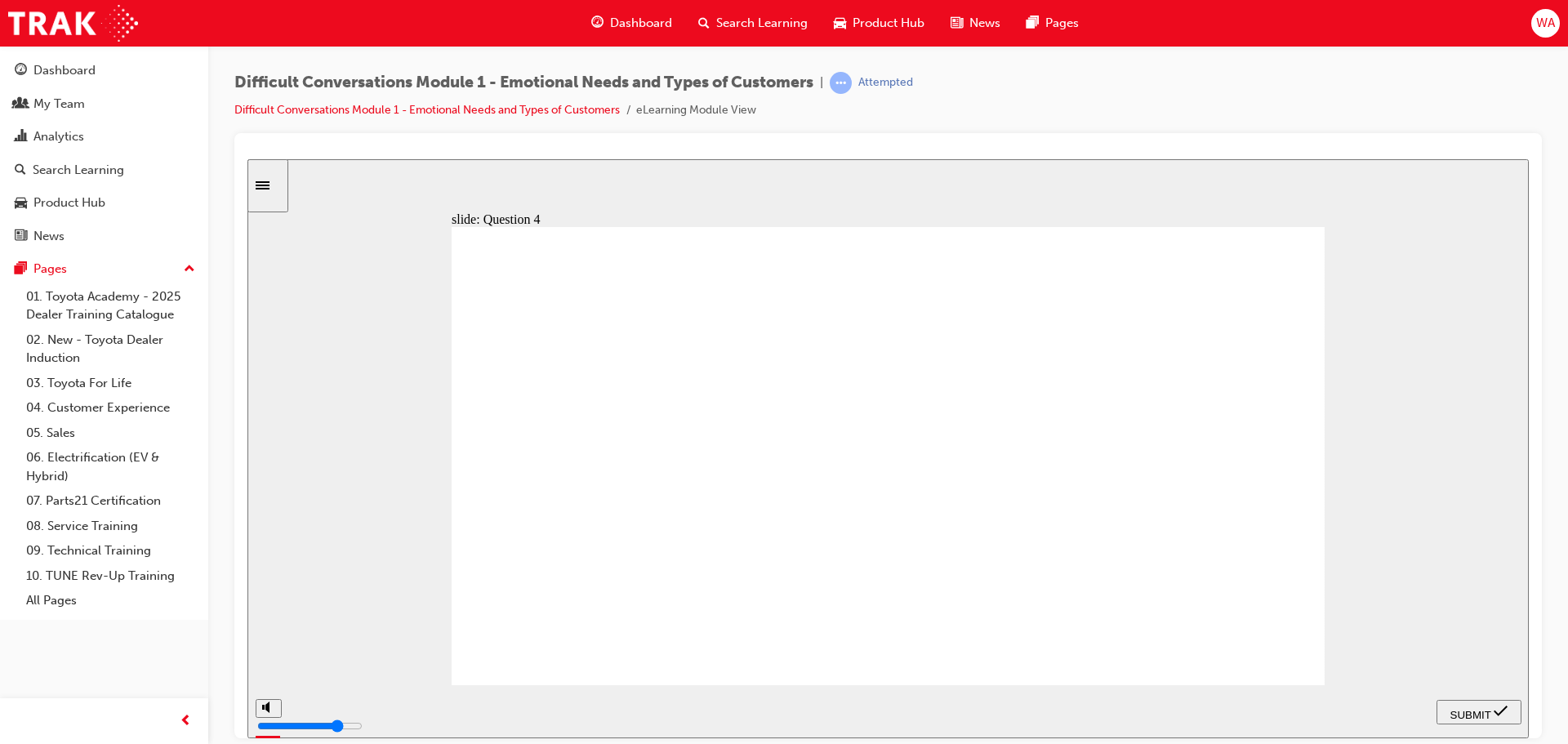
checkbox input "true"
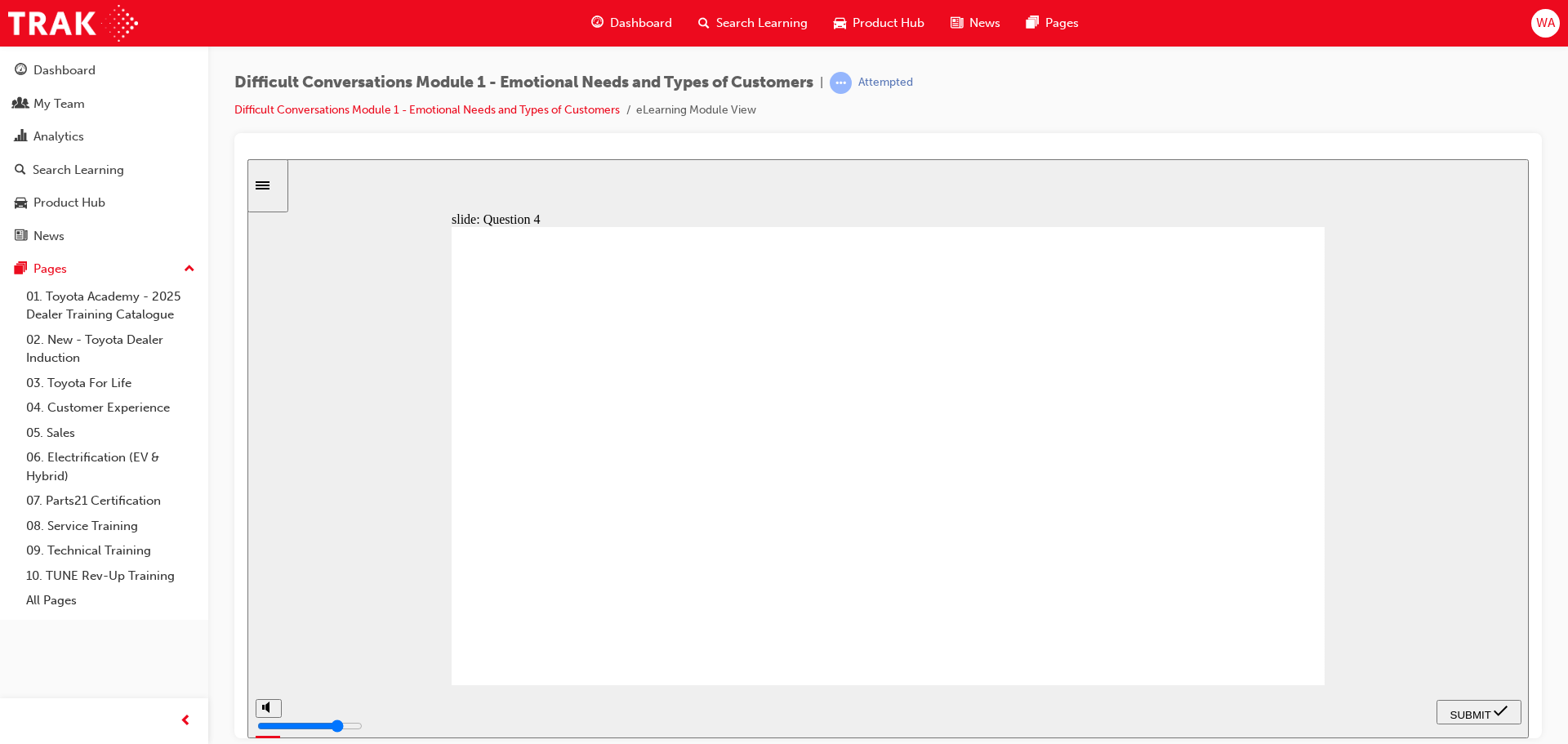
checkbox input "true"
click at [1468, 716] on span "SUBMIT" at bounding box center [1471, 714] width 40 height 12
checkbox input "true"
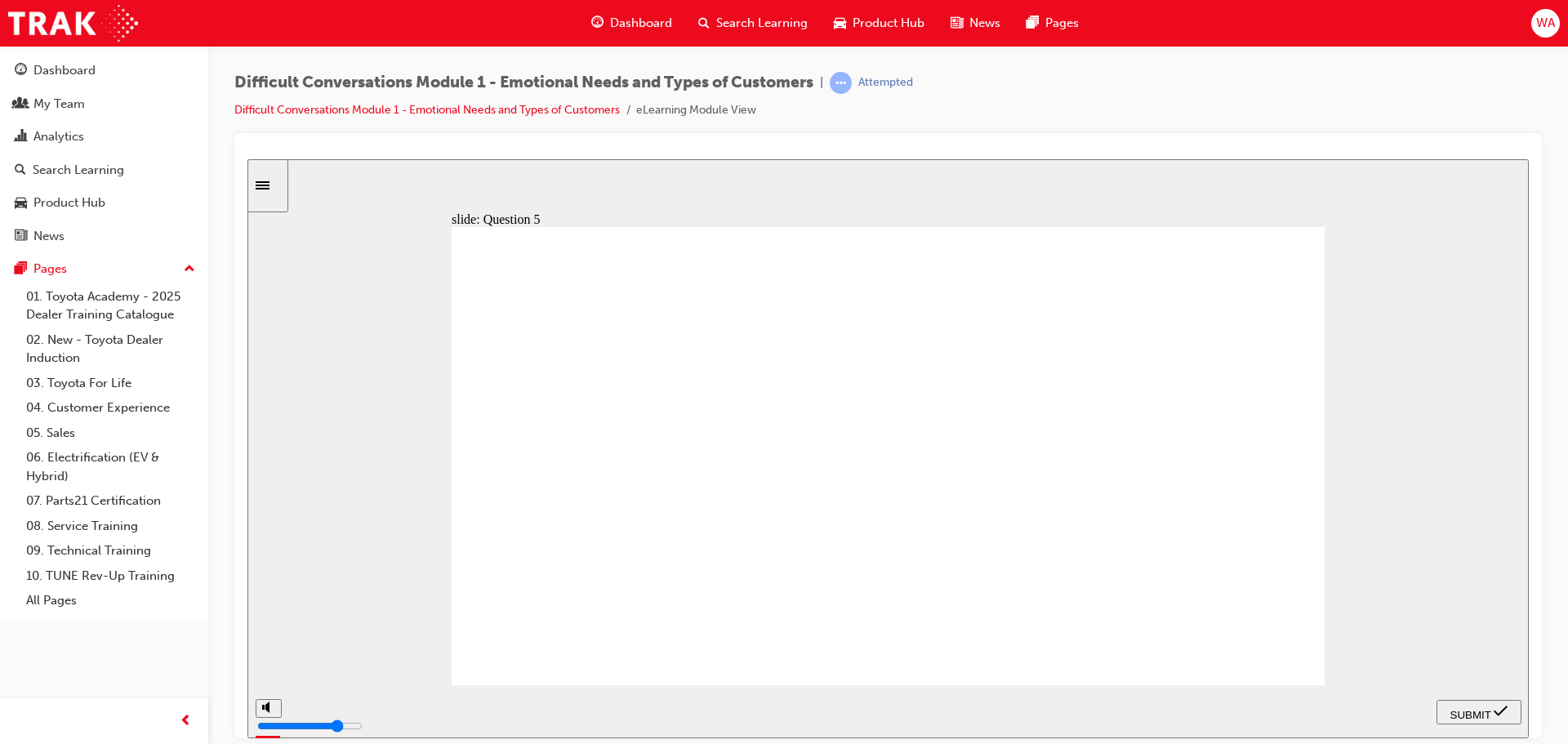
checkbox input "true"
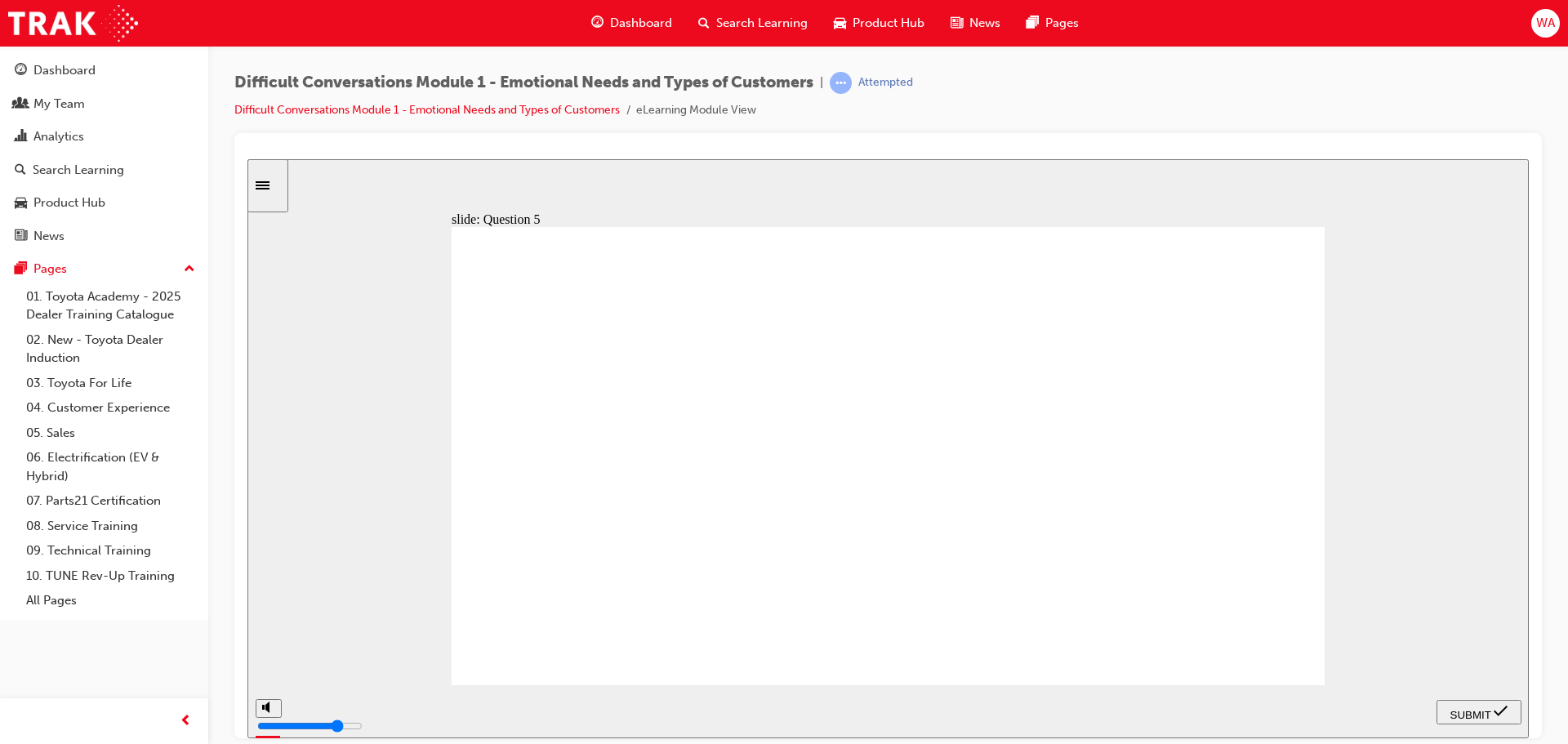
checkbox input "true"
click at [1477, 712] on span "SUBMIT" at bounding box center [1471, 714] width 40 height 12
checkbox input "true"
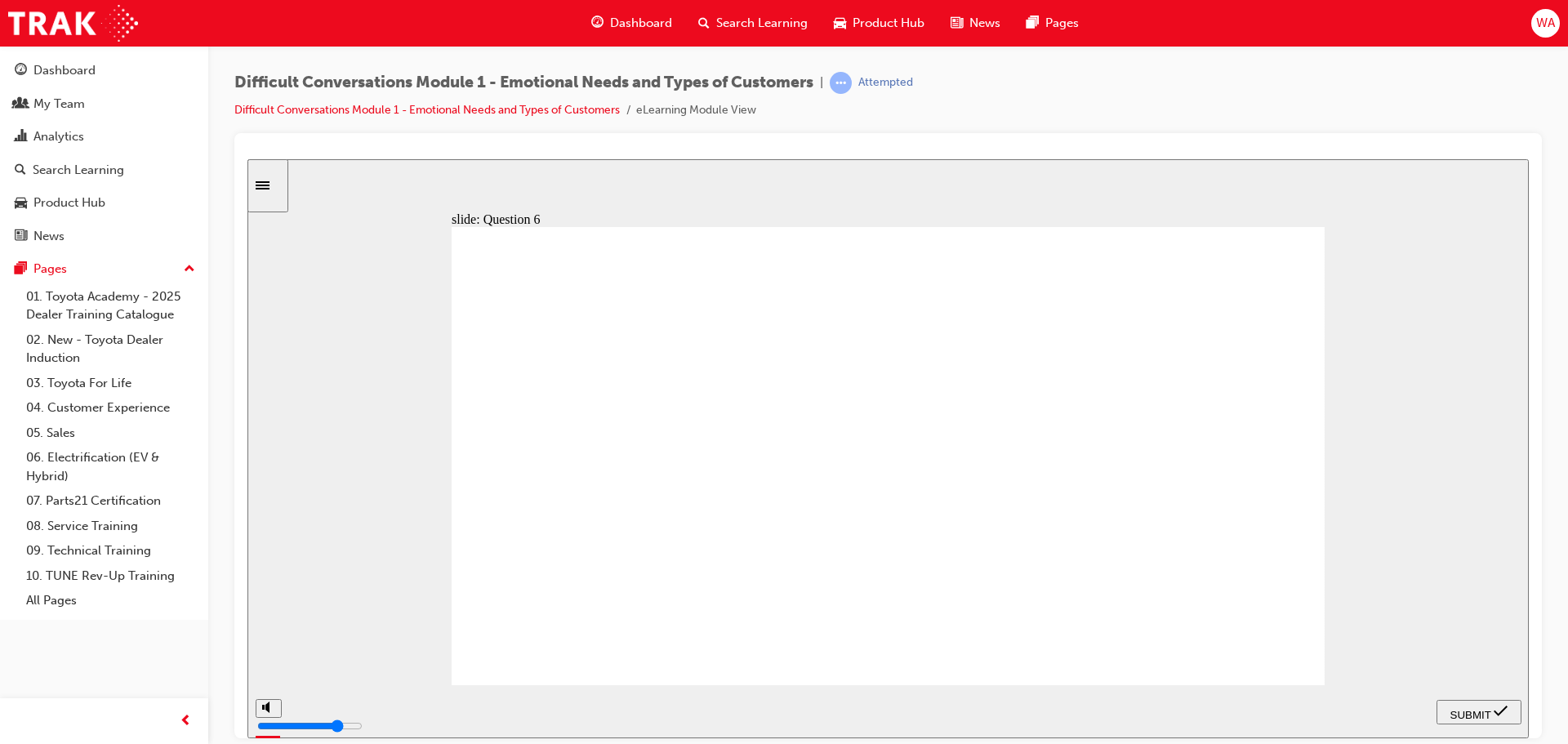
checkbox input "true"
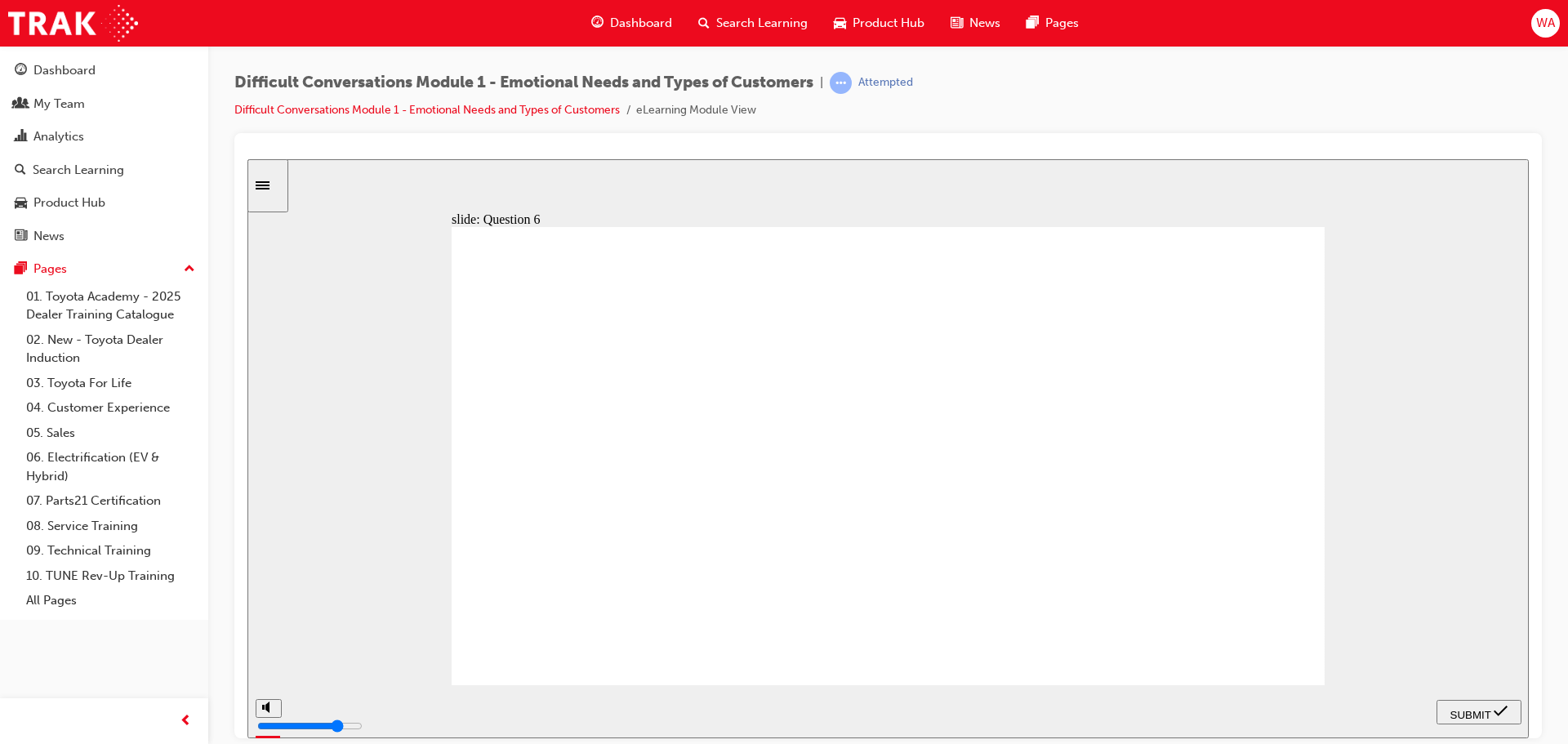
checkbox input "true"
click at [1477, 703] on div "SUBMIT" at bounding box center [1479, 711] width 72 height 18
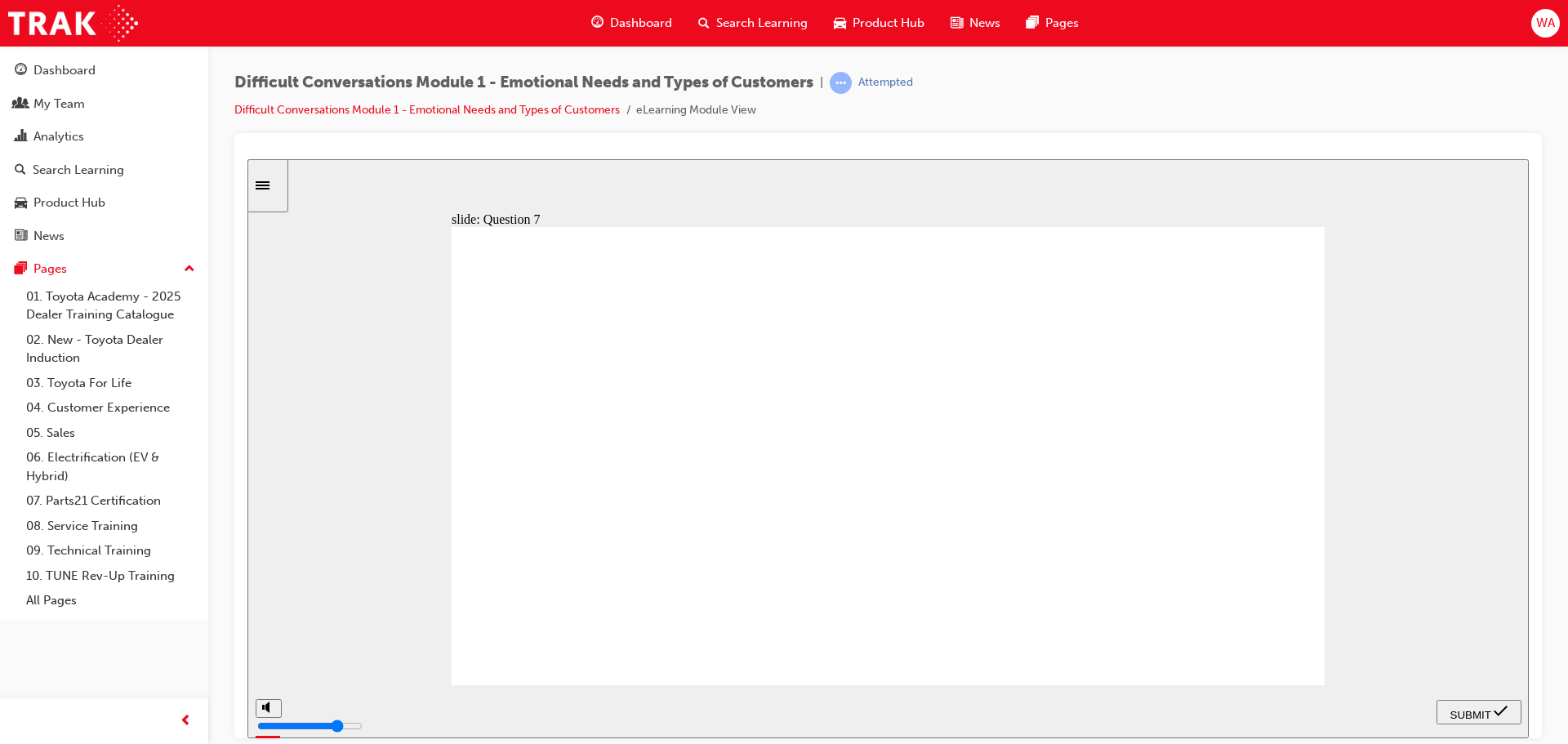
checkbox input "true"
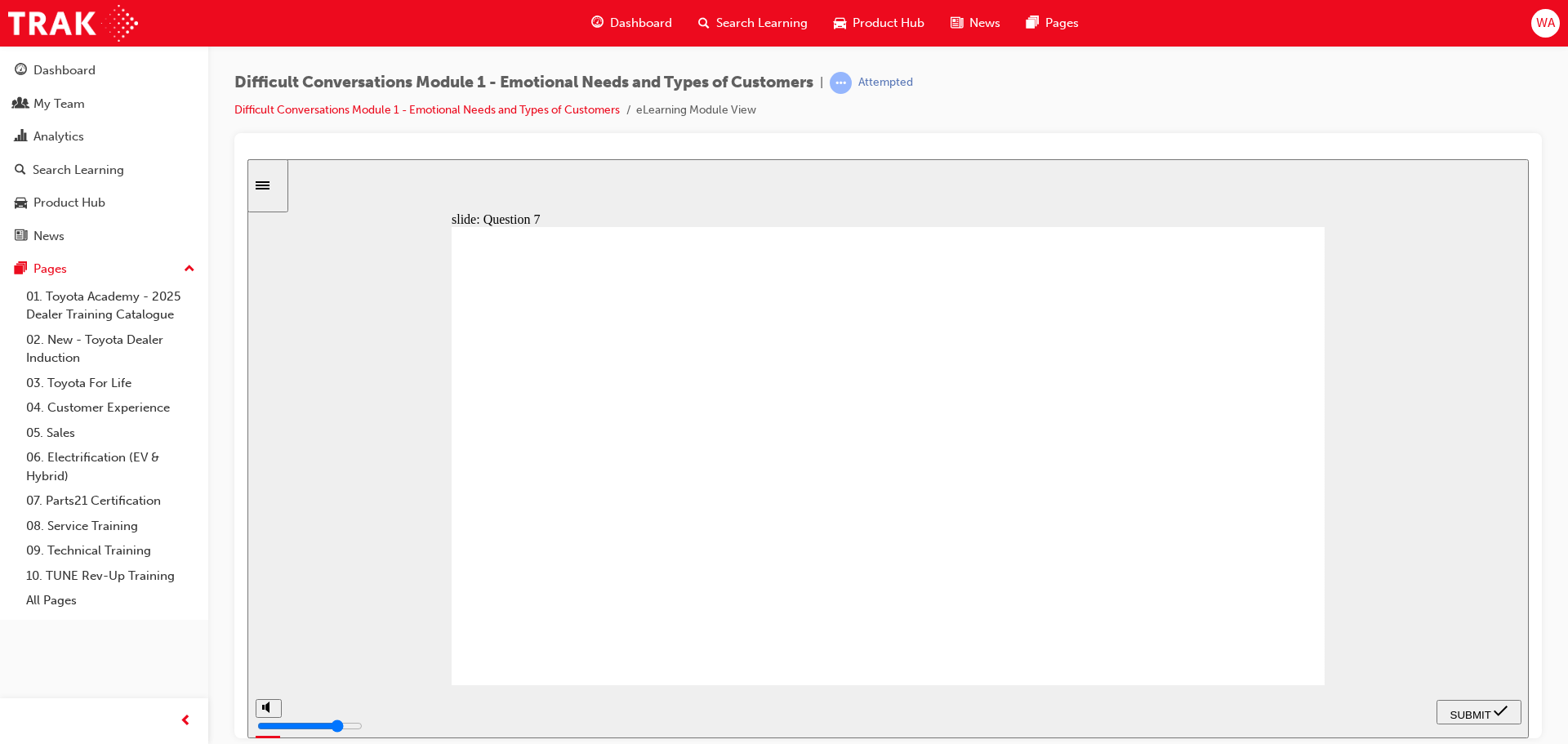
checkbox input "true"
click at [1461, 708] on span "SUBMIT" at bounding box center [1471, 714] width 40 height 12
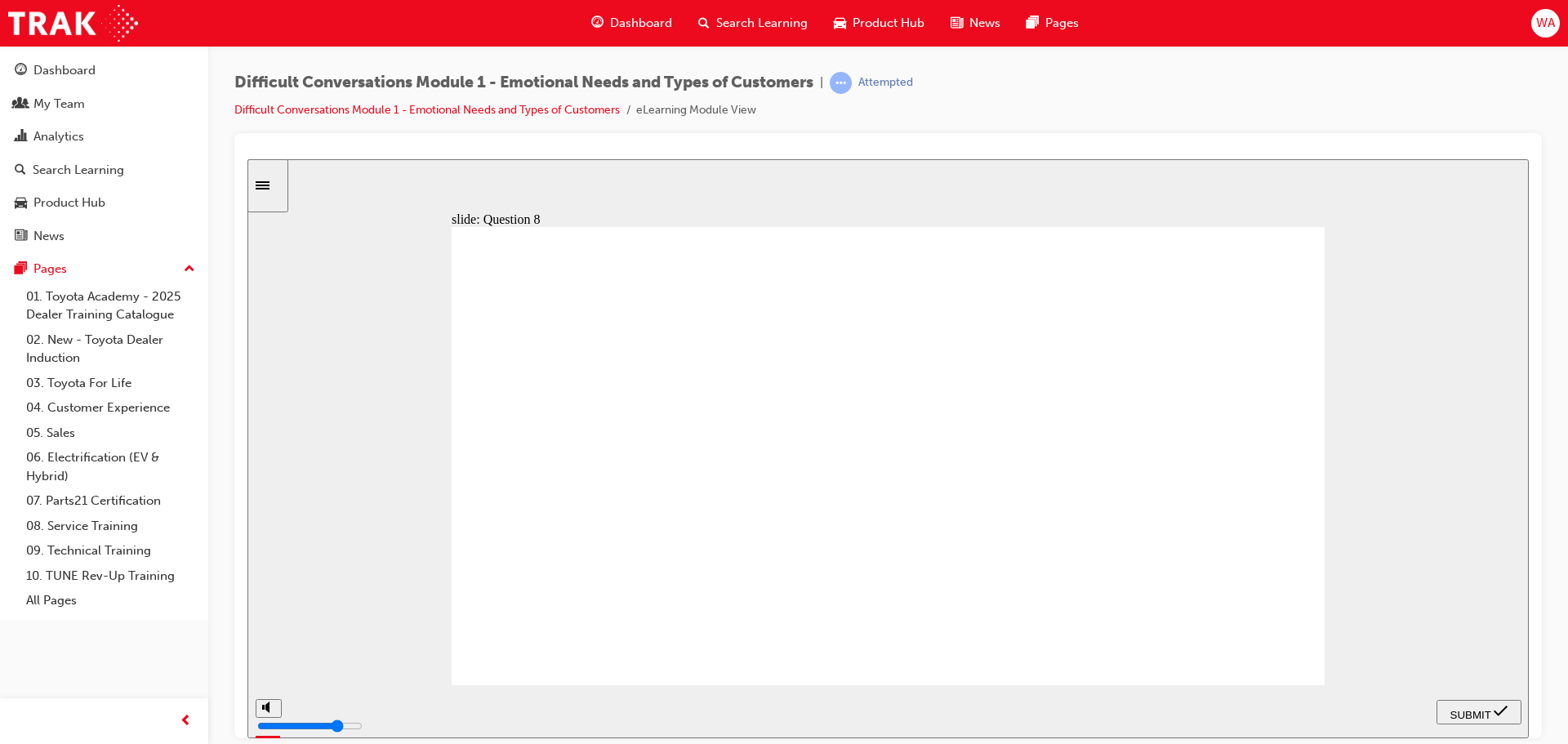
checkbox input "true"
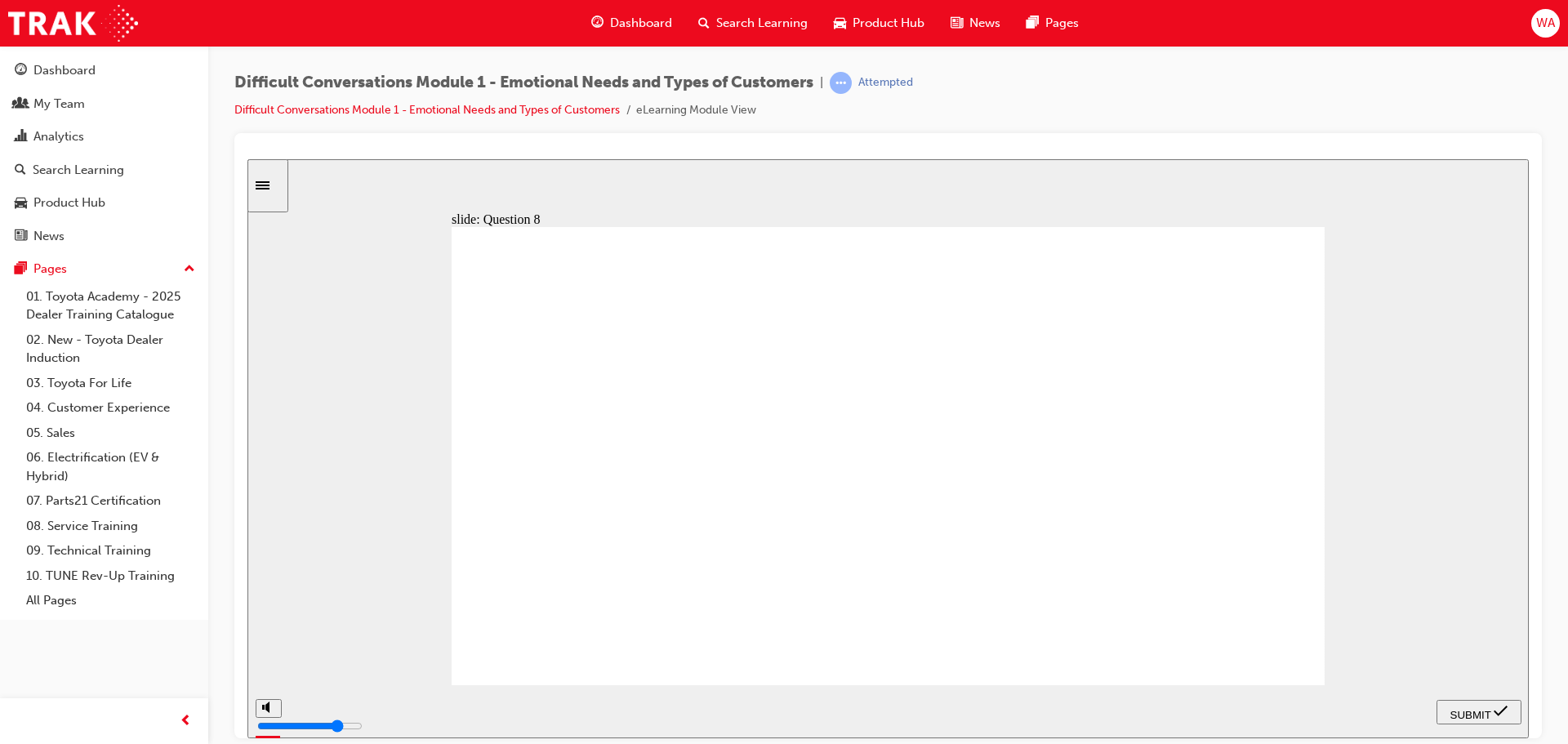
checkbox input "true"
click at [1484, 713] on span "SUBMIT" at bounding box center [1471, 714] width 40 height 12
radio input "true"
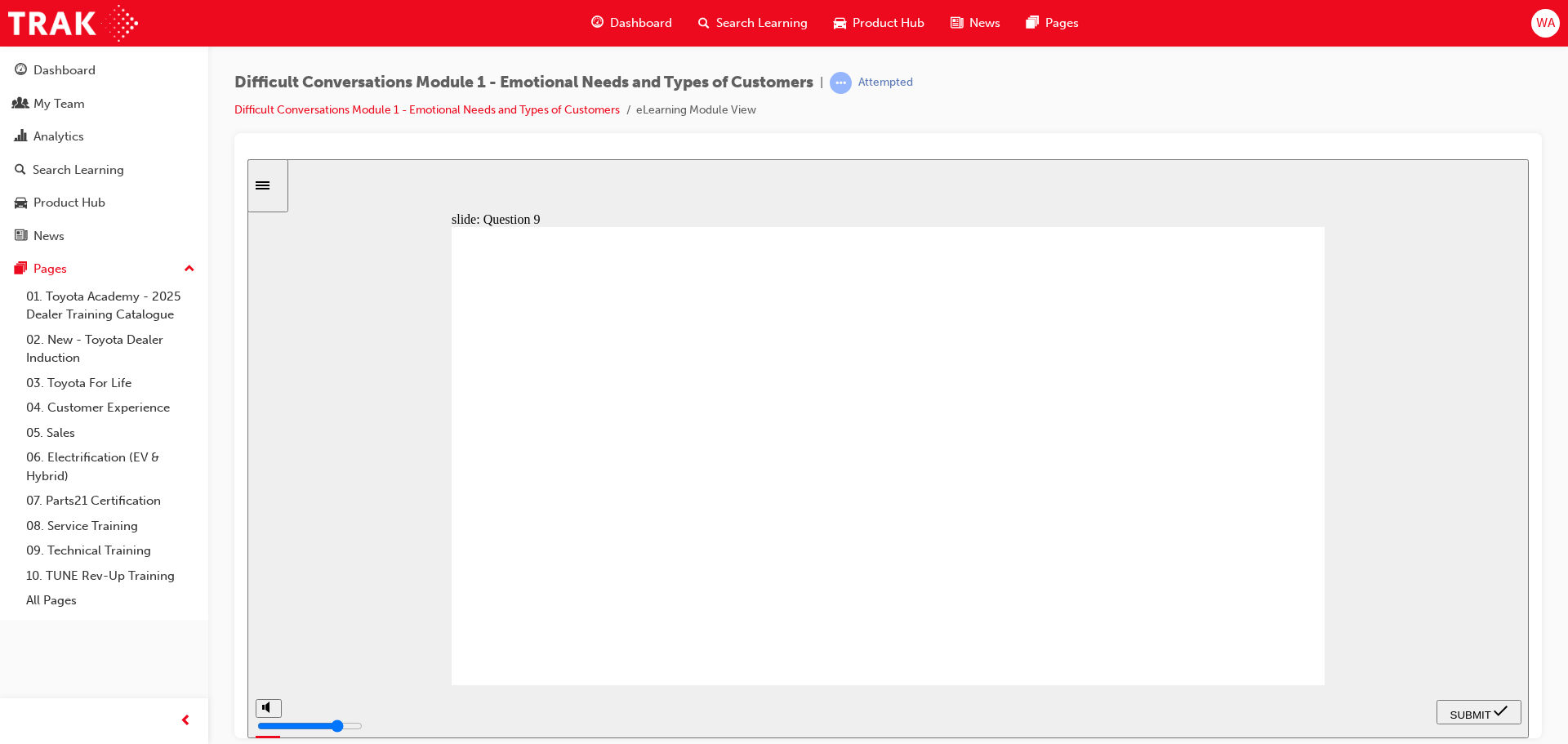
click at [1466, 703] on div "SUBMIT" at bounding box center [1479, 711] width 72 height 18
radio input "true"
drag, startPoint x: 1485, startPoint y: 711, endPoint x: 1470, endPoint y: 706, distance: 15.8
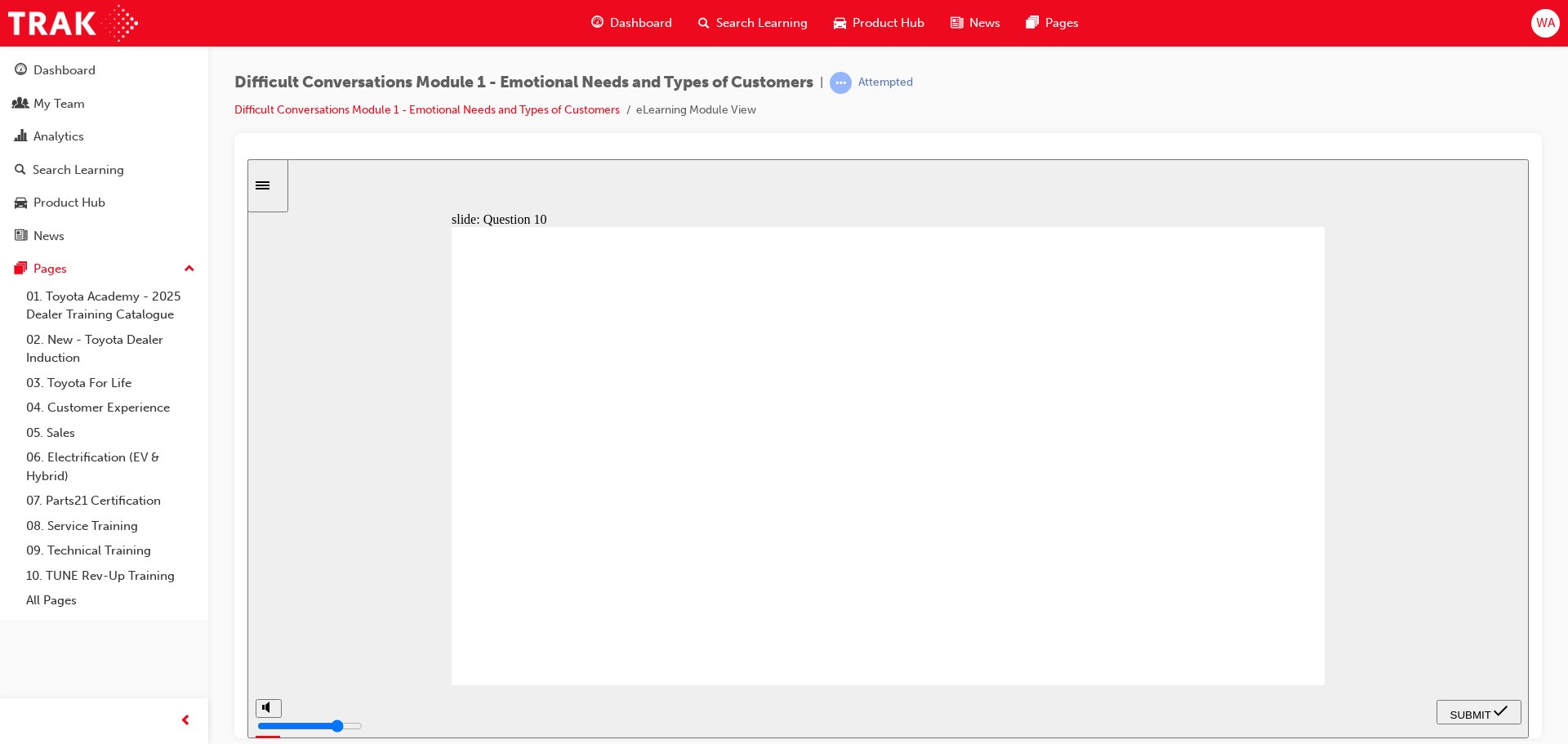
click at [1484, 711] on span "SUBMIT" at bounding box center [1471, 714] width 40 height 12
radio input "true"
click at [1475, 711] on span "SUBMIT" at bounding box center [1471, 714] width 40 height 12
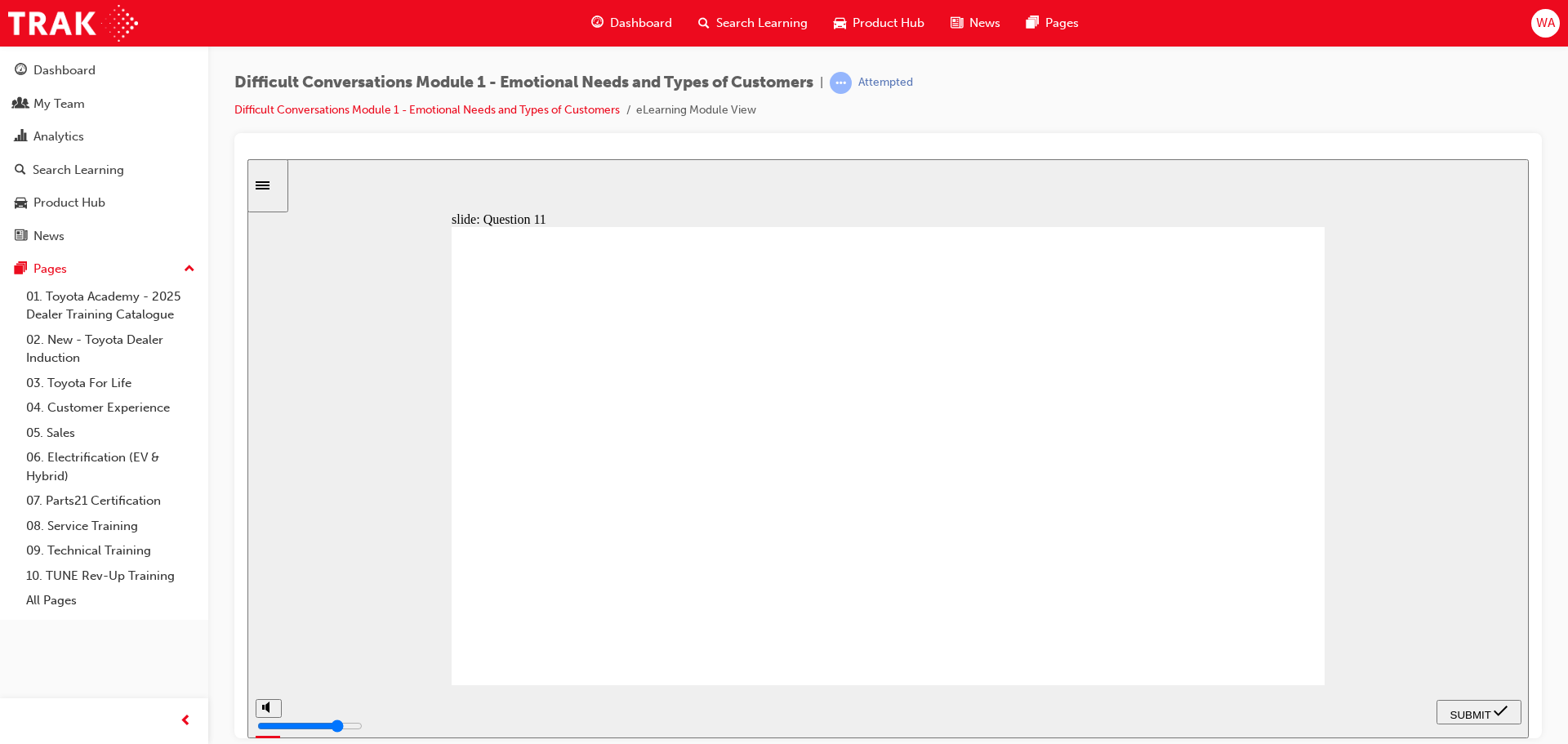
radio input "true"
drag, startPoint x: 1325, startPoint y: 629, endPoint x: 1415, endPoint y: 642, distance: 90.9
click at [1361, 631] on div "slide: Question 12 Assessment – Question 12/12 Rectangle 1 Rectangle 1 A Guest …" at bounding box center [889, 447] width 1281 height 579
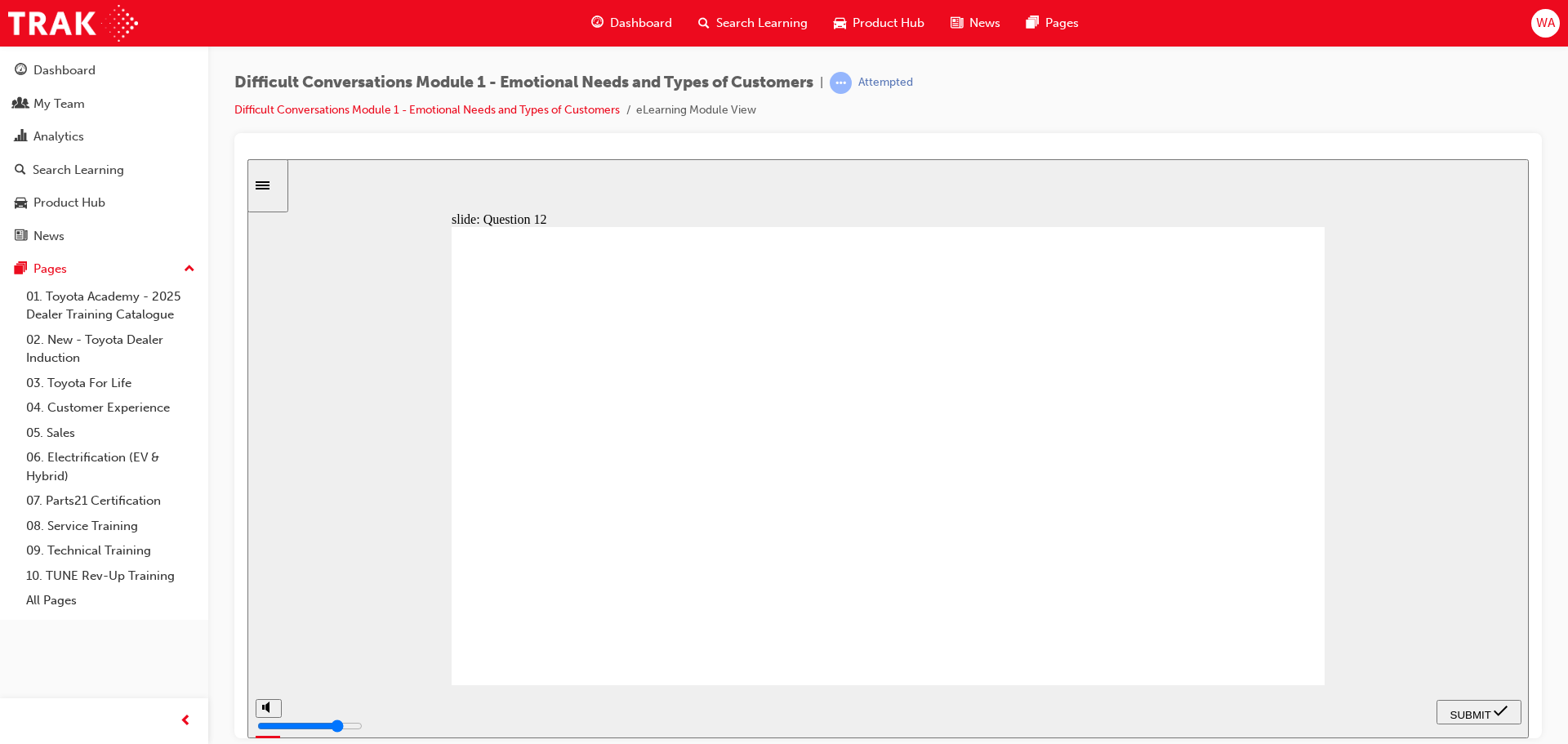
click at [1472, 719] on div "SUBMIT" at bounding box center [1479, 711] width 72 height 18
type input "2800"
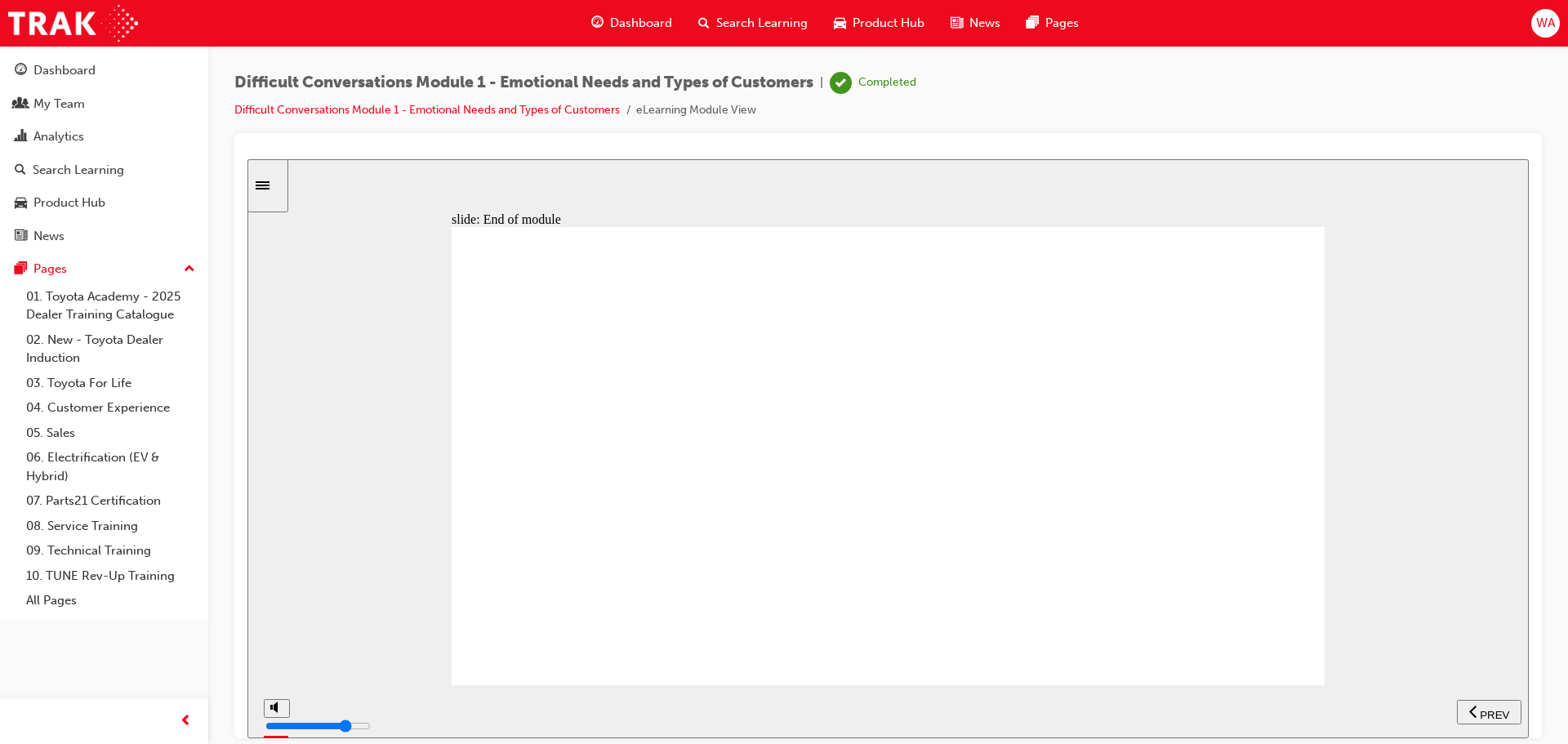
click at [1447, 444] on div "slide: End of module Rectangle Congratulations! You have finished Module 1 of t…" at bounding box center [889, 447] width 1281 height 579
click at [1213, 171] on div "slide: End of module Rectangle Congratulations! You have finished Module 1 of t…" at bounding box center [889, 447] width 1281 height 579
click at [1033, 114] on div "Difficult Conversations Module 1 - Emotional Needs and Types of Customers | Com…" at bounding box center [889, 103] width 1308 height 61
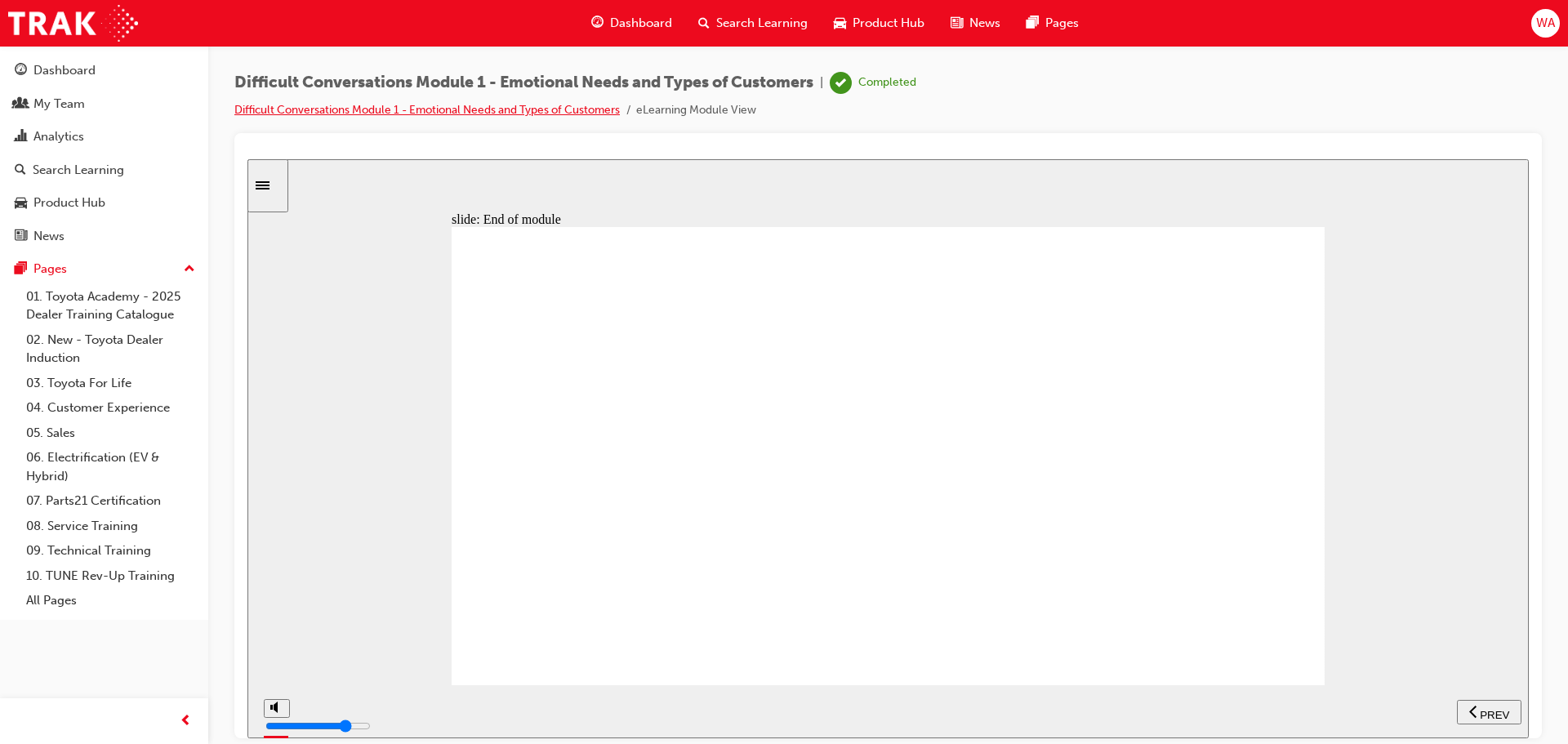
click at [336, 111] on link "Difficult Conversations Module 1 - Emotional Needs and Types of Customers" at bounding box center [427, 110] width 386 height 14
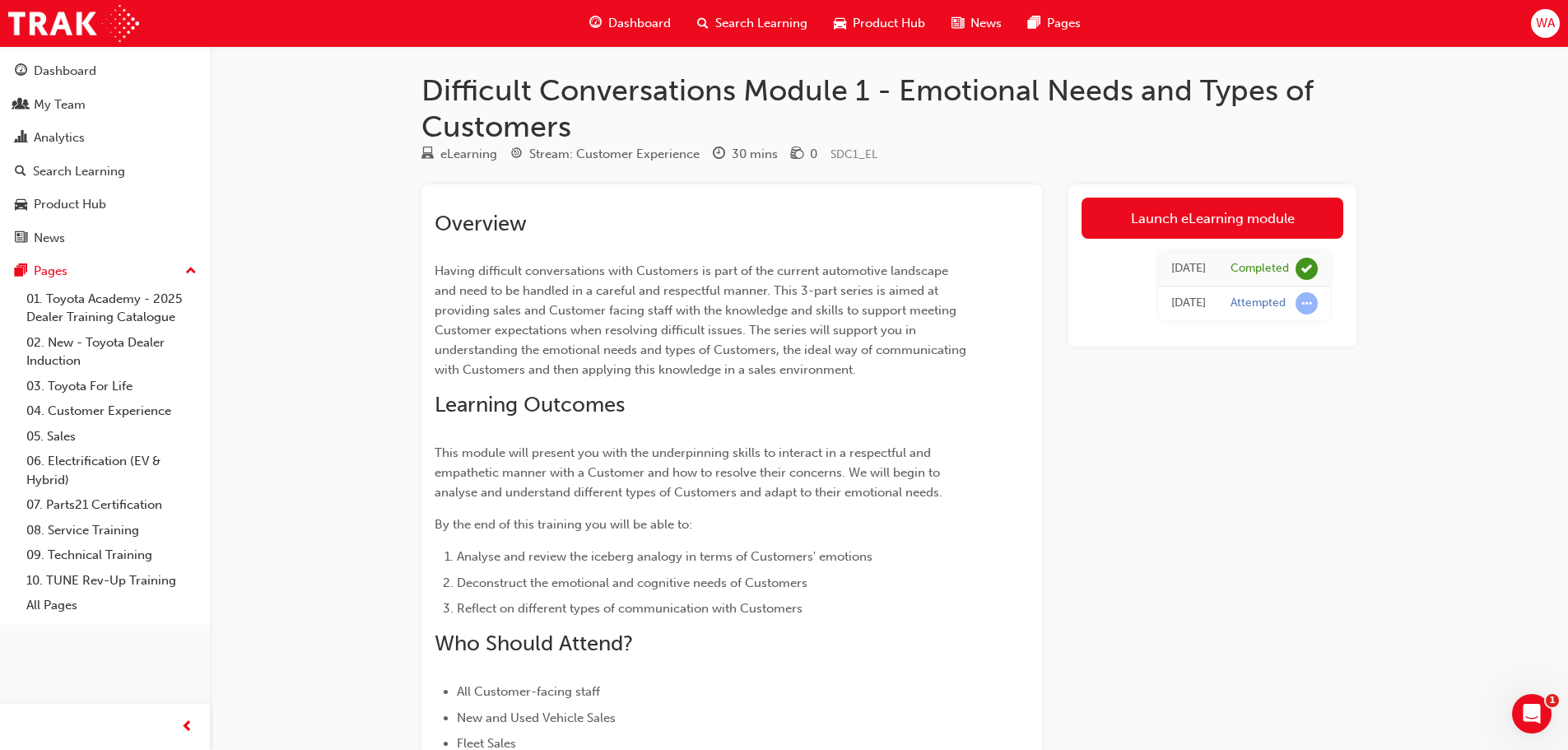
click at [764, 24] on span "Search Learning" at bounding box center [762, 23] width 92 height 19
